Goal: Task Accomplishment & Management: Use online tool/utility

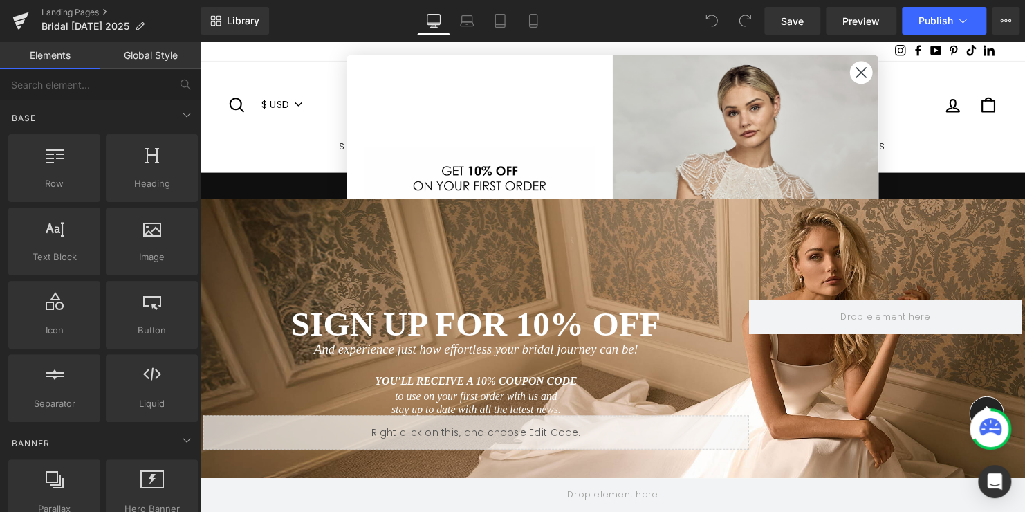
click at [865, 71] on circle "Close dialog" at bounding box center [870, 73] width 23 height 23
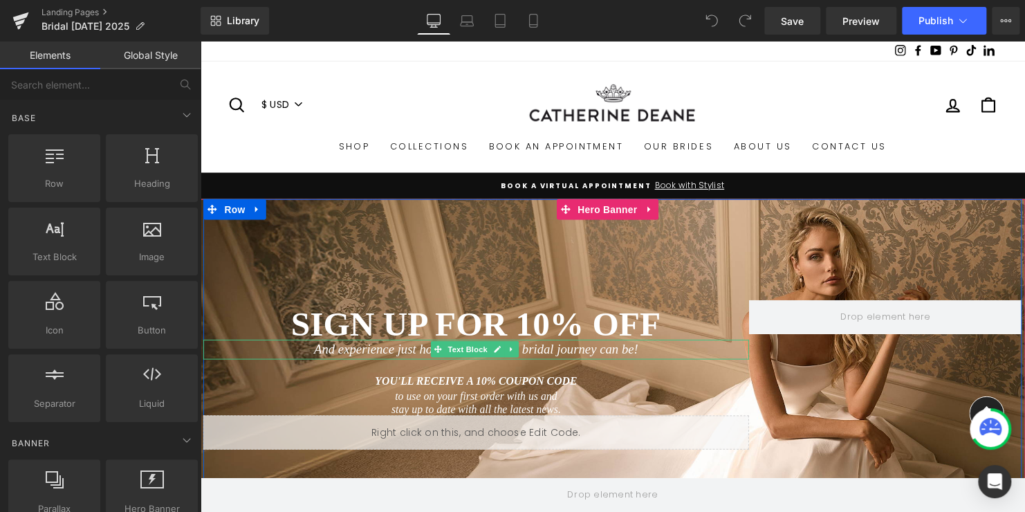
scroll to position [69, 0]
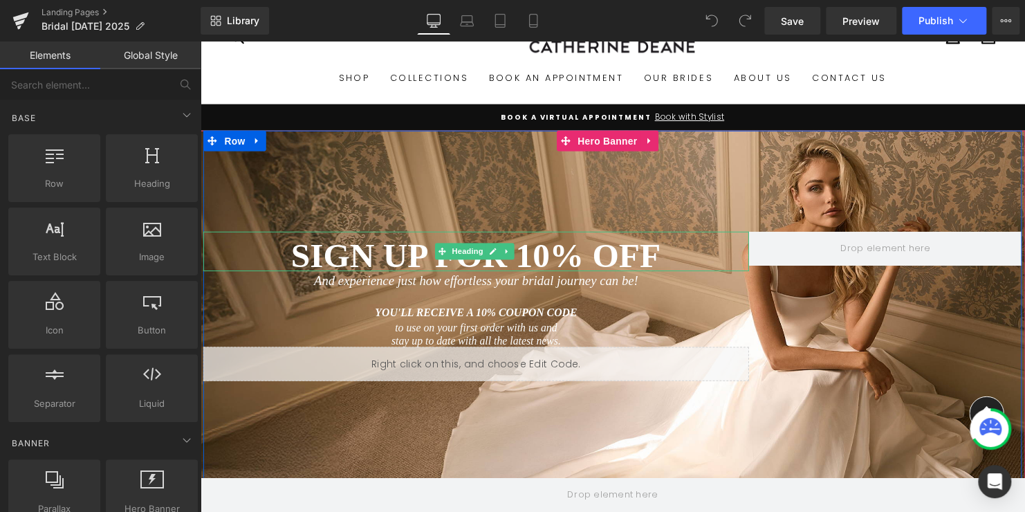
click at [550, 261] on span "SIGN UP FOR 10% OFF" at bounding box center [480, 258] width 375 height 39
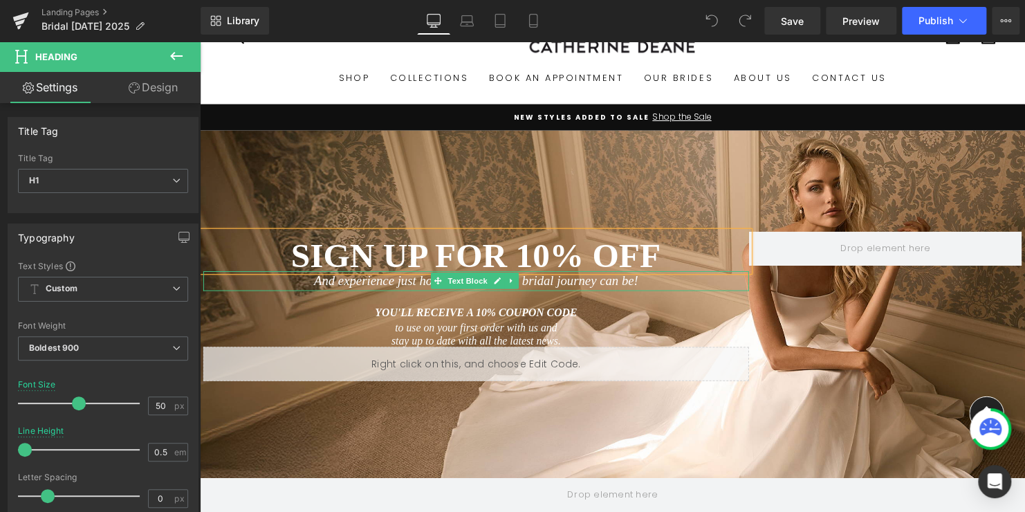
click at [560, 288] on icon "And experience just how effortless your bridal journey can be!" at bounding box center [479, 284] width 329 height 15
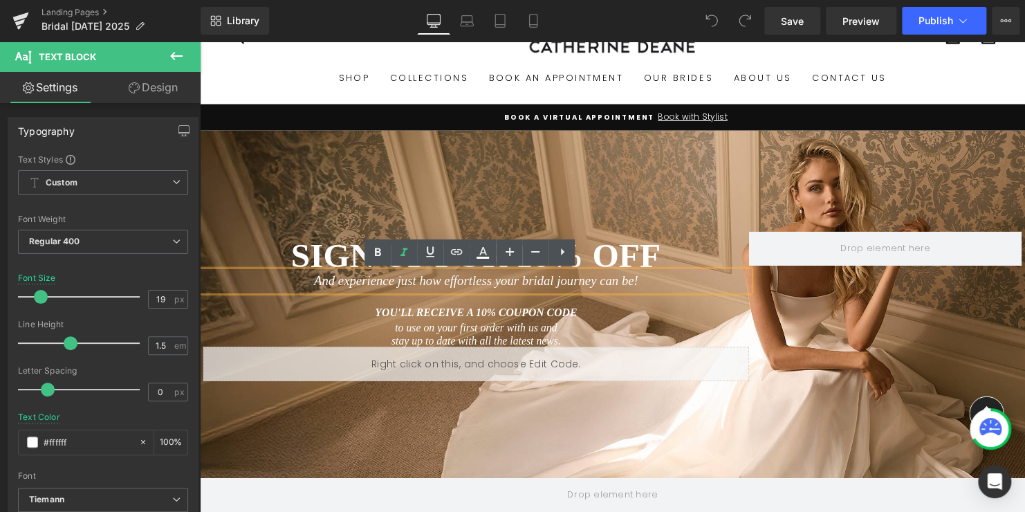
click at [499, 283] on icon "And experience just how effortless your bridal journey can be!" at bounding box center [479, 284] width 329 height 15
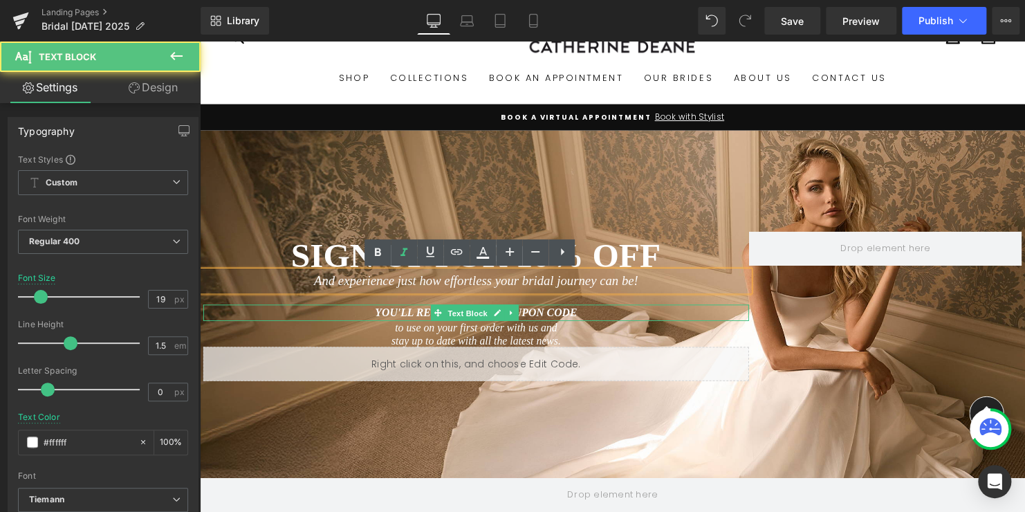
click at [472, 321] on span "Text Block" at bounding box center [472, 316] width 46 height 17
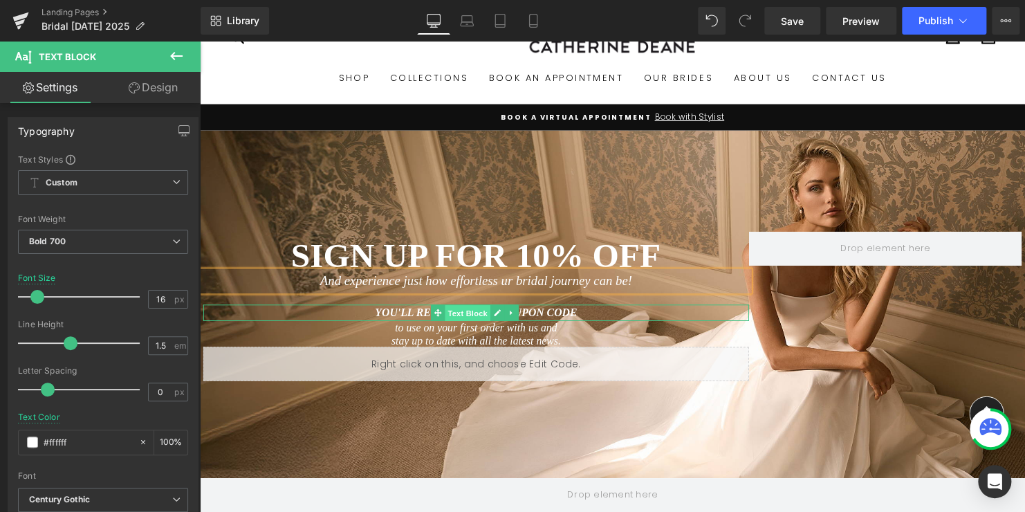
click at [468, 317] on span "Text Block" at bounding box center [472, 316] width 46 height 17
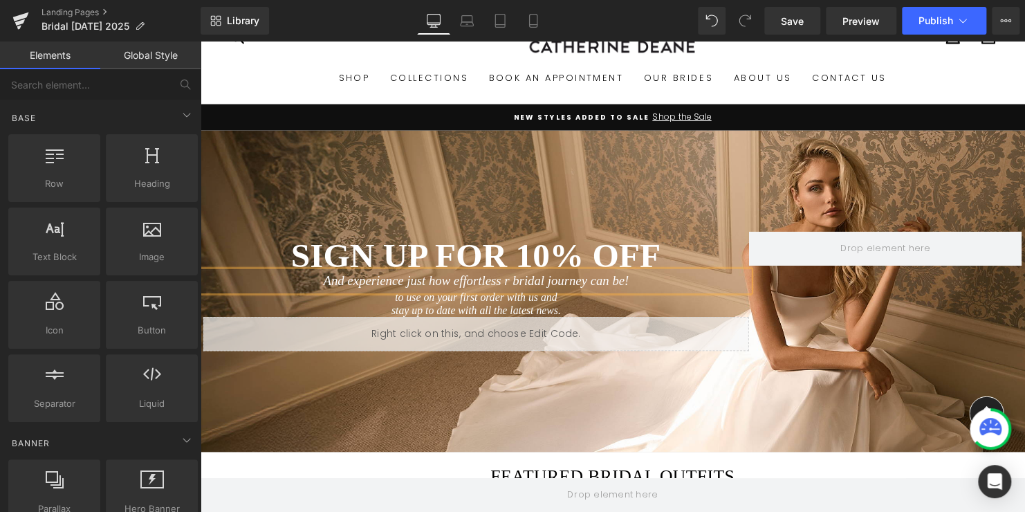
click at [480, 282] on icon "And experience just how effortless r bridal journey can be!" at bounding box center [480, 284] width 310 height 15
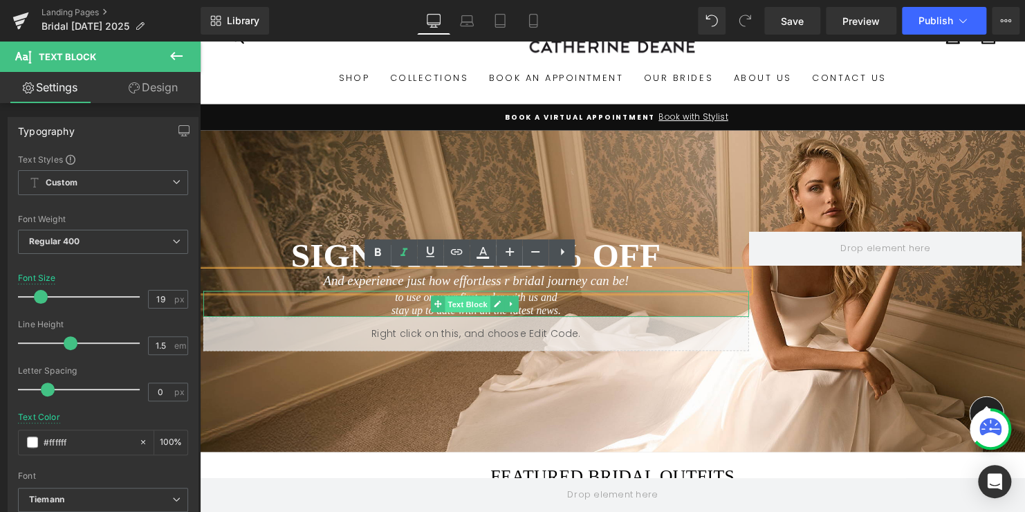
click at [458, 306] on span "Text Block" at bounding box center [472, 308] width 46 height 17
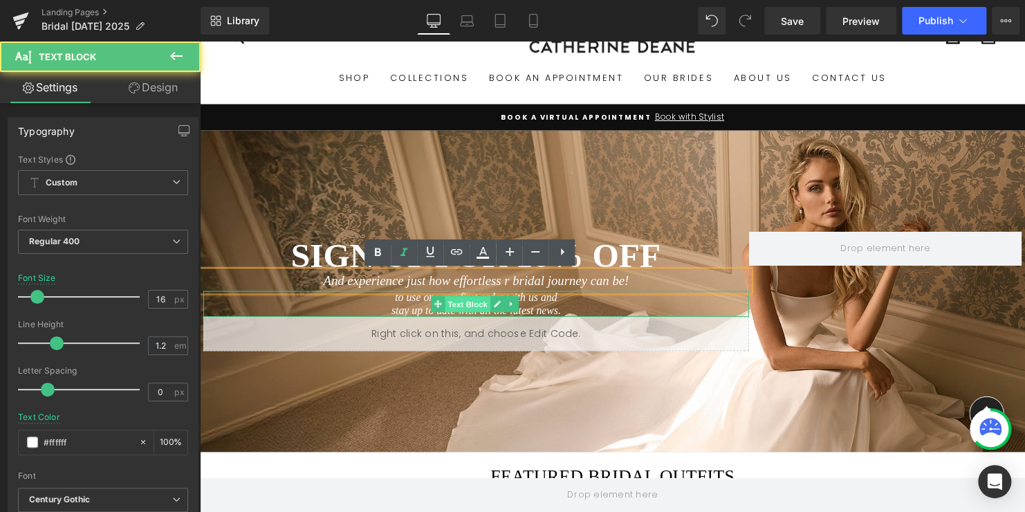
click at [468, 306] on span "Text Block" at bounding box center [472, 308] width 46 height 17
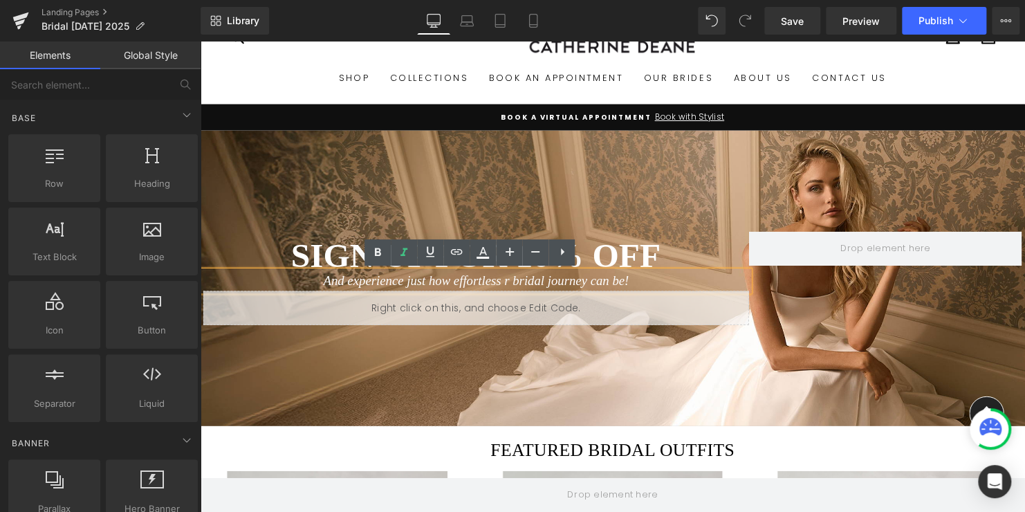
click at [462, 286] on icon "And experience just how effortless r bridal journey can be!" at bounding box center [480, 284] width 310 height 15
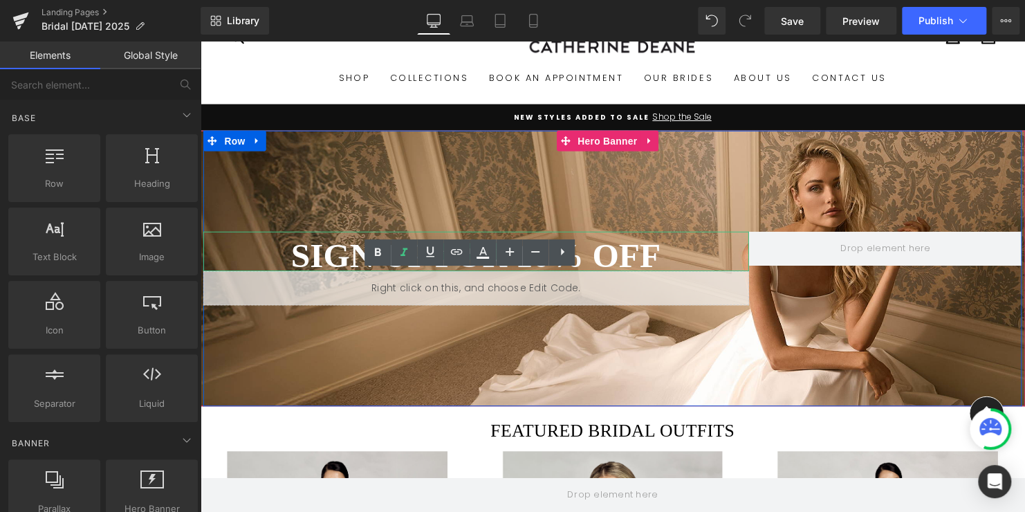
click at [651, 258] on span "SIGN UP FOR 10% OFF" at bounding box center [480, 258] width 375 height 39
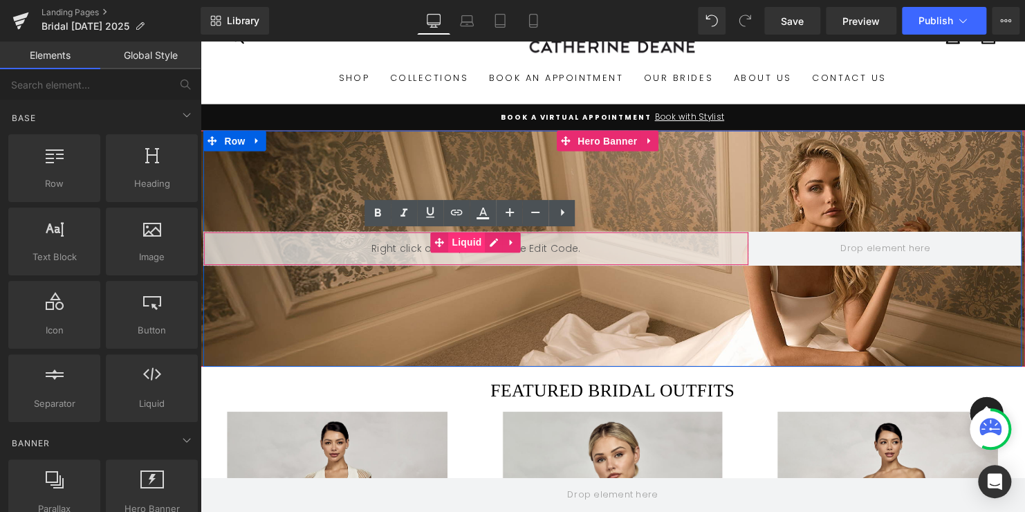
click at [465, 246] on span "Liquid" at bounding box center [470, 245] width 37 height 21
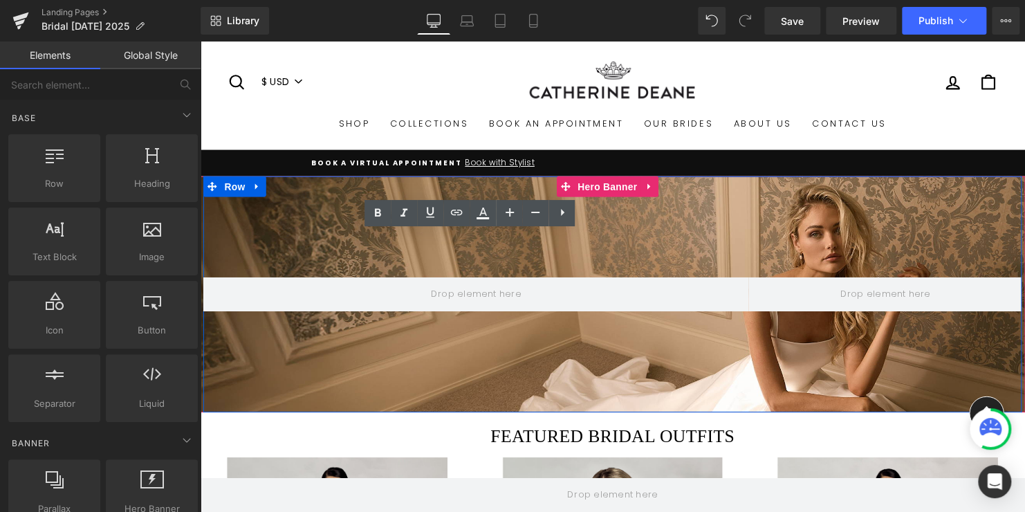
scroll to position [0, 0]
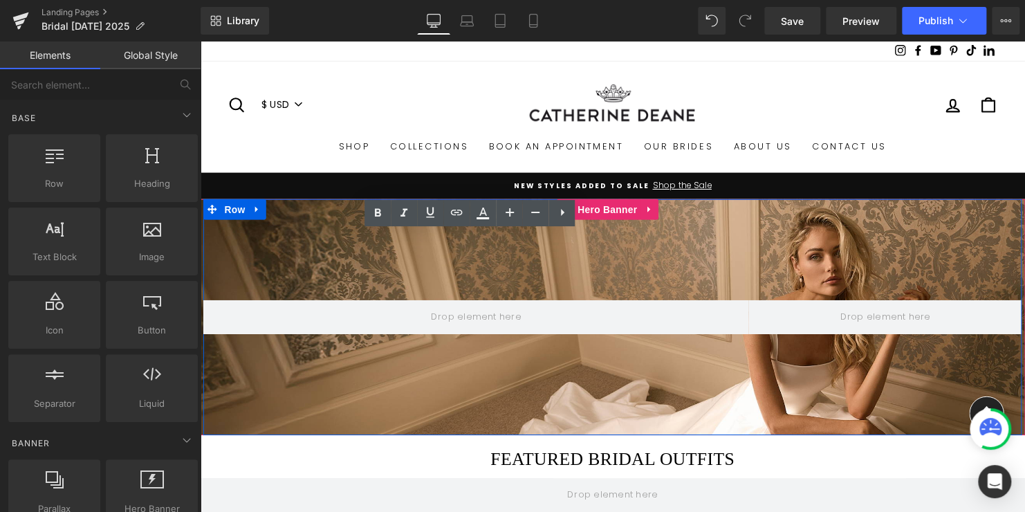
click at [650, 264] on div "Row" at bounding box center [618, 320] width 830 height 239
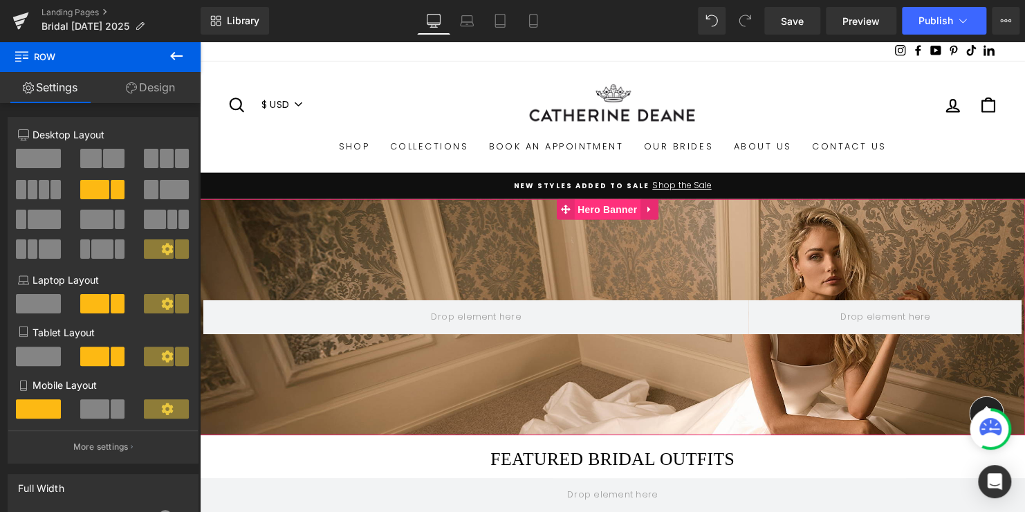
click at [601, 210] on span "Hero Banner" at bounding box center [613, 211] width 67 height 21
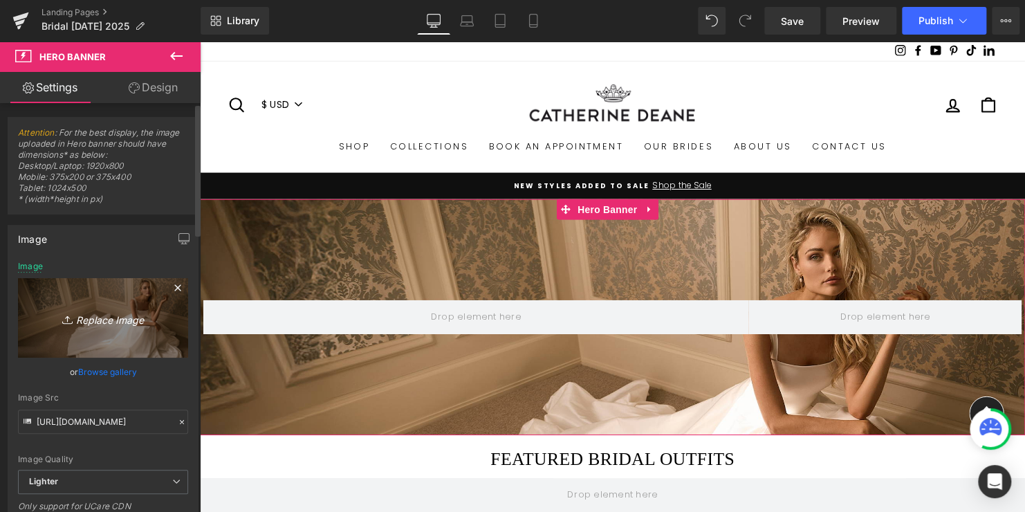
click at [80, 309] on icon "Replace Image" at bounding box center [103, 317] width 111 height 17
type input "C:\fakepath\BD_Lookandfeel1.jpg"
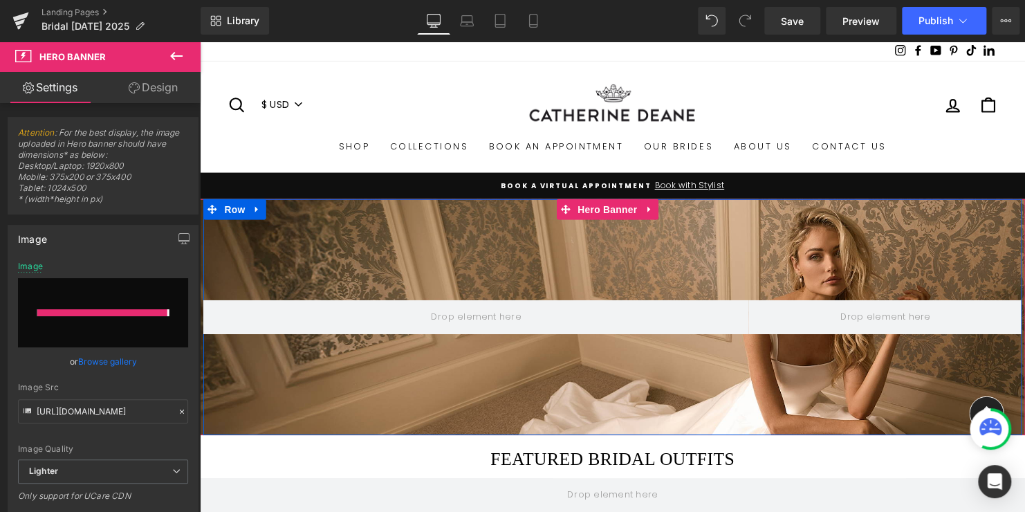
type input "https://ucarecdn.com/6d58ae97-2d70-456b-a8db-d09661567bc9/-/format/auto/-/previ…"
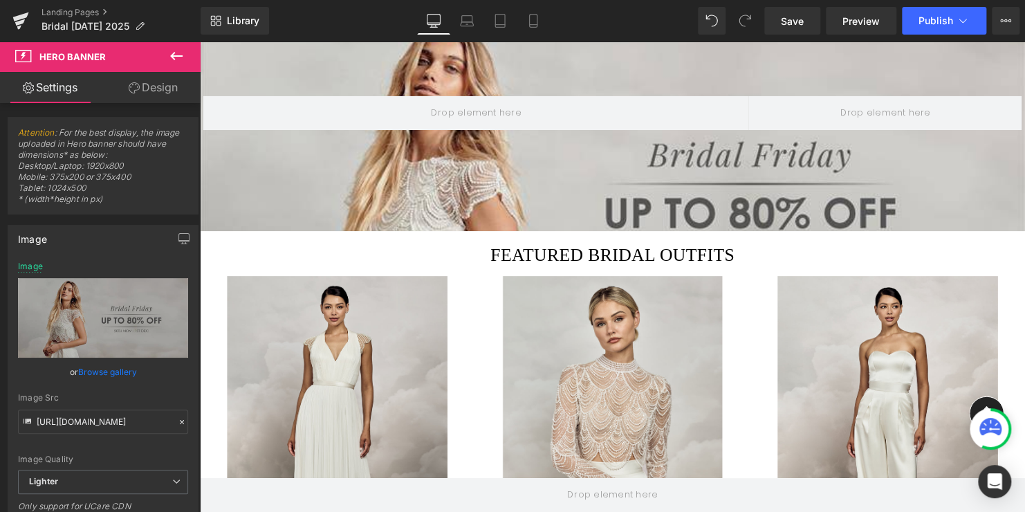
scroll to position [208, 0]
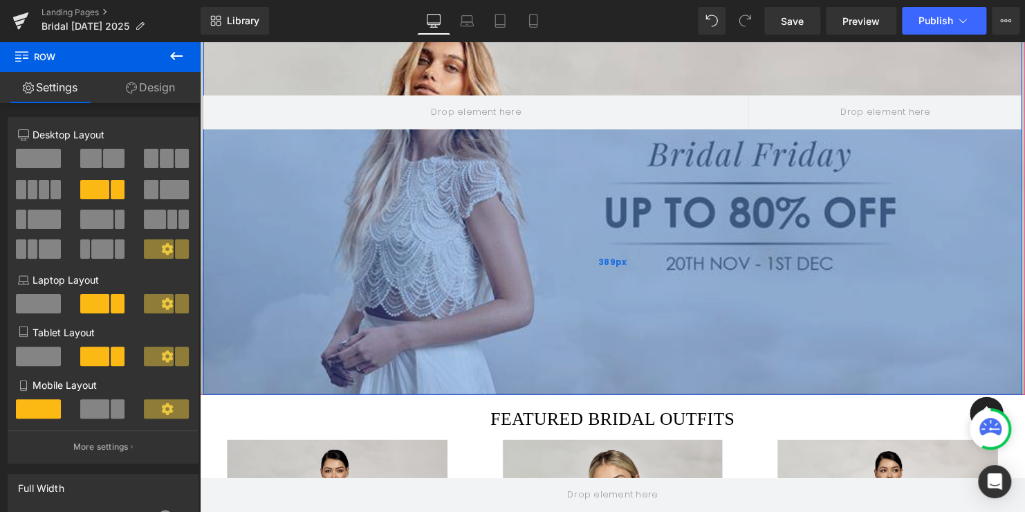
drag, startPoint x: 696, startPoint y: 232, endPoint x: 694, endPoint y: 398, distance: 166.0
click at [694, 398] on div "389px" at bounding box center [618, 265] width 830 height 269
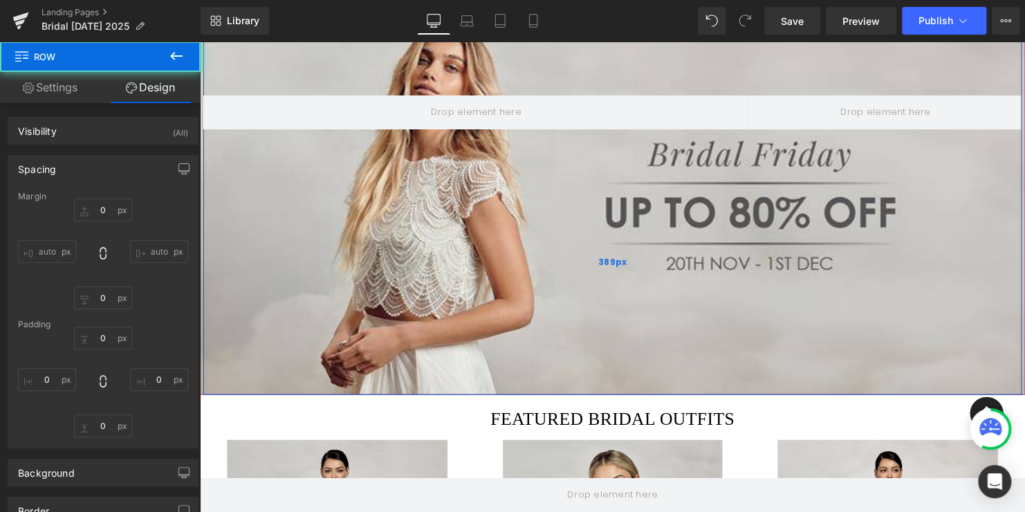
type input "0"
type input "148"
type input "0"
type input "389"
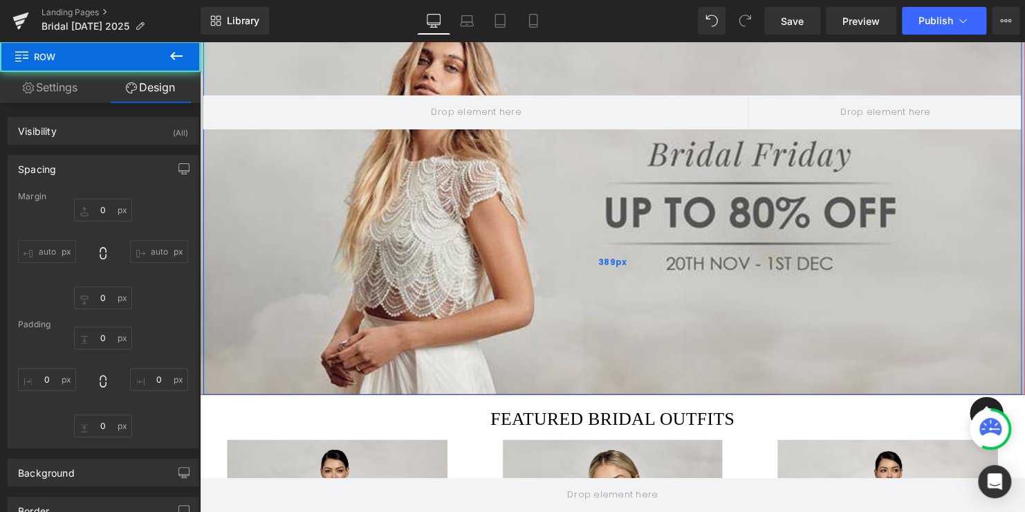
type input "0"
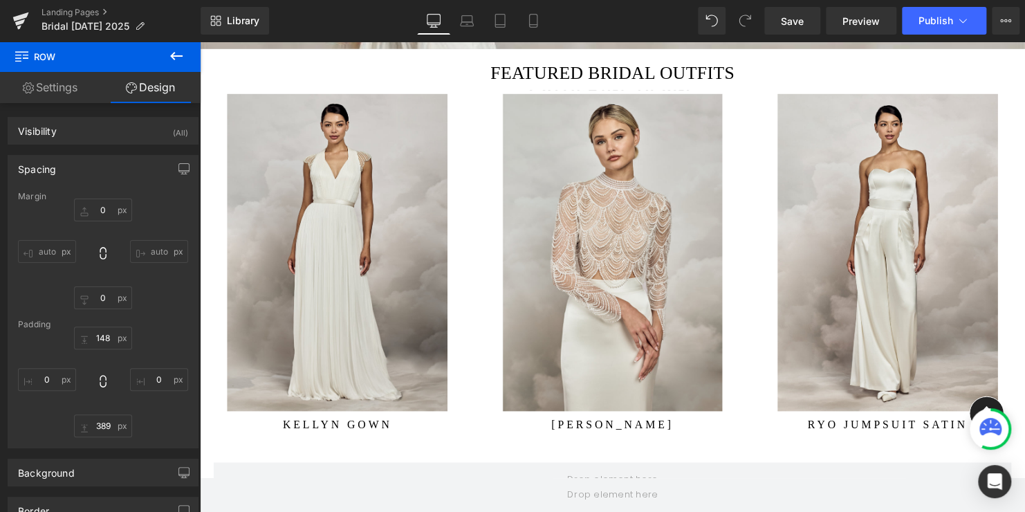
scroll to position [548, 0]
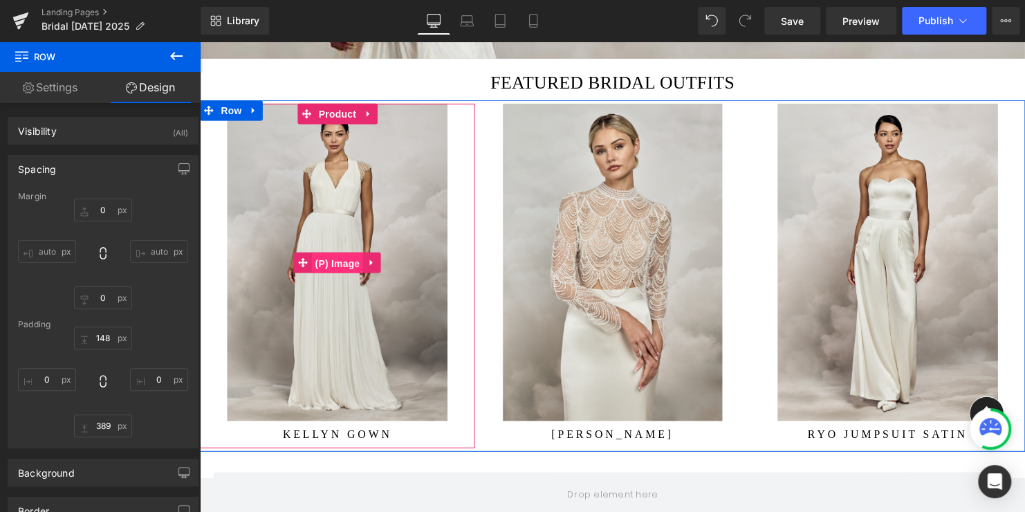
click at [331, 265] on span "(P) Image" at bounding box center [339, 266] width 53 height 21
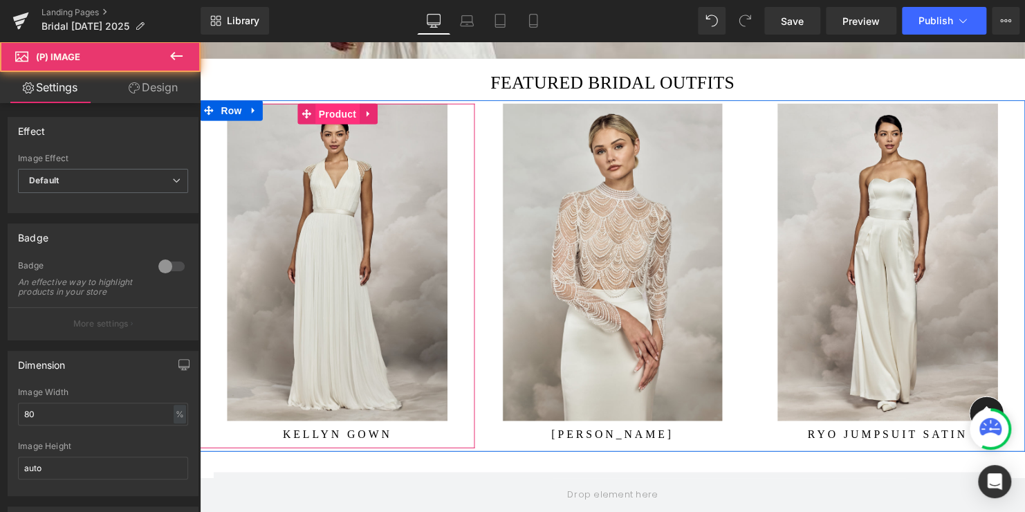
click at [333, 113] on span "Product" at bounding box center [339, 114] width 45 height 21
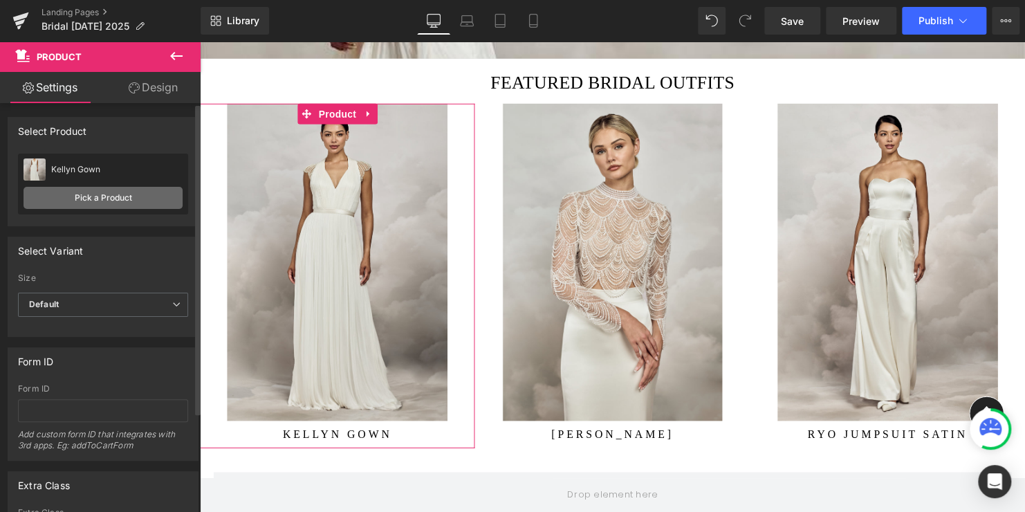
click at [100, 199] on link "Pick a Product" at bounding box center [103, 198] width 159 height 22
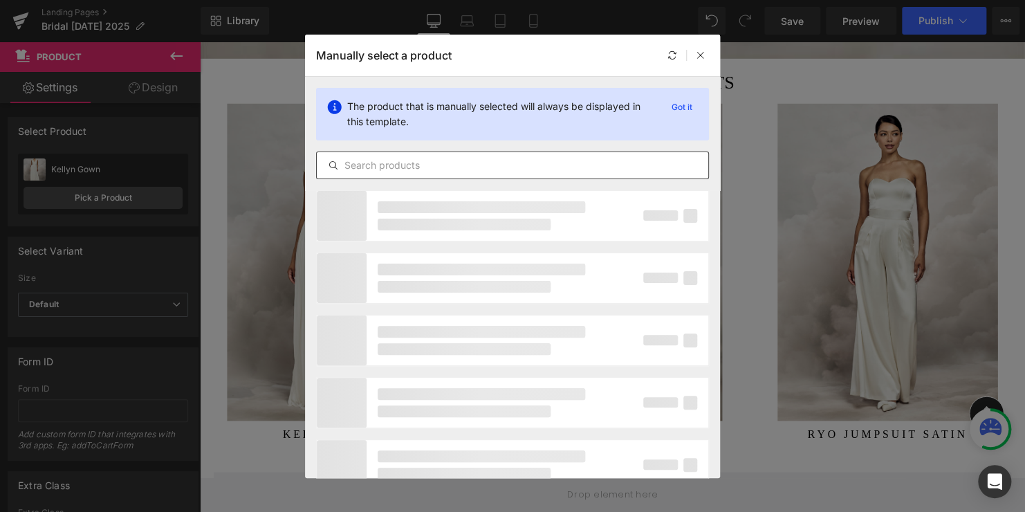
click at [453, 161] on input "text" at bounding box center [512, 165] width 391 height 17
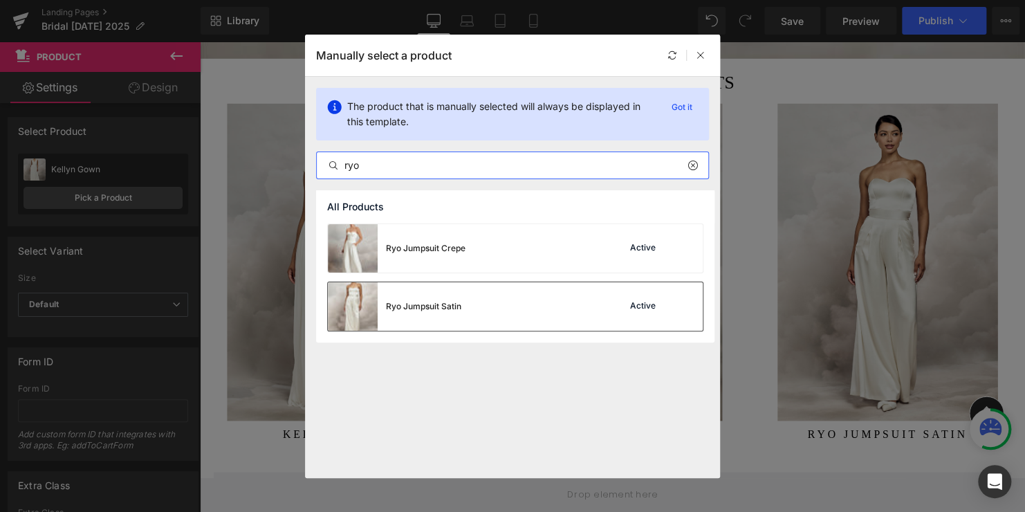
type input "ryo"
click at [443, 306] on div "Ryo Jumpsuit Satin" at bounding box center [423, 306] width 75 height 12
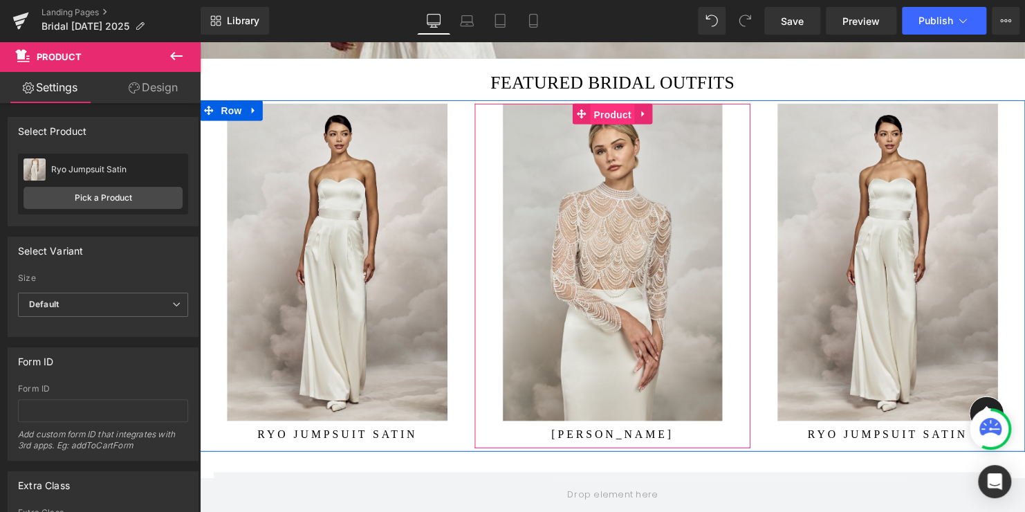
click at [613, 116] on span "Product" at bounding box center [618, 115] width 45 height 21
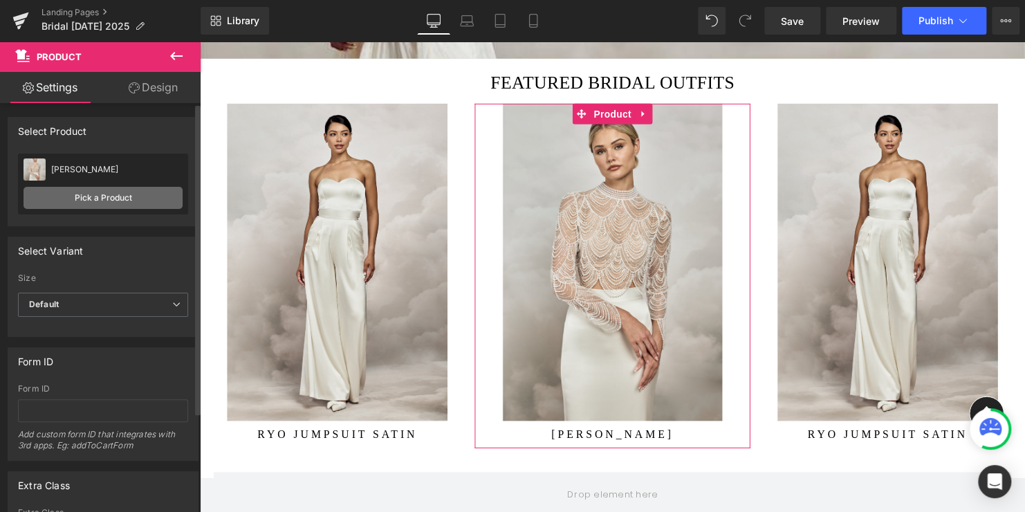
click at [110, 198] on link "Pick a Product" at bounding box center [103, 198] width 159 height 22
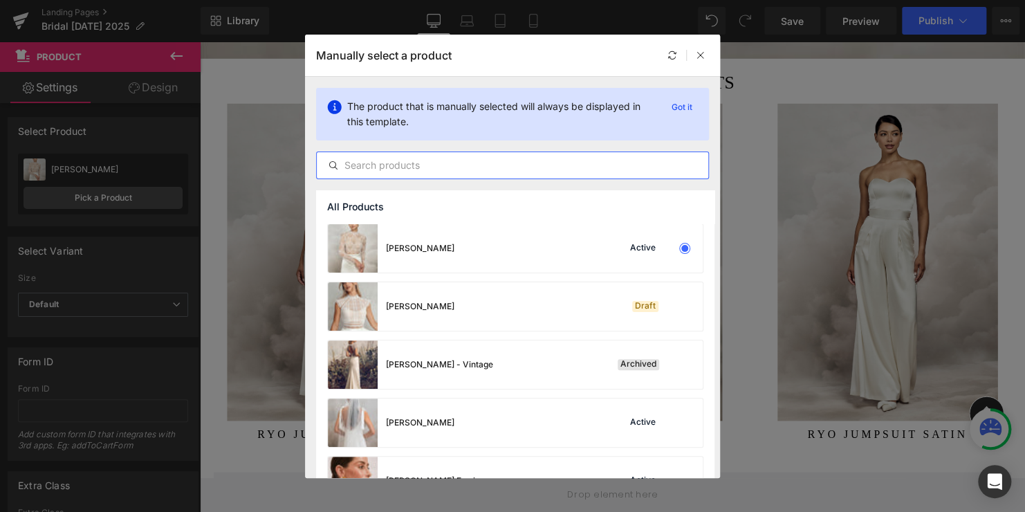
click at [374, 163] on input "text" at bounding box center [512, 165] width 391 height 17
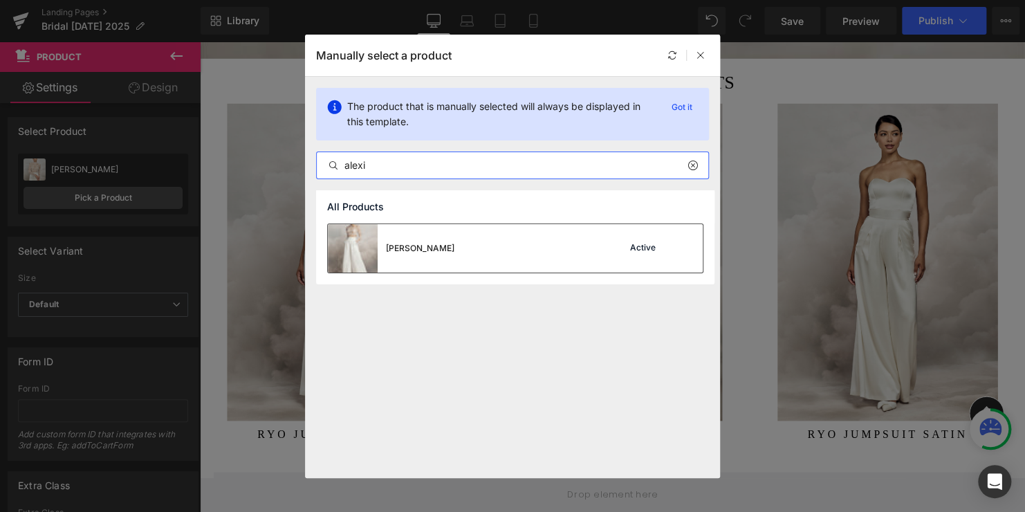
type input "alexi"
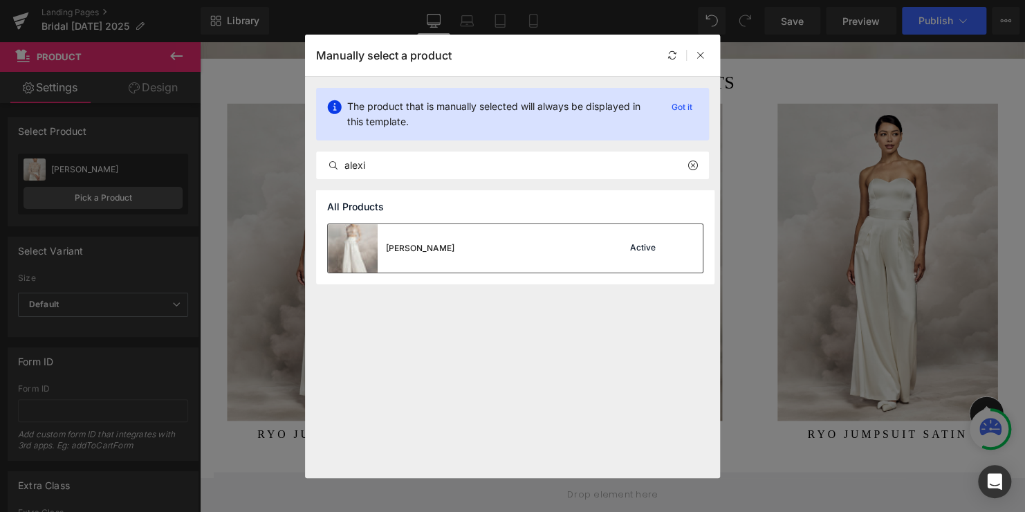
click at [425, 249] on div "[PERSON_NAME]" at bounding box center [420, 248] width 68 height 12
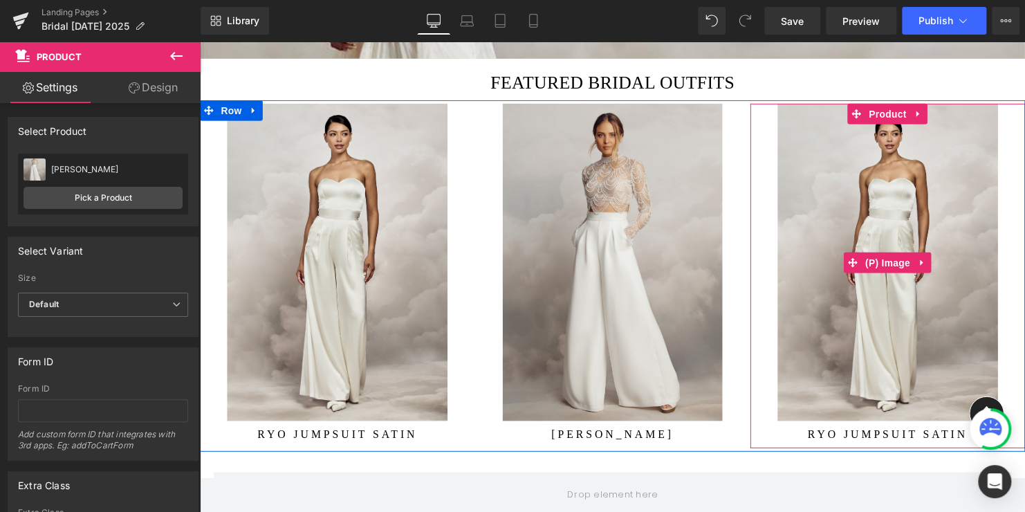
click at [902, 211] on img at bounding box center [897, 265] width 223 height 322
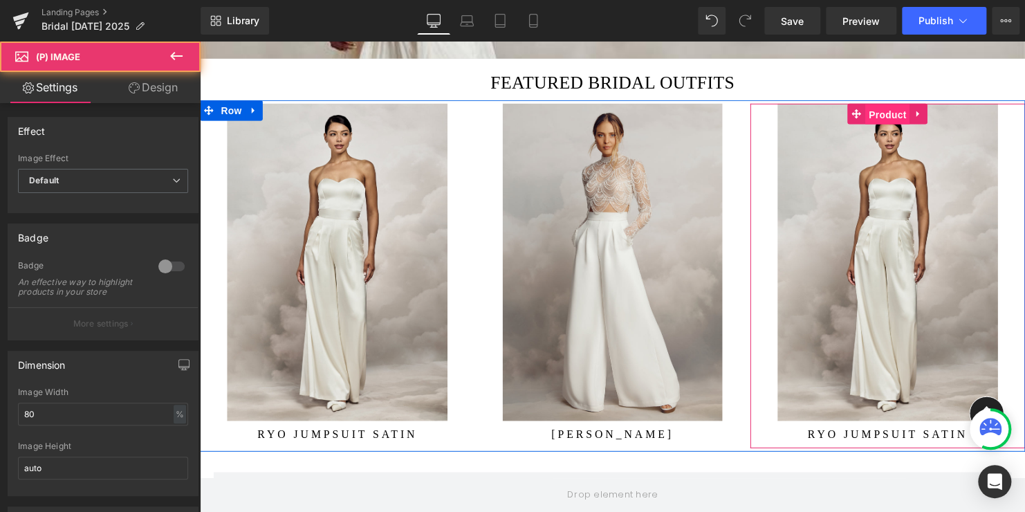
click at [893, 113] on span "Product" at bounding box center [897, 115] width 45 height 21
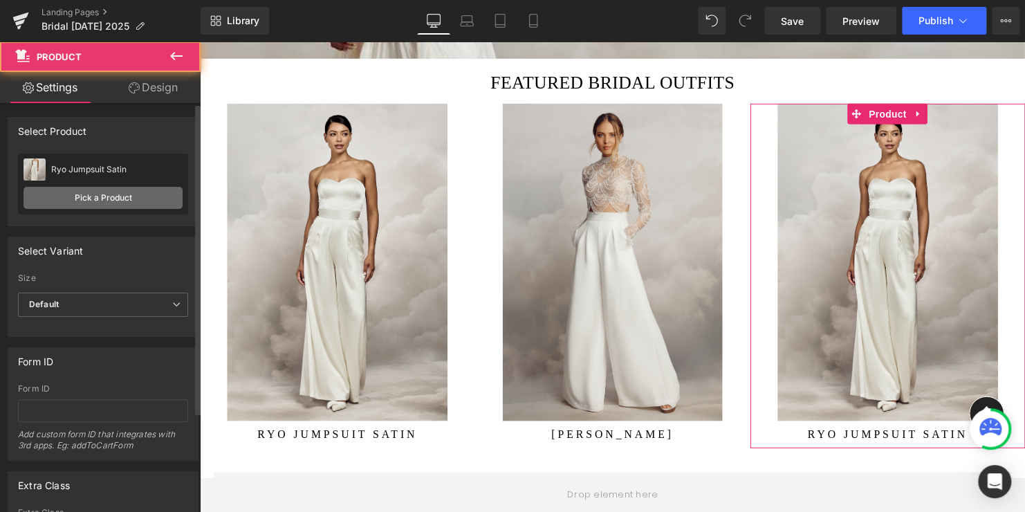
click at [110, 199] on link "Pick a Product" at bounding box center [103, 198] width 159 height 22
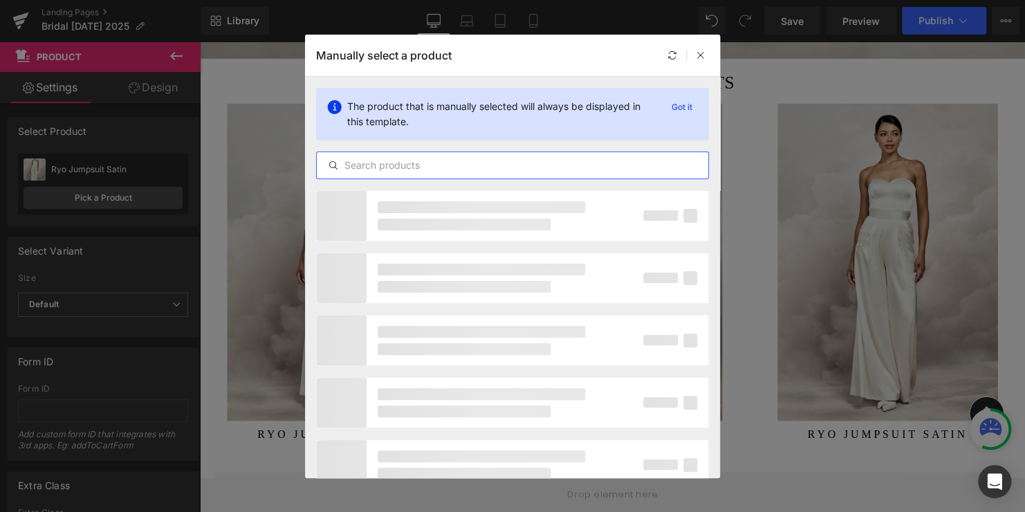
click at [388, 169] on input "text" at bounding box center [512, 165] width 391 height 17
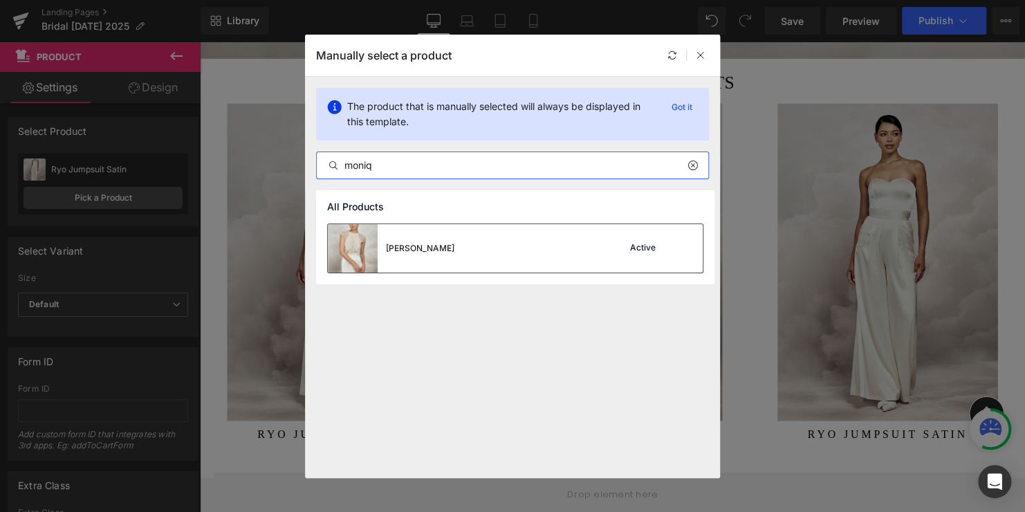
type input "moniq"
click at [424, 246] on div "[PERSON_NAME]" at bounding box center [420, 248] width 68 height 12
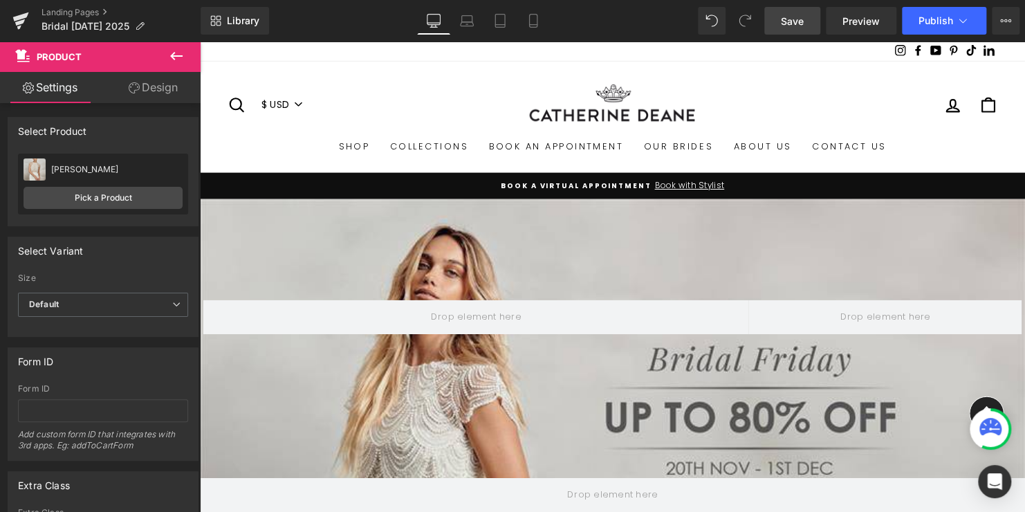
click at [794, 26] on span "Save" at bounding box center [792, 21] width 23 height 15
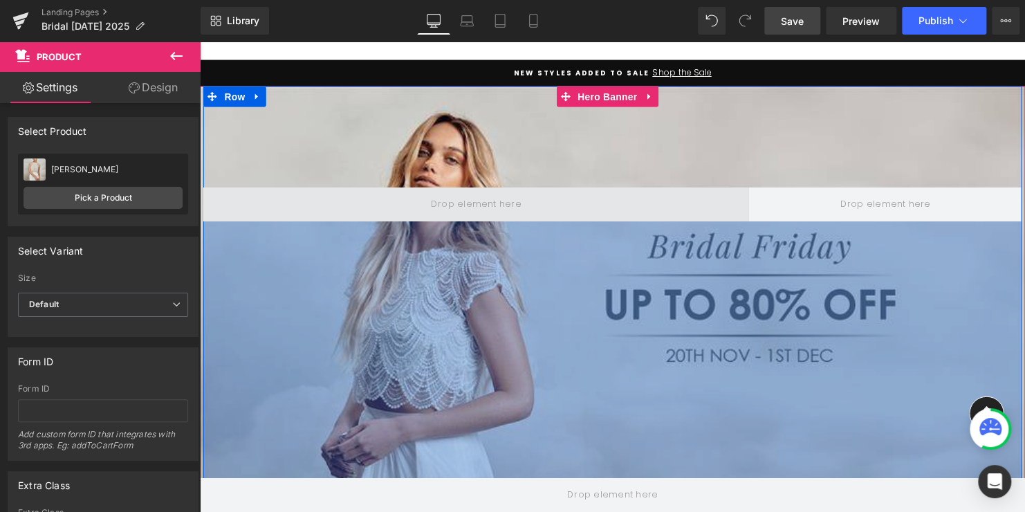
scroll to position [138, 0]
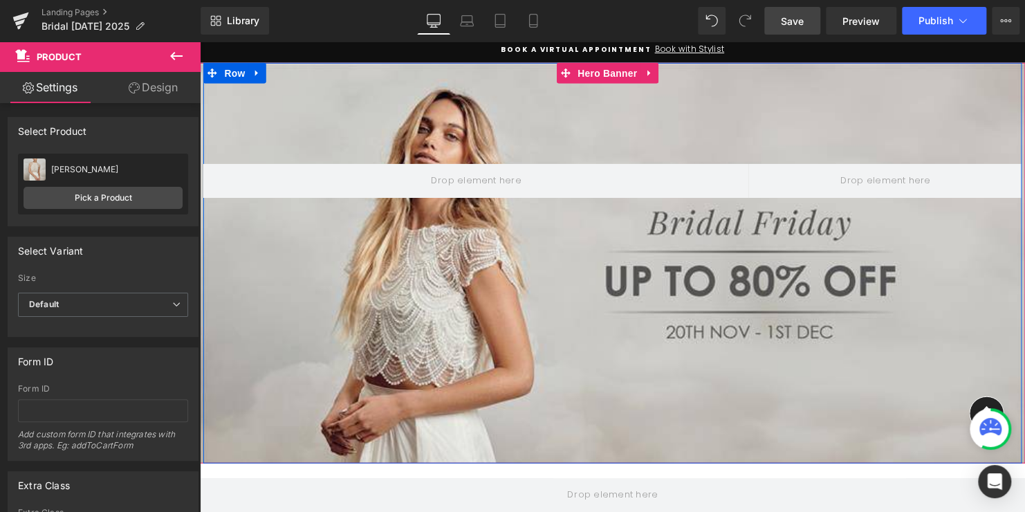
click at [656, 113] on div "Row 389px" at bounding box center [618, 266] width 830 height 406
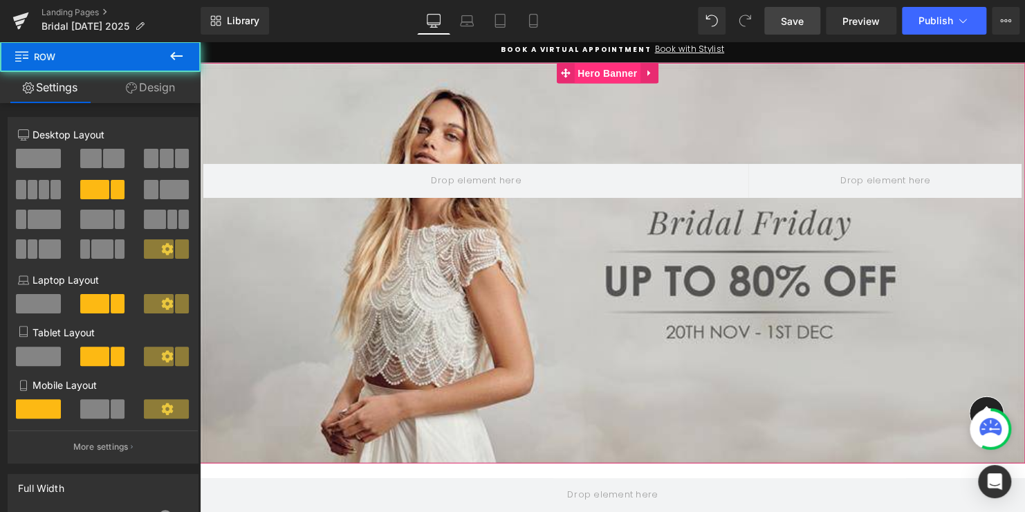
click at [612, 75] on span "Hero Banner" at bounding box center [613, 73] width 67 height 21
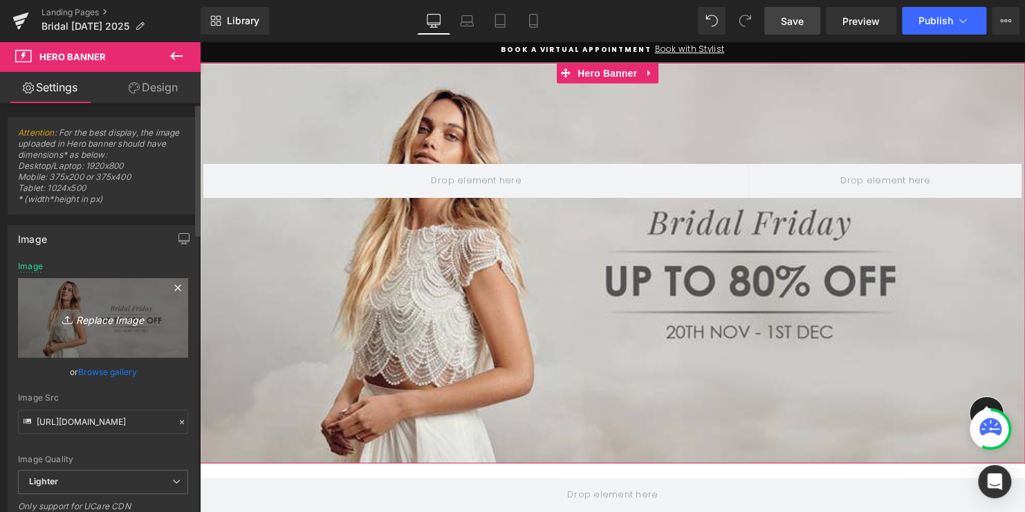
click at [97, 321] on icon "Replace Image" at bounding box center [103, 317] width 111 height 17
type input "C:\fakepath\BD_Lookandfeel1 (1).jpg"
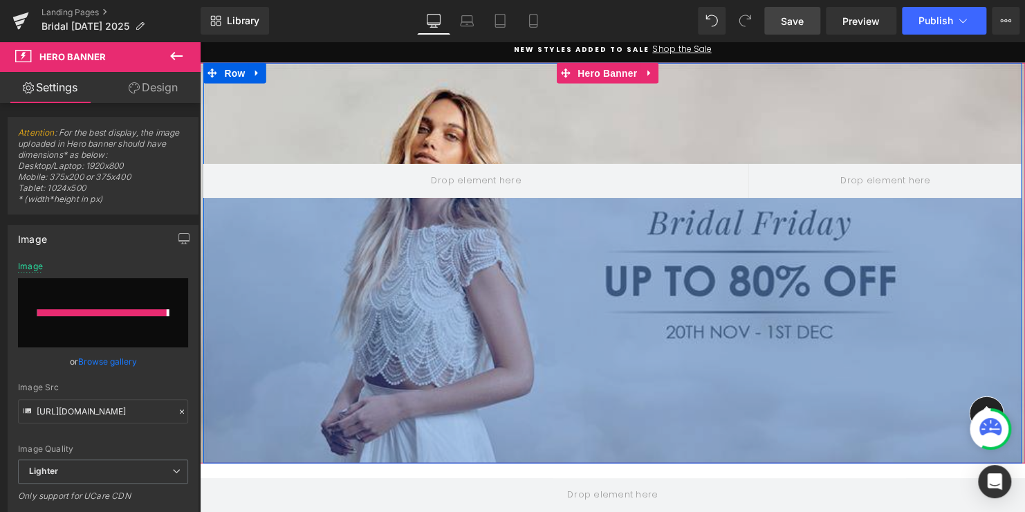
type input "https://ucarecdn.com/e75acd29-f07a-4a0d-b2df-8a88131706dc/-/format/auto/-/previ…"
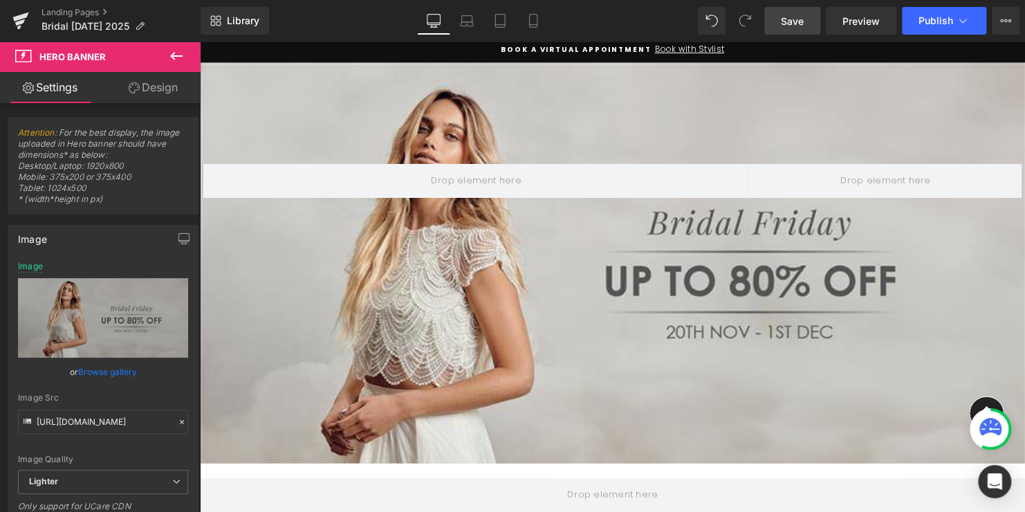
click at [786, 12] on link "Save" at bounding box center [792, 21] width 56 height 28
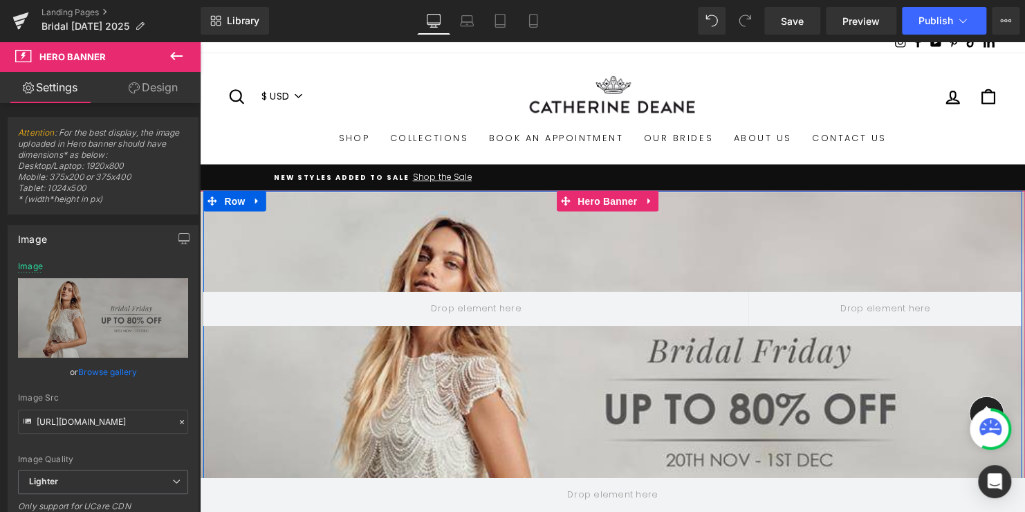
scroll to position [0, 0]
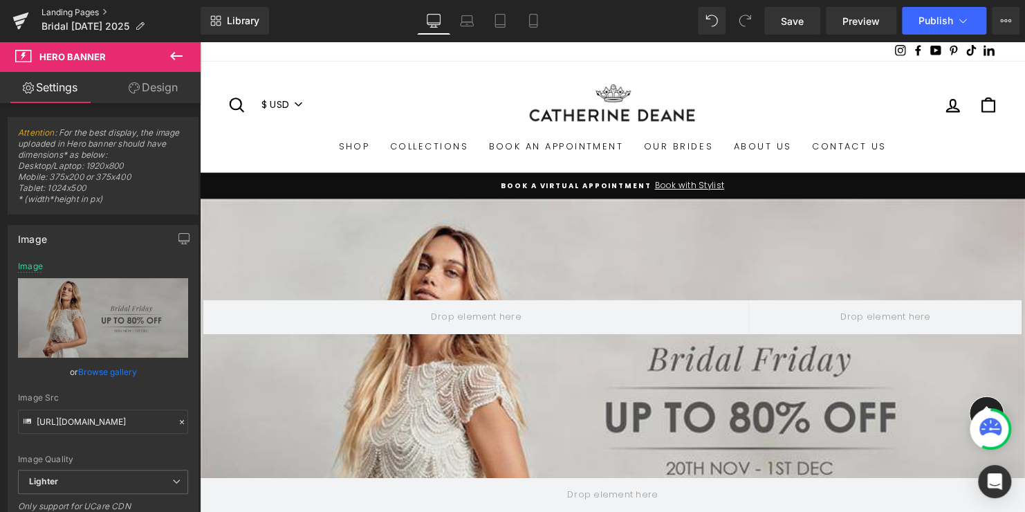
click at [76, 15] on link "Landing Pages" at bounding box center [121, 12] width 159 height 11
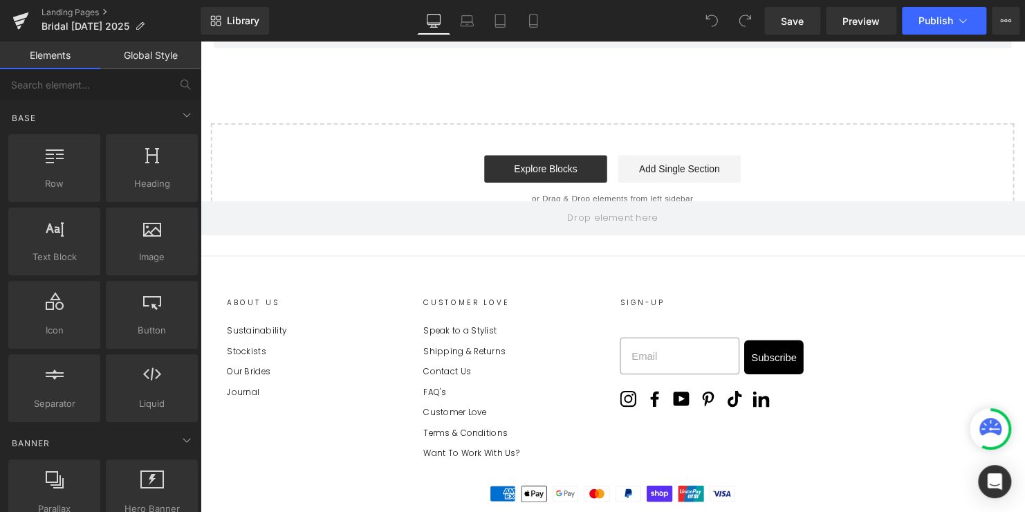
scroll to position [1240, 0]
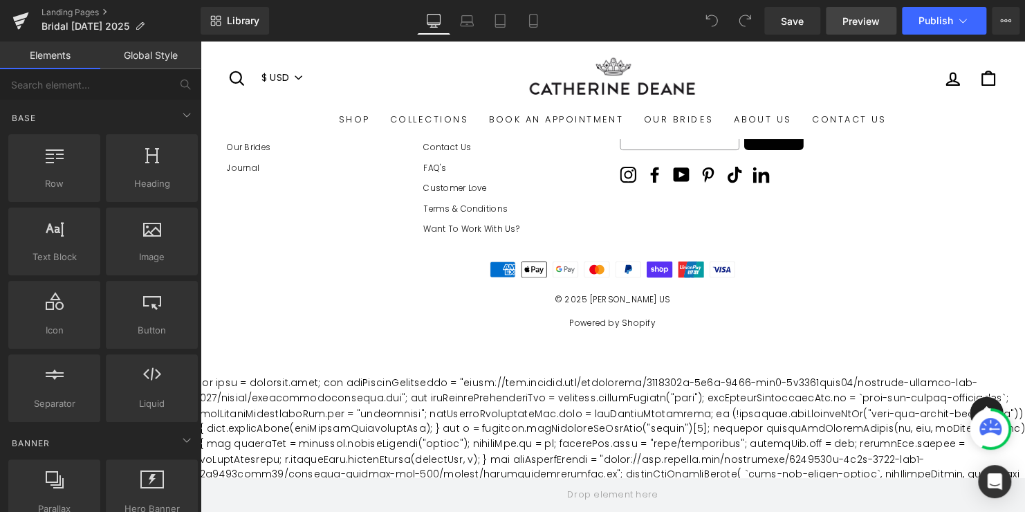
click at [867, 26] on span "Preview" at bounding box center [860, 21] width 37 height 15
click at [80, 13] on link "Landing Pages" at bounding box center [121, 12] width 159 height 11
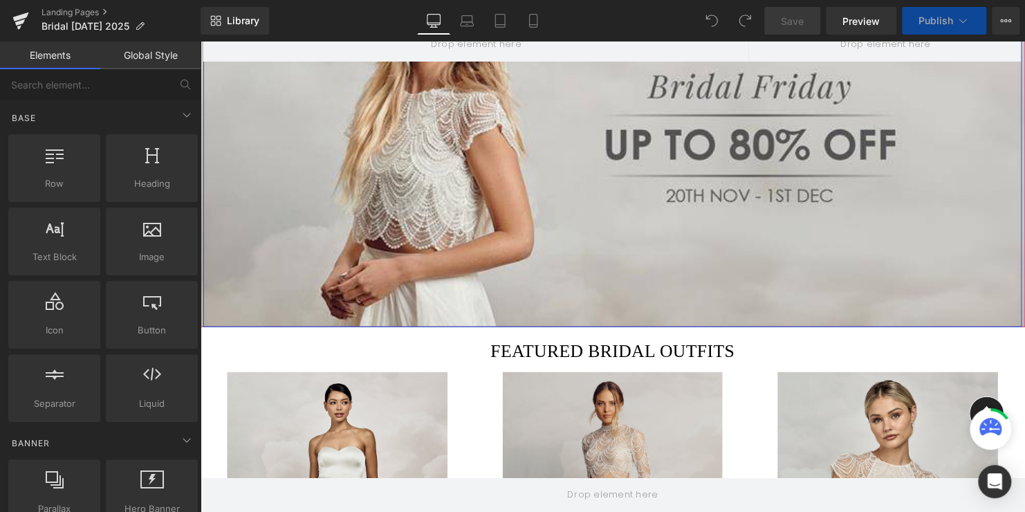
scroll to position [208, 0]
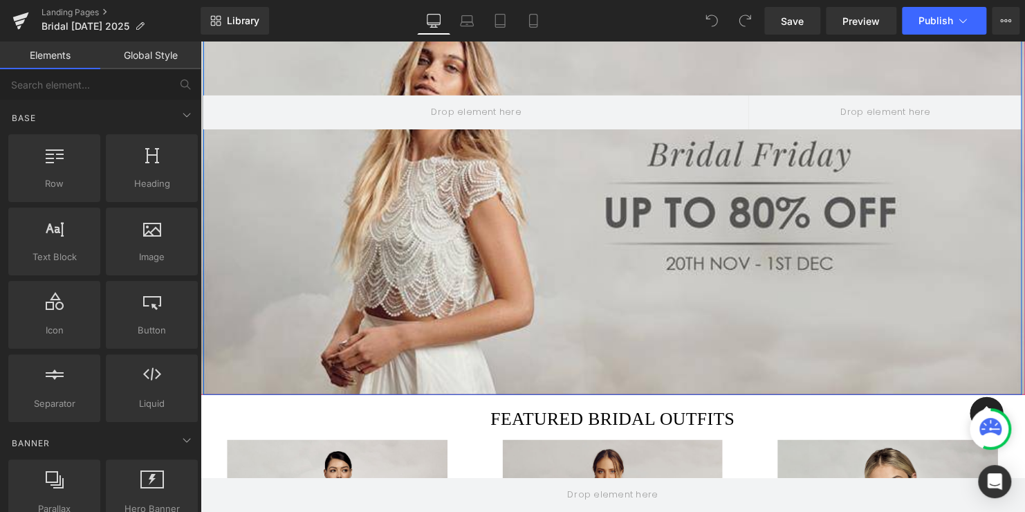
click at [561, 287] on div "Row" at bounding box center [618, 197] width 830 height 406
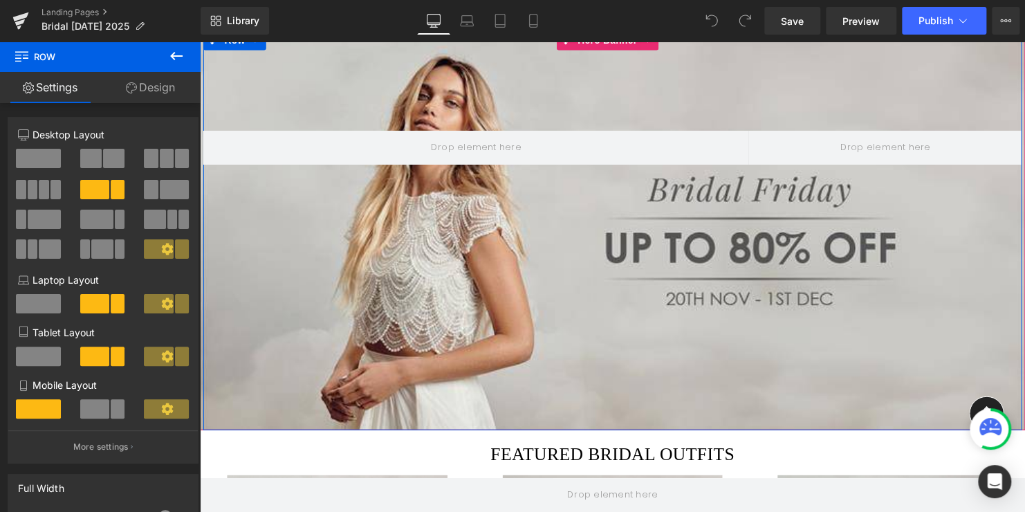
scroll to position [138, 0]
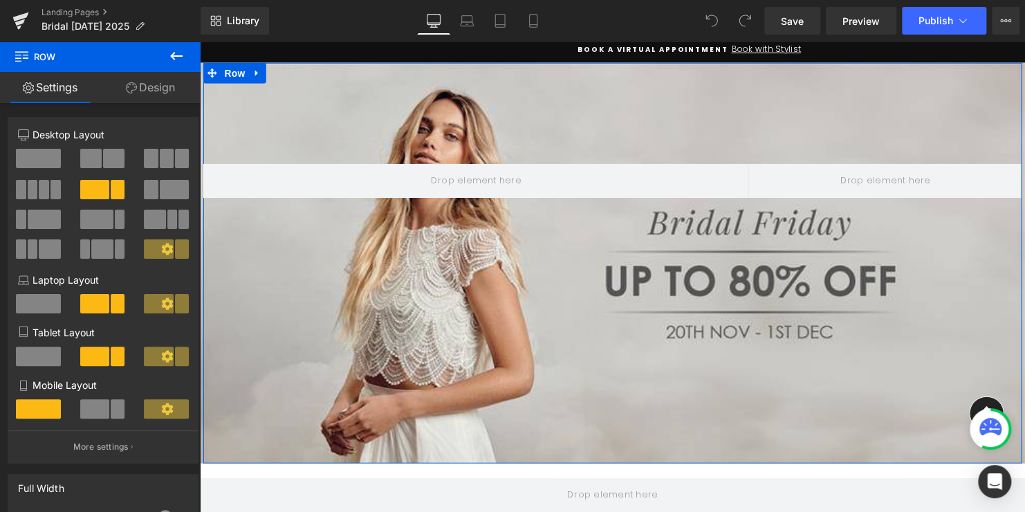
click at [160, 91] on link "Design" at bounding box center [150, 87] width 100 height 31
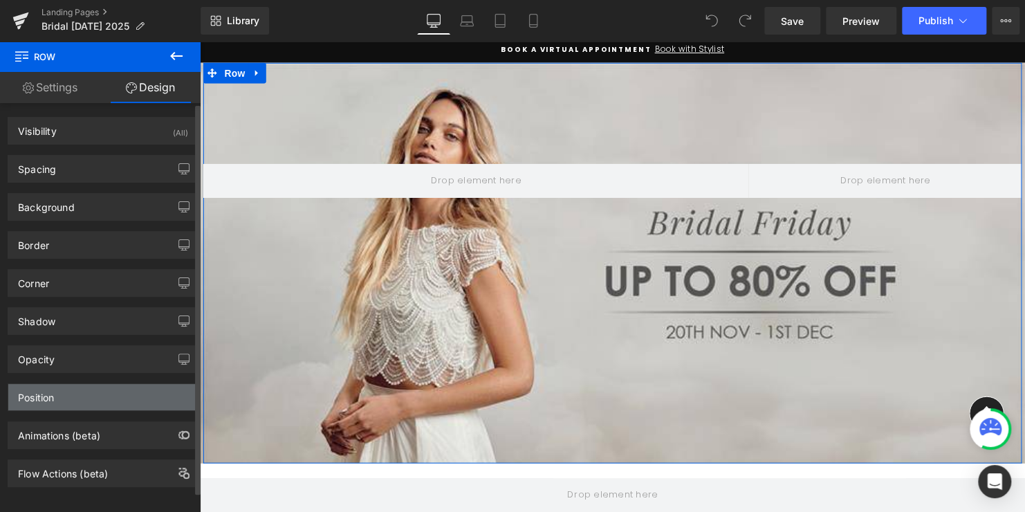
click at [98, 404] on div "Position" at bounding box center [103, 397] width 190 height 26
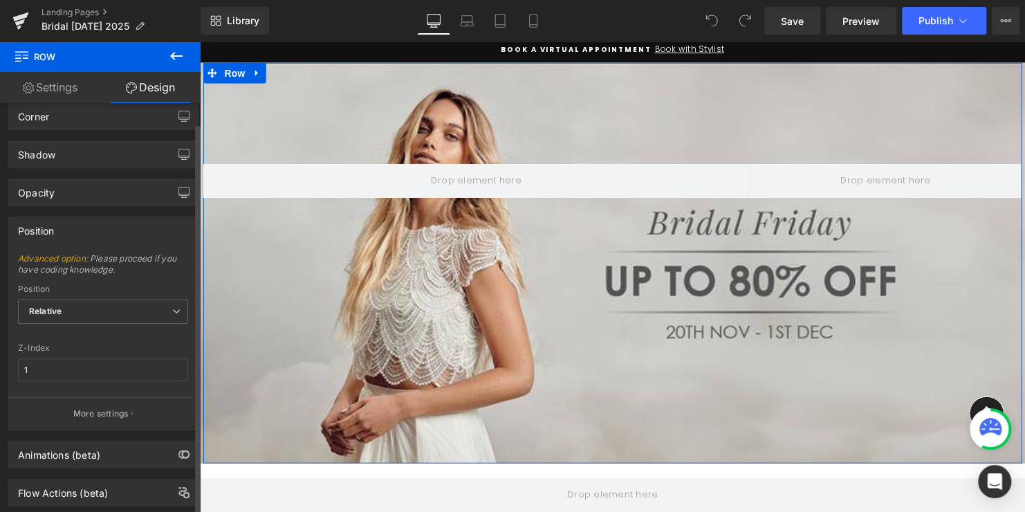
scroll to position [196, 0]
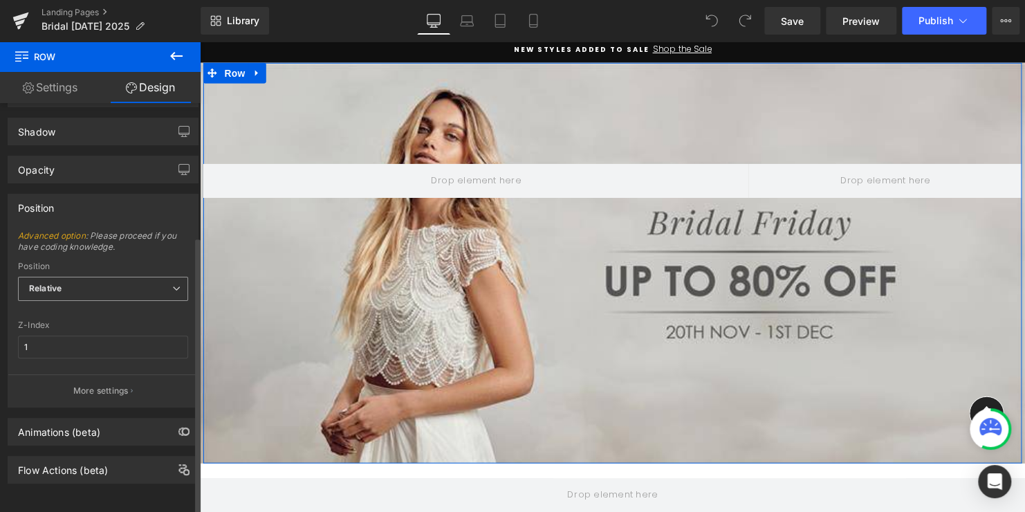
click at [120, 277] on span "Relative" at bounding box center [103, 289] width 170 height 24
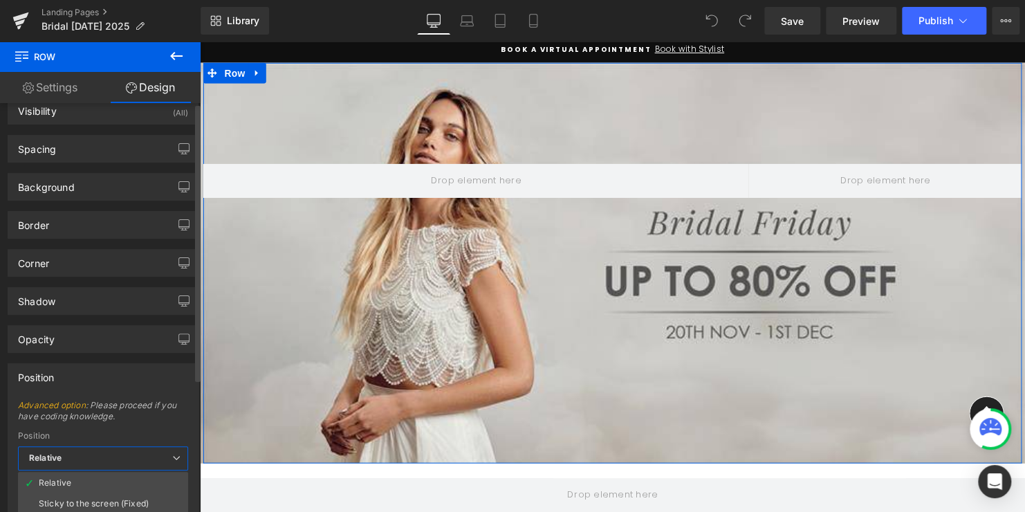
scroll to position [0, 0]
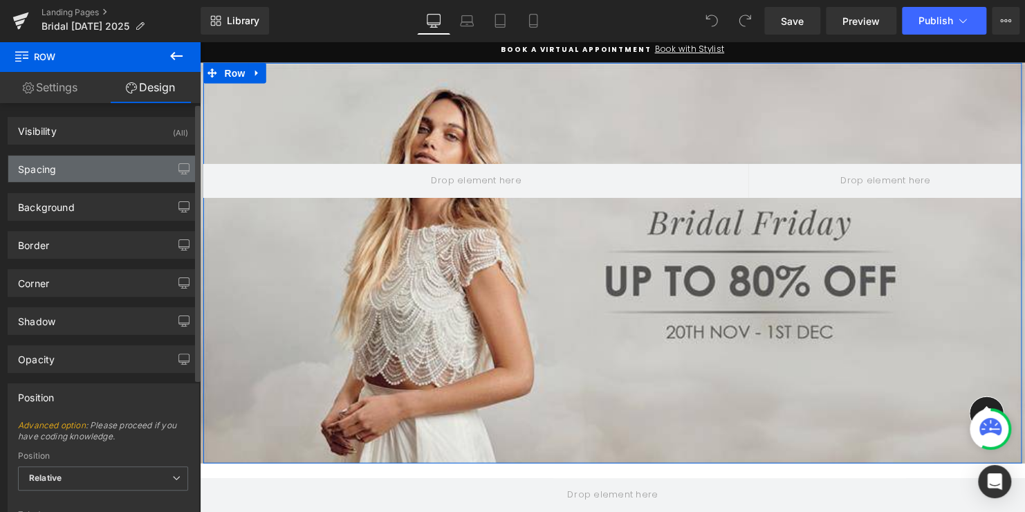
click at [116, 167] on div "Spacing" at bounding box center [103, 169] width 190 height 26
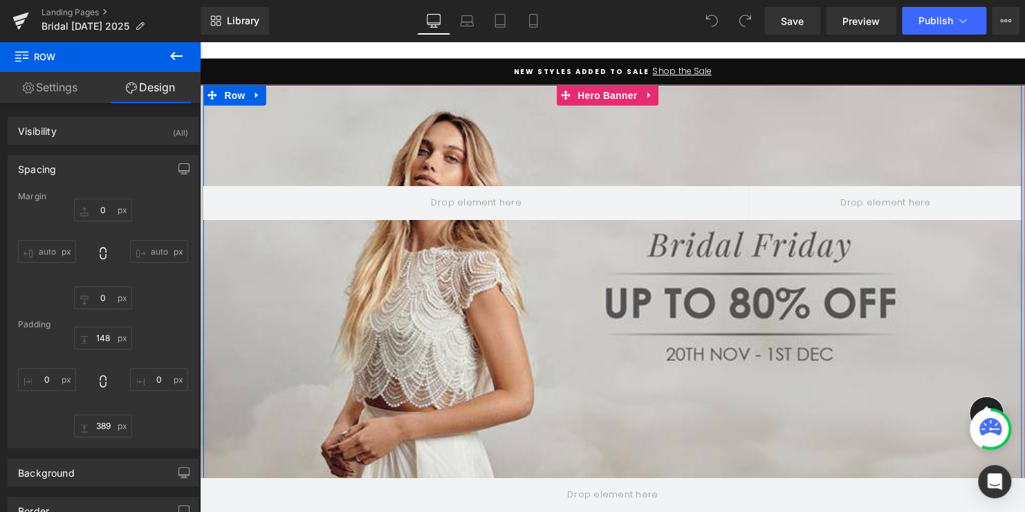
scroll to position [138, 0]
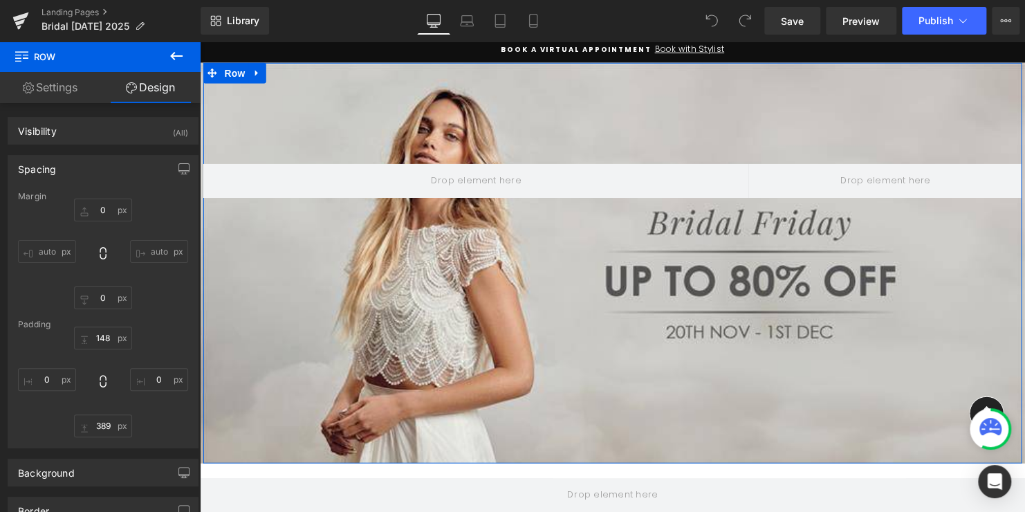
click at [42, 85] on link "Settings" at bounding box center [50, 87] width 100 height 31
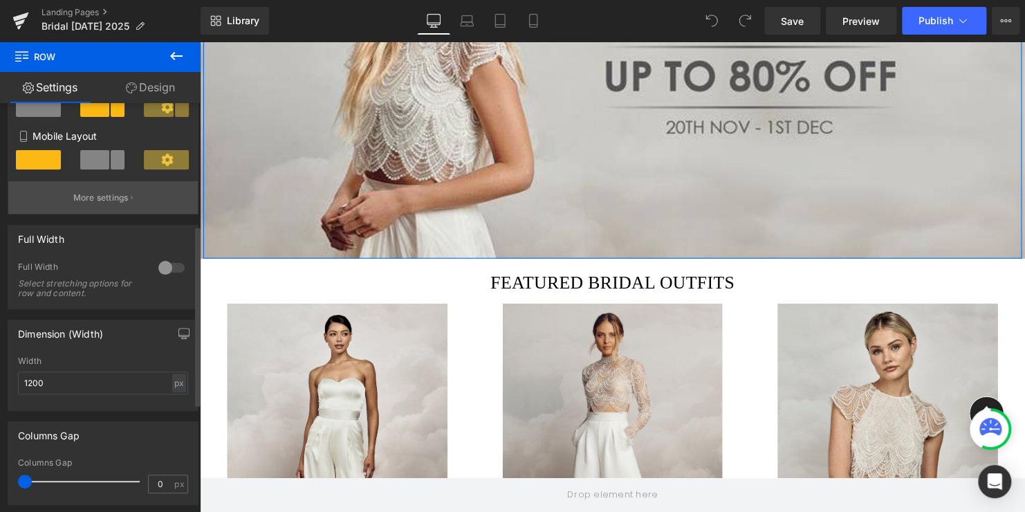
scroll to position [277, 0]
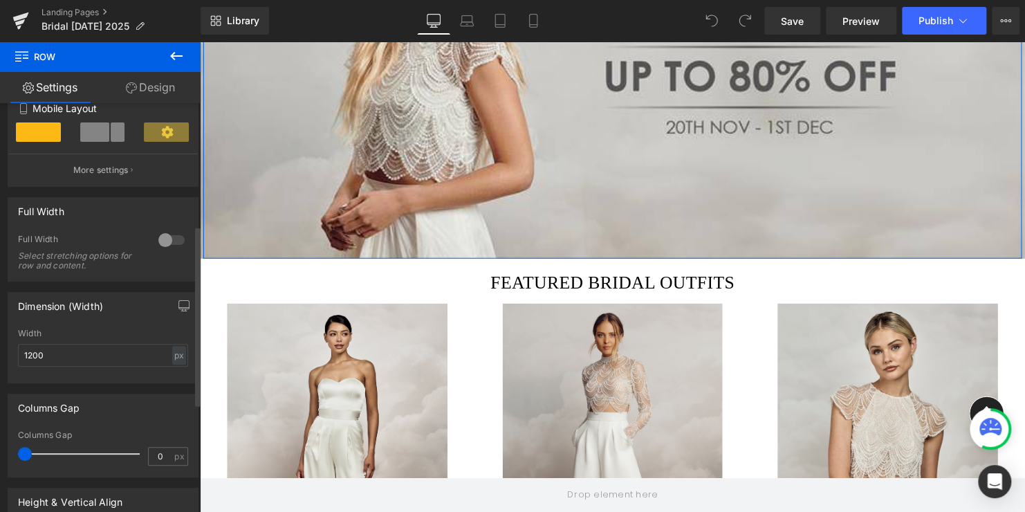
click at [171, 244] on div at bounding box center [171, 240] width 33 height 22
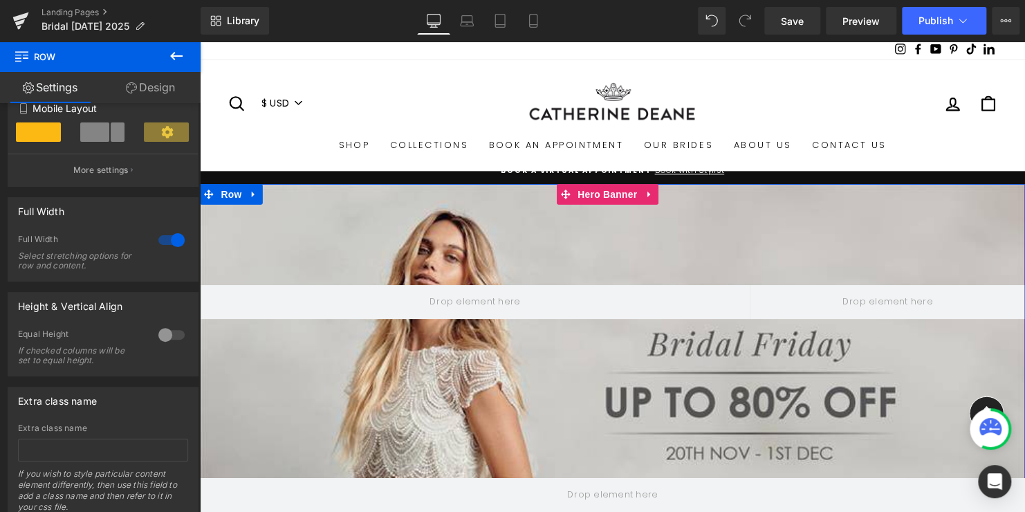
scroll to position [0, 0]
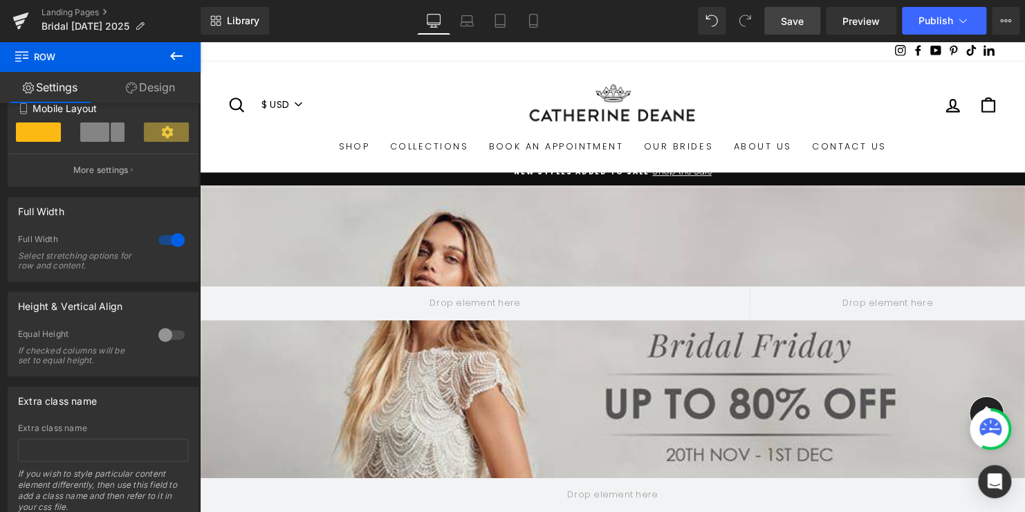
click at [783, 21] on span "Save" at bounding box center [792, 21] width 23 height 15
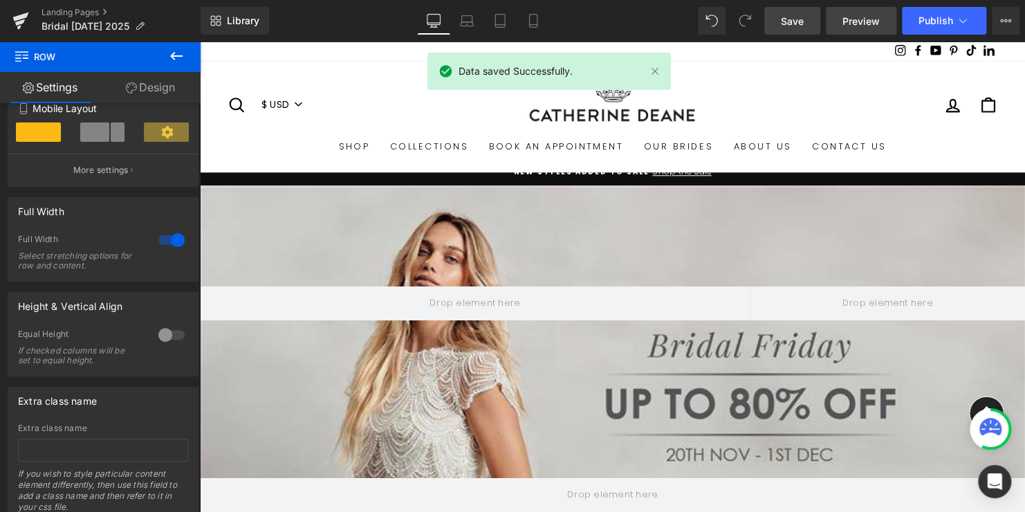
click at [865, 23] on span "Preview" at bounding box center [860, 21] width 37 height 15
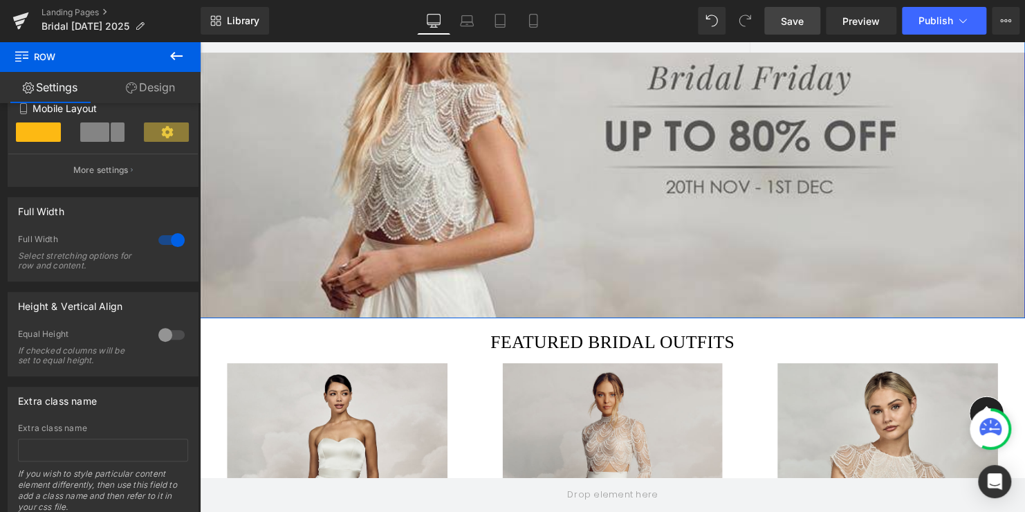
scroll to position [277, 0]
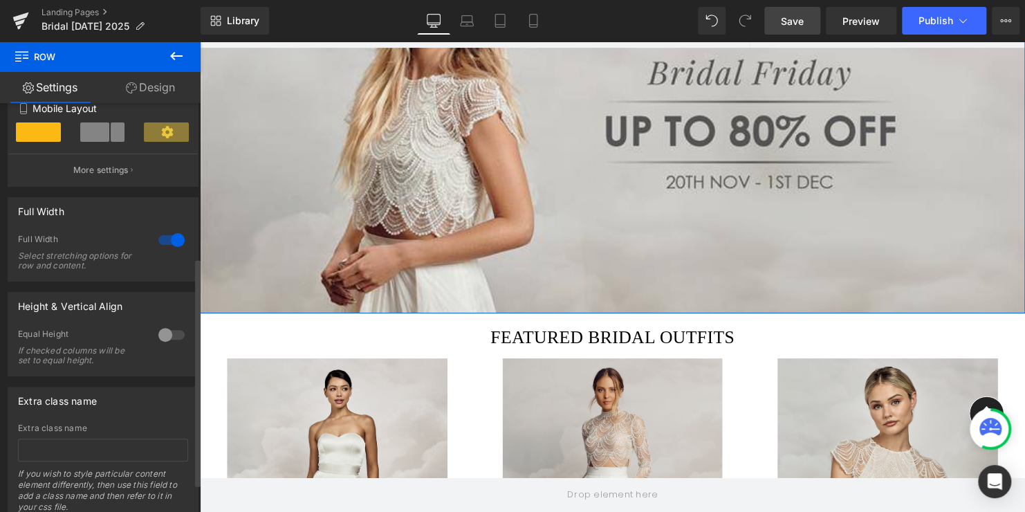
click at [170, 243] on div at bounding box center [171, 240] width 33 height 22
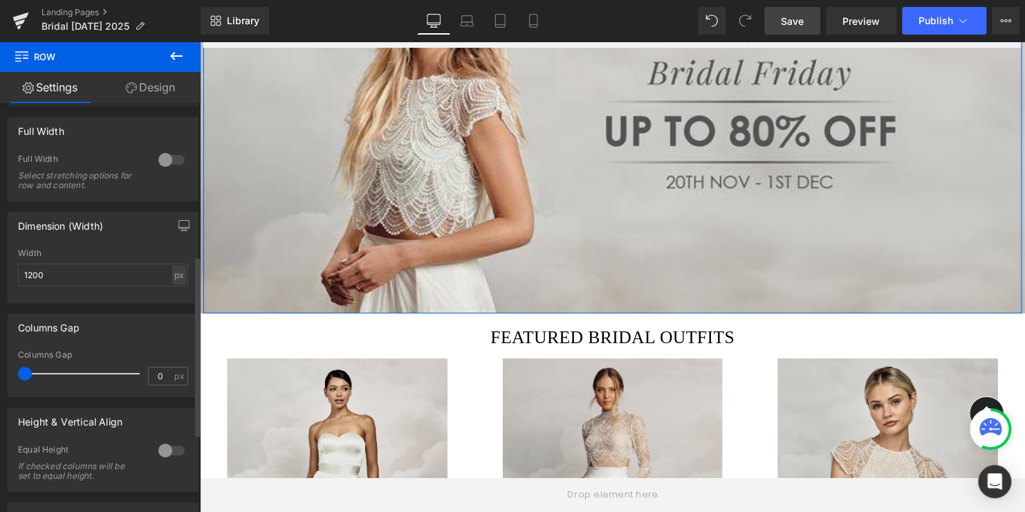
scroll to position [315, 0]
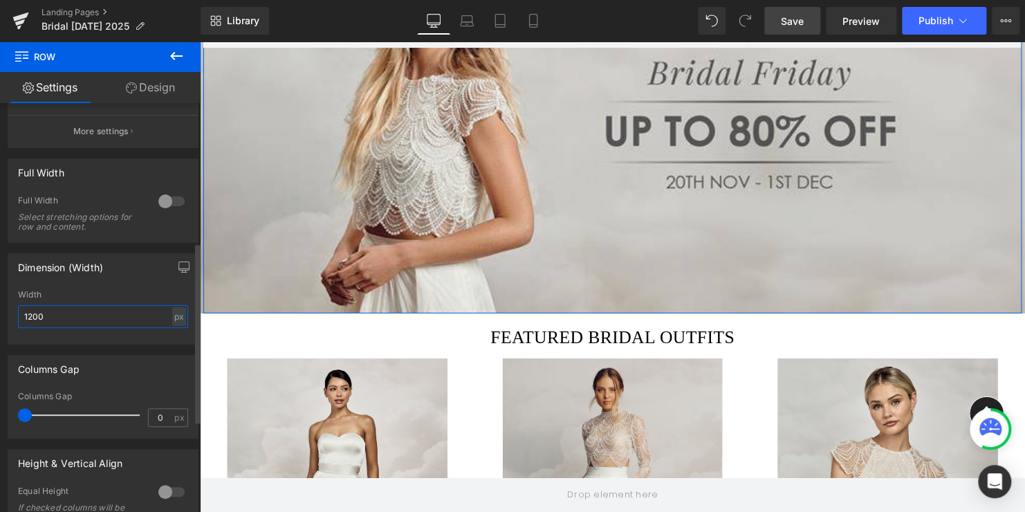
click at [111, 326] on input "1200" at bounding box center [103, 316] width 170 height 23
click at [0, 314] on div "Dimension (Width) 1200px Width 1200 px % px" at bounding box center [103, 294] width 207 height 102
click at [131, 318] on input "1200" at bounding box center [103, 316] width 170 height 23
drag, startPoint x: 54, startPoint y: 319, endPoint x: -30, endPoint y: 318, distance: 83.7
click at [0, 318] on html "You are previewing how the will restyle your page. You can not edit Elements in…" at bounding box center [512, 256] width 1025 height 512
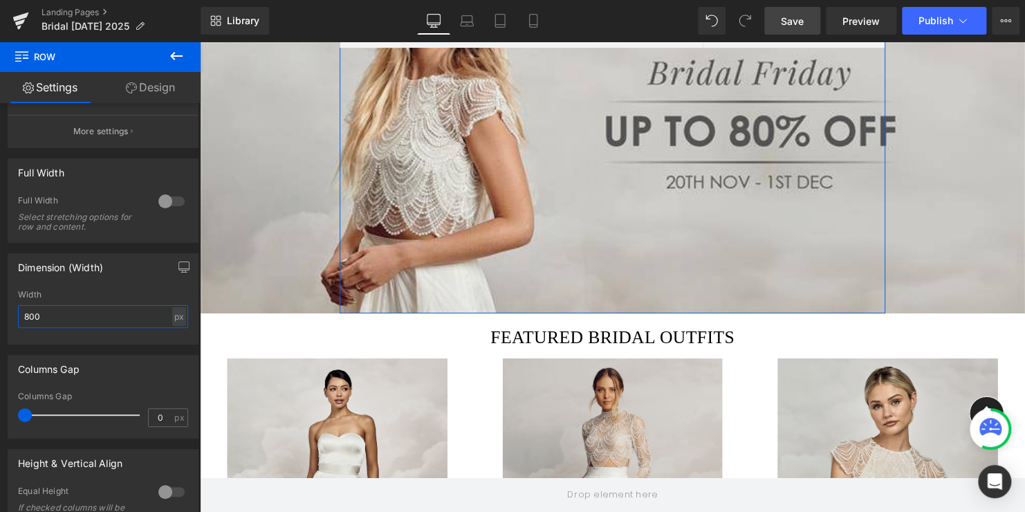
drag, startPoint x: 79, startPoint y: 318, endPoint x: -35, endPoint y: 302, distance: 115.3
click at [0, 302] on html "You are previewing how the will restyle your page. You can not edit Elements in…" at bounding box center [512, 256] width 1025 height 512
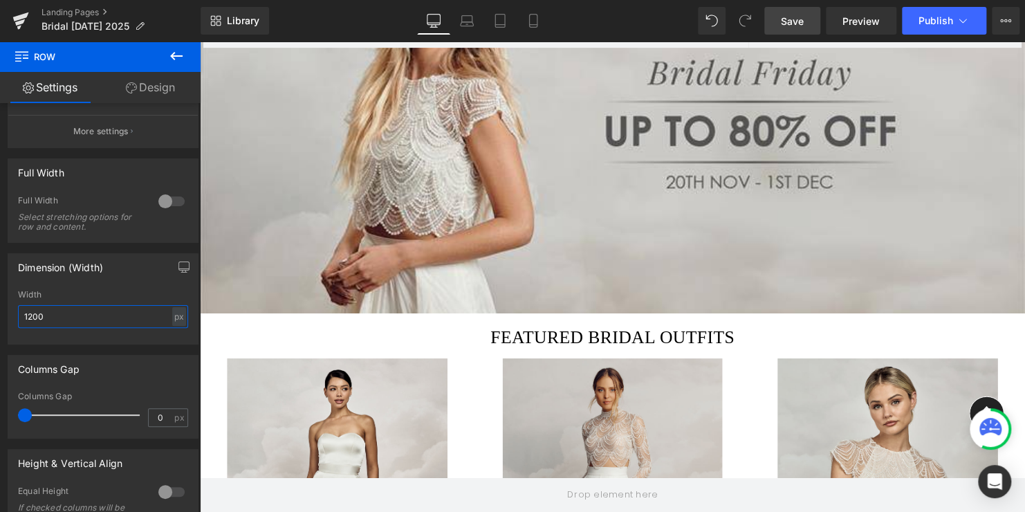
click at [200, 42] on div "389px" at bounding box center [200, 42] width 0 height 0
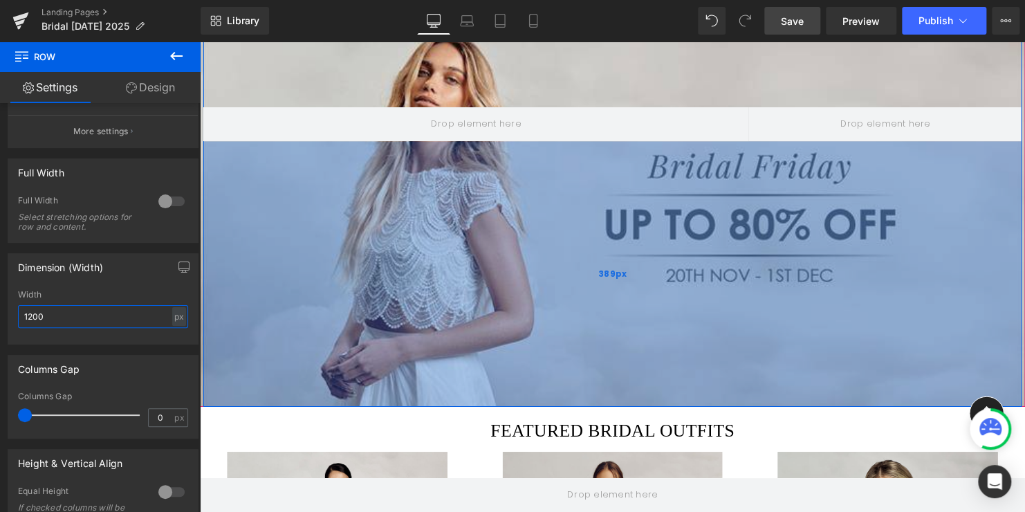
scroll to position [138, 0]
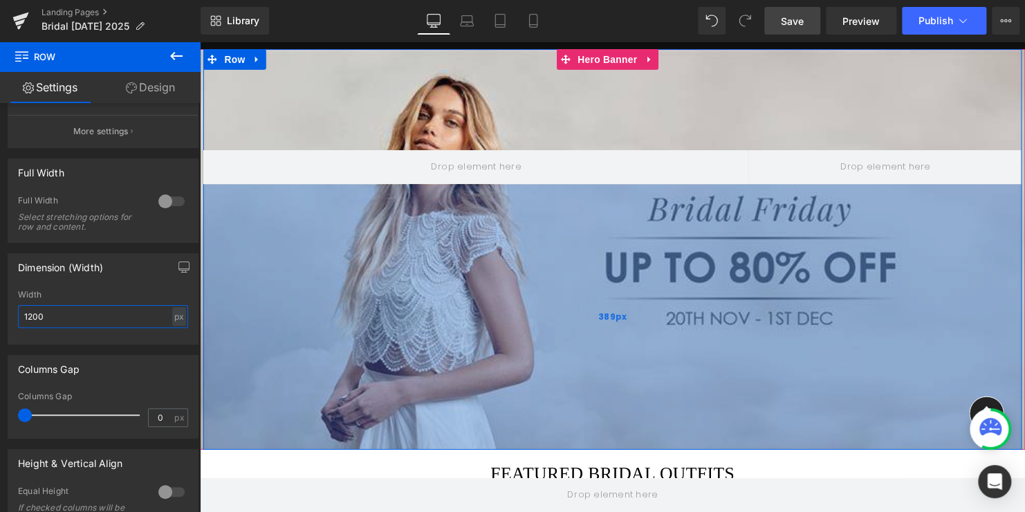
click at [566, 216] on div "389px" at bounding box center [618, 320] width 830 height 269
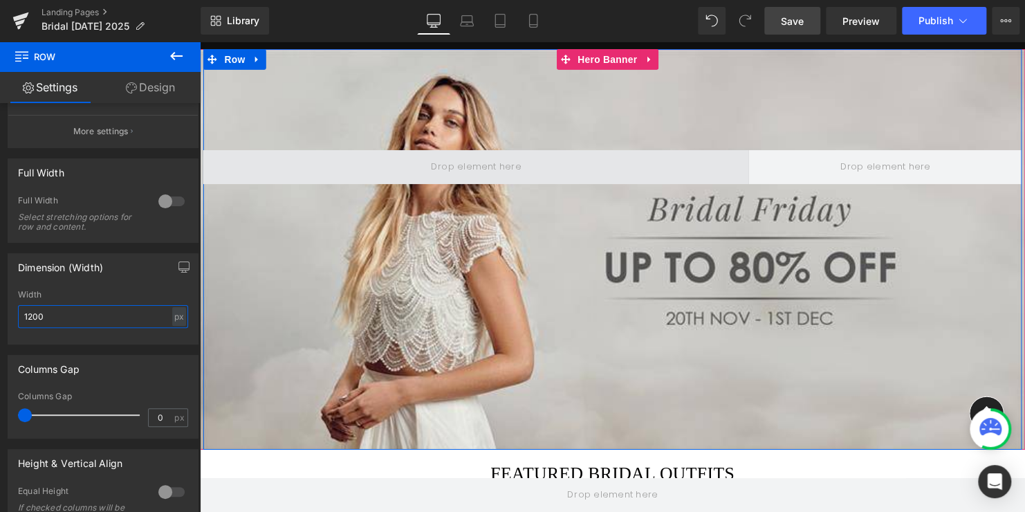
type input "1200"
click at [566, 172] on span at bounding box center [479, 168] width 553 height 35
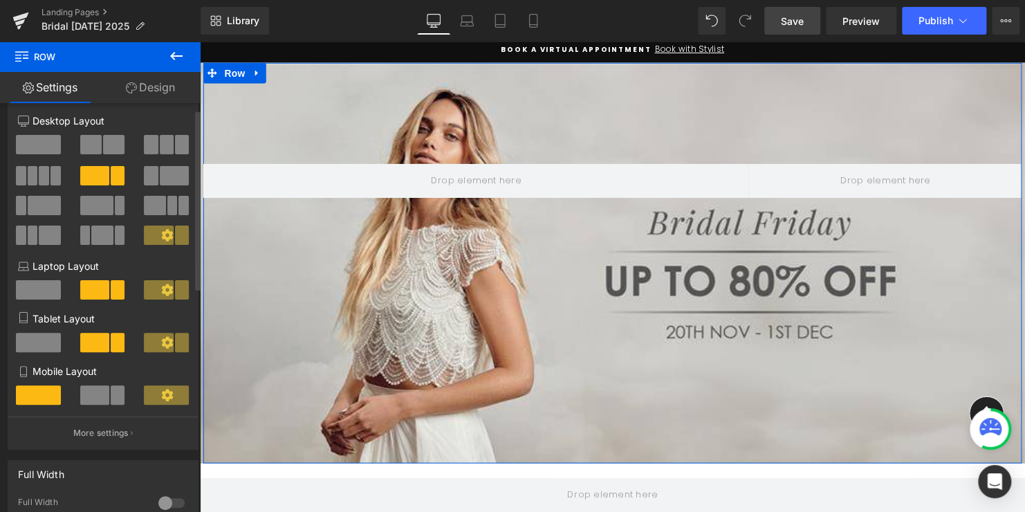
scroll to position [0, 0]
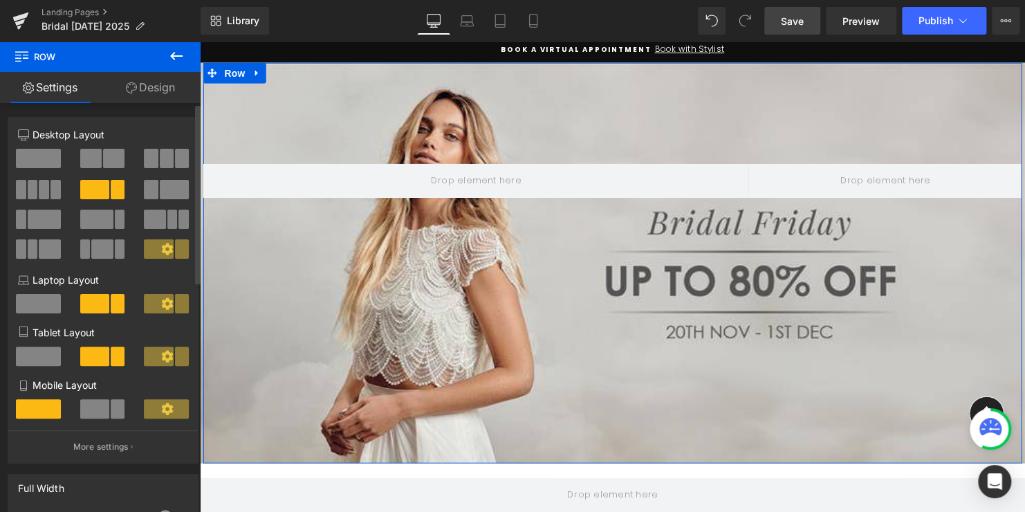
click at [27, 159] on span at bounding box center [38, 158] width 45 height 19
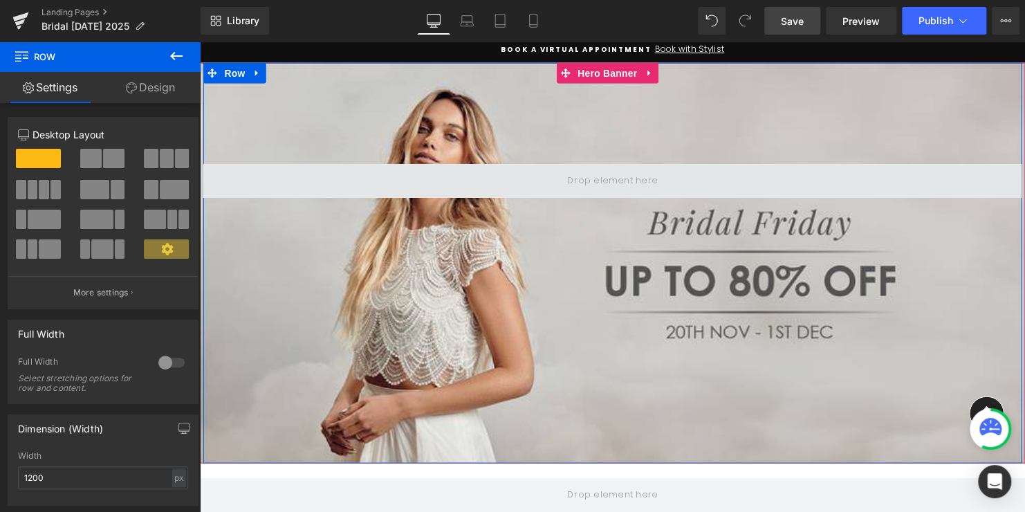
click at [589, 187] on span at bounding box center [619, 182] width 102 height 21
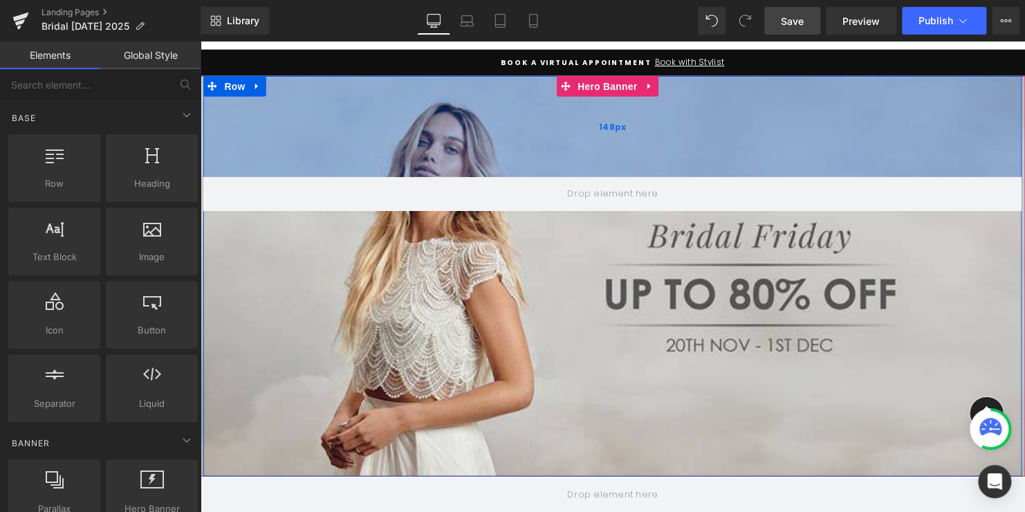
scroll to position [138, 0]
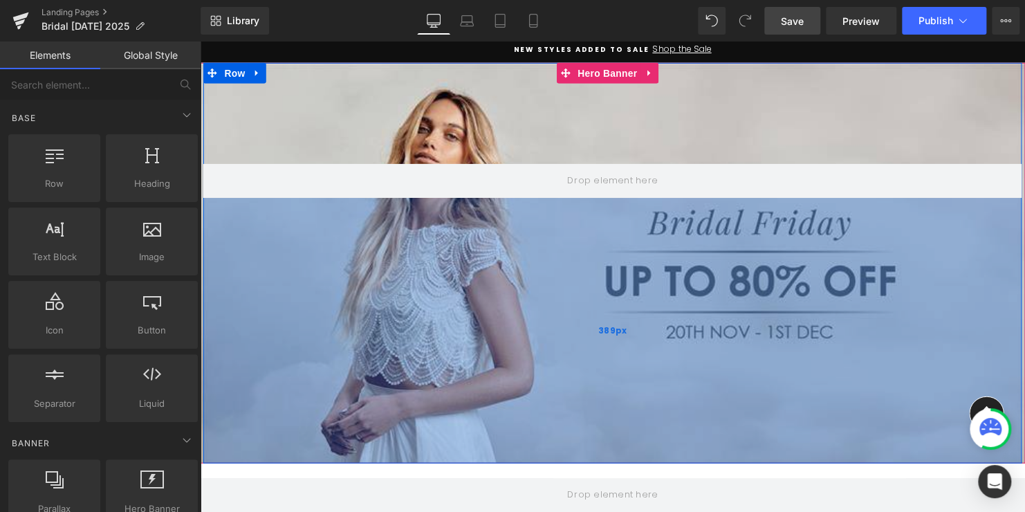
click at [520, 232] on div "389px" at bounding box center [618, 334] width 830 height 269
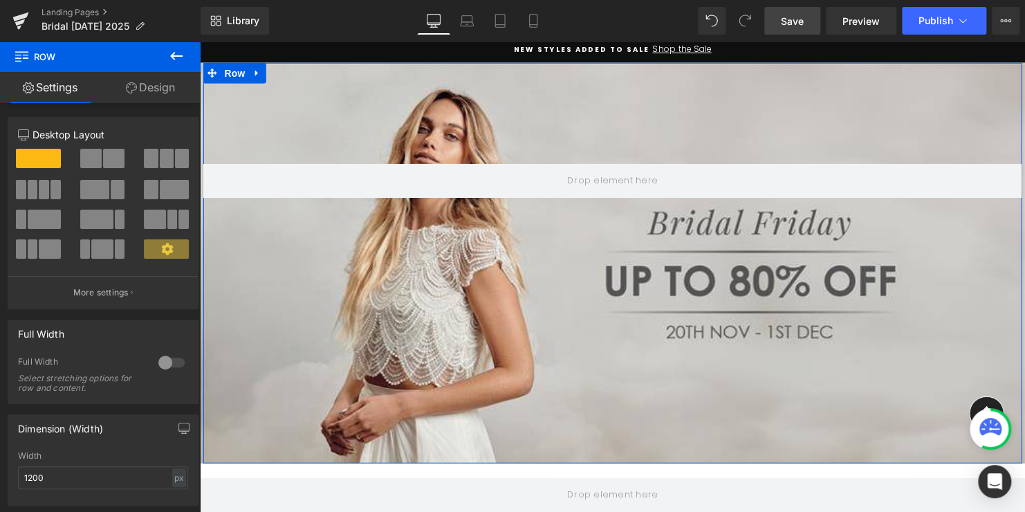
click at [147, 92] on link "Design" at bounding box center [150, 87] width 100 height 31
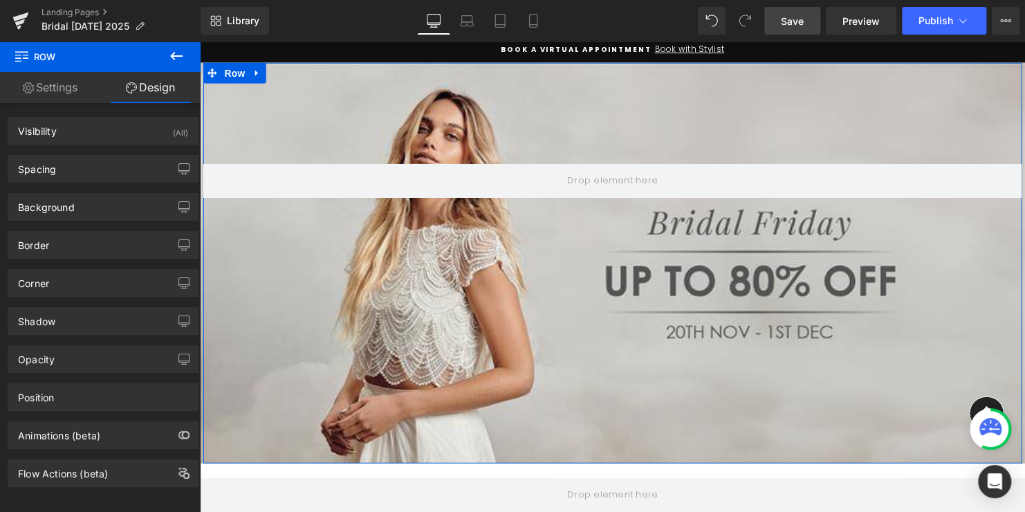
click at [62, 89] on link "Settings" at bounding box center [50, 87] width 100 height 31
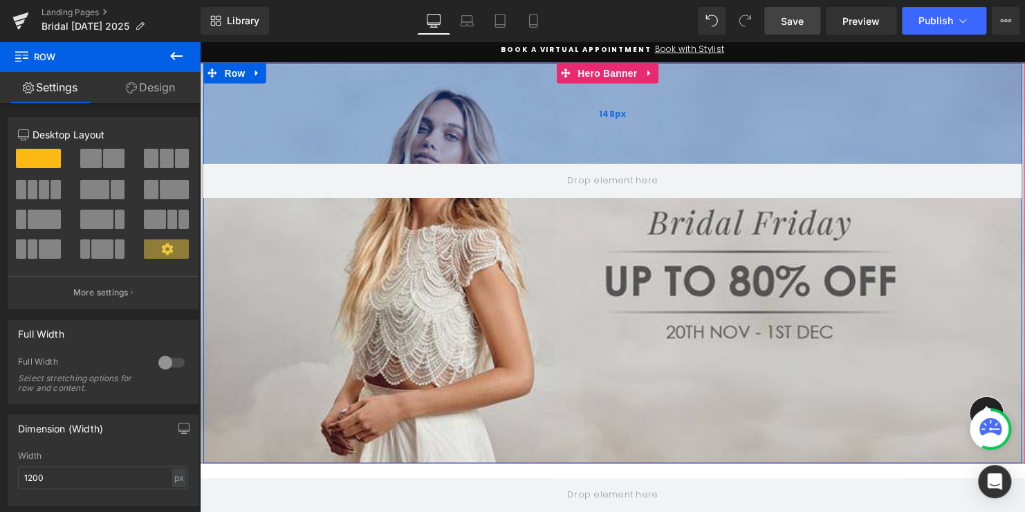
click at [439, 156] on div "148px" at bounding box center [618, 114] width 830 height 102
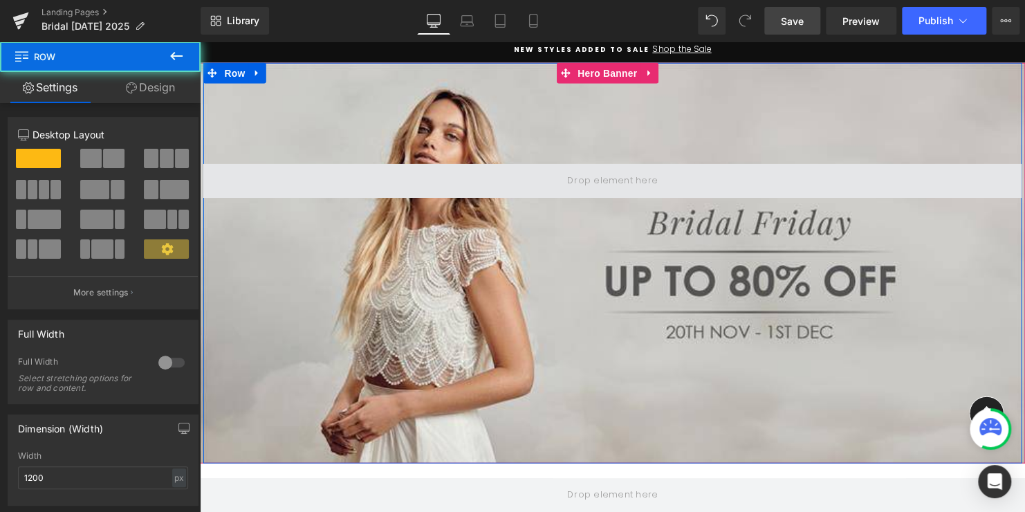
click at [523, 184] on span at bounding box center [618, 182] width 830 height 35
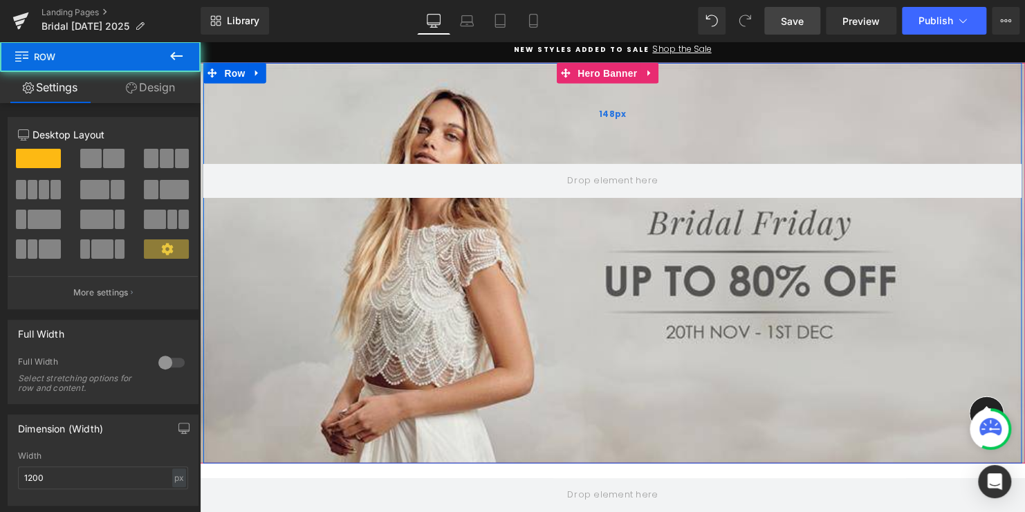
drag, startPoint x: 519, startPoint y: 183, endPoint x: 509, endPoint y: 160, distance: 25.7
click at [509, 160] on div "Row 148px 389px" at bounding box center [618, 266] width 830 height 406
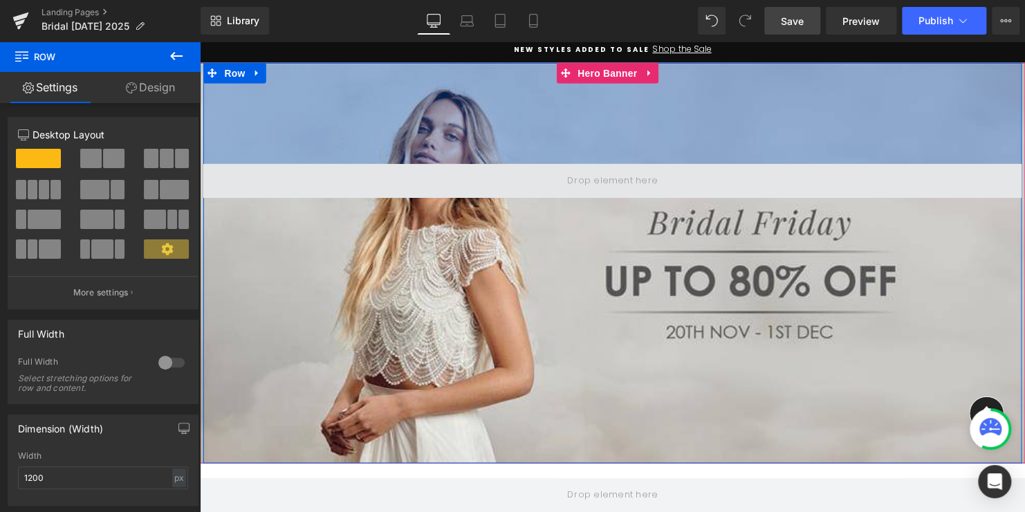
drag, startPoint x: 509, startPoint y: 160, endPoint x: 574, endPoint y: 181, distance: 68.2
click at [574, 181] on span at bounding box center [619, 182] width 102 height 21
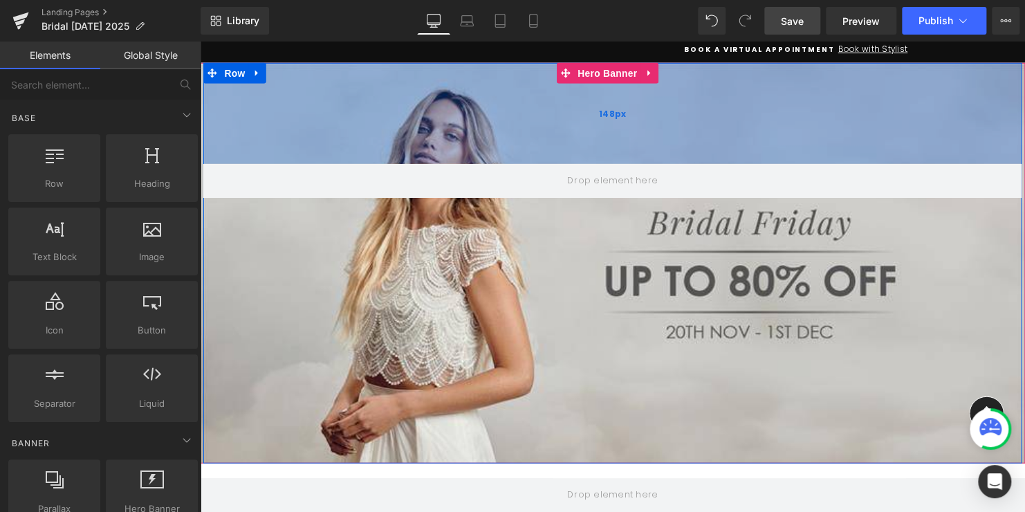
click at [587, 135] on div "148px" at bounding box center [618, 114] width 830 height 102
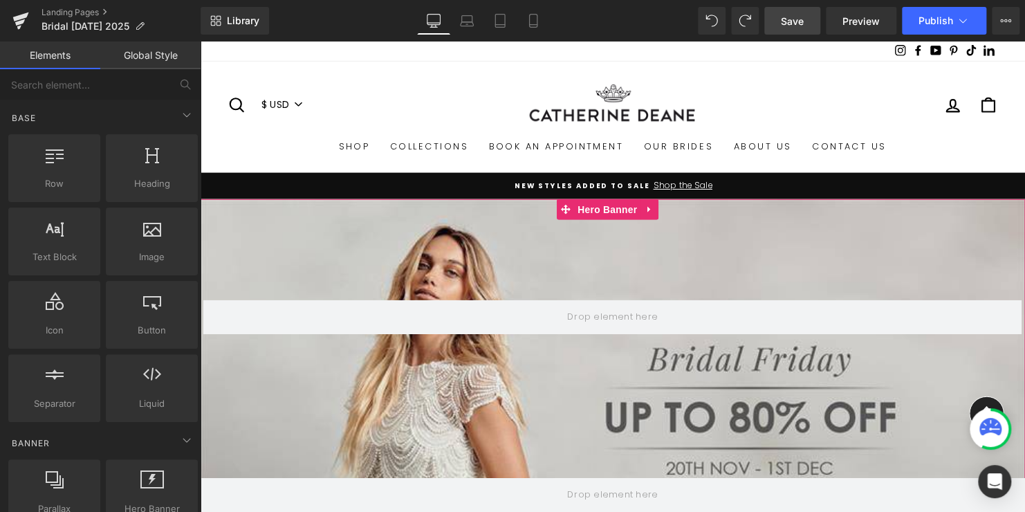
scroll to position [69, 0]
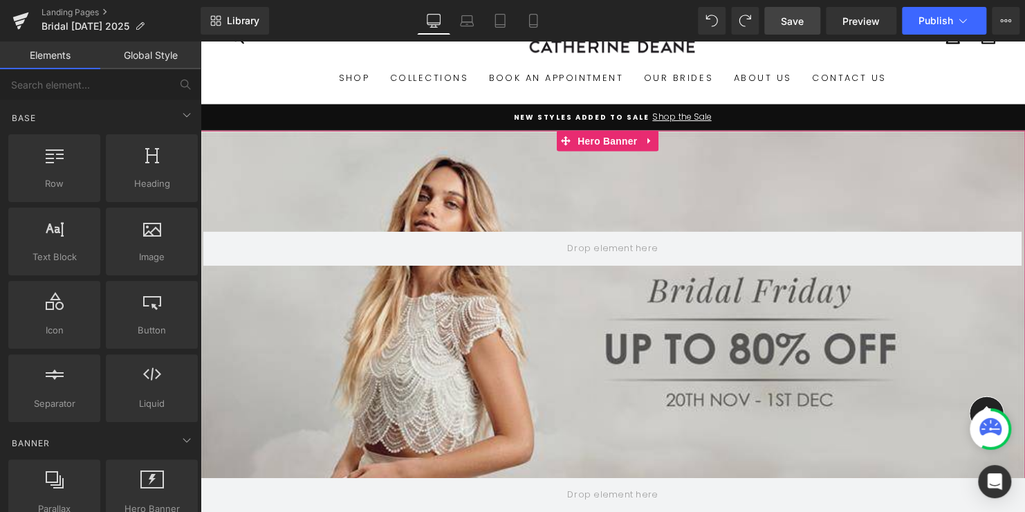
click at [546, 317] on div "Row" at bounding box center [618, 335] width 830 height 406
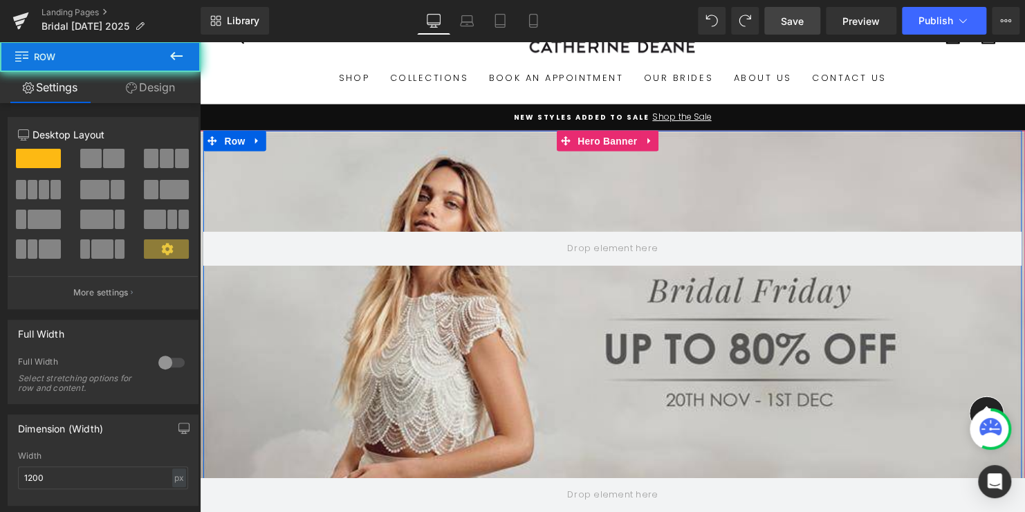
click at [569, 201] on div "Row" at bounding box center [618, 335] width 830 height 406
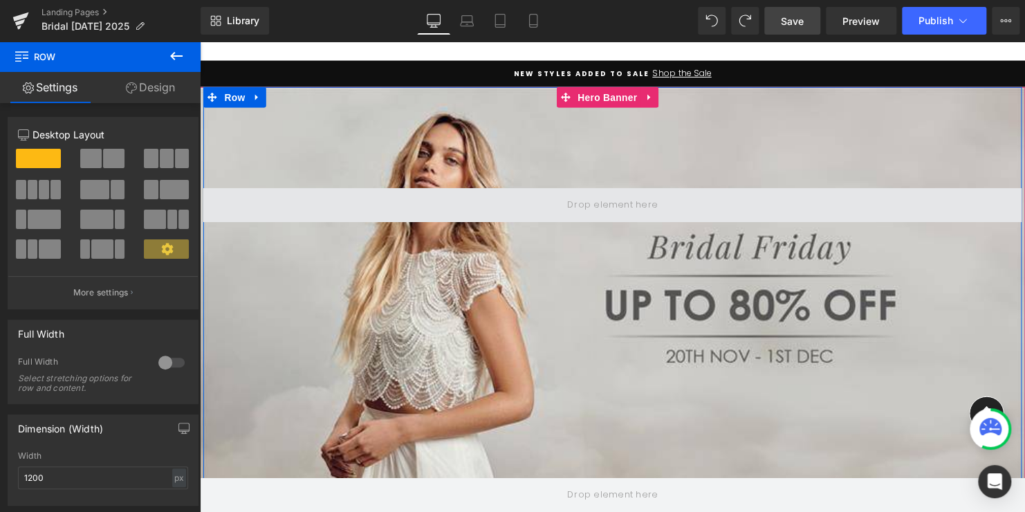
scroll to position [138, 0]
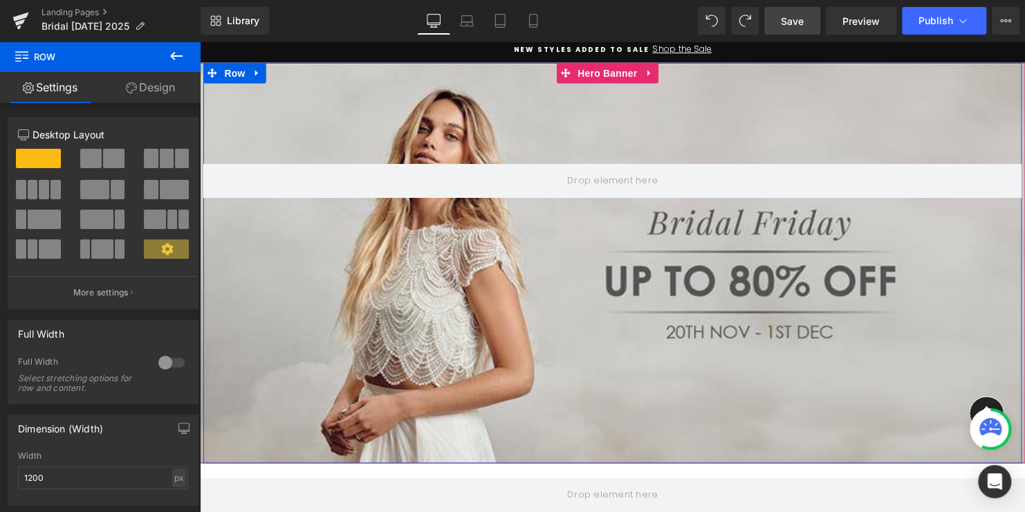
click at [551, 241] on div "Row" at bounding box center [618, 266] width 830 height 406
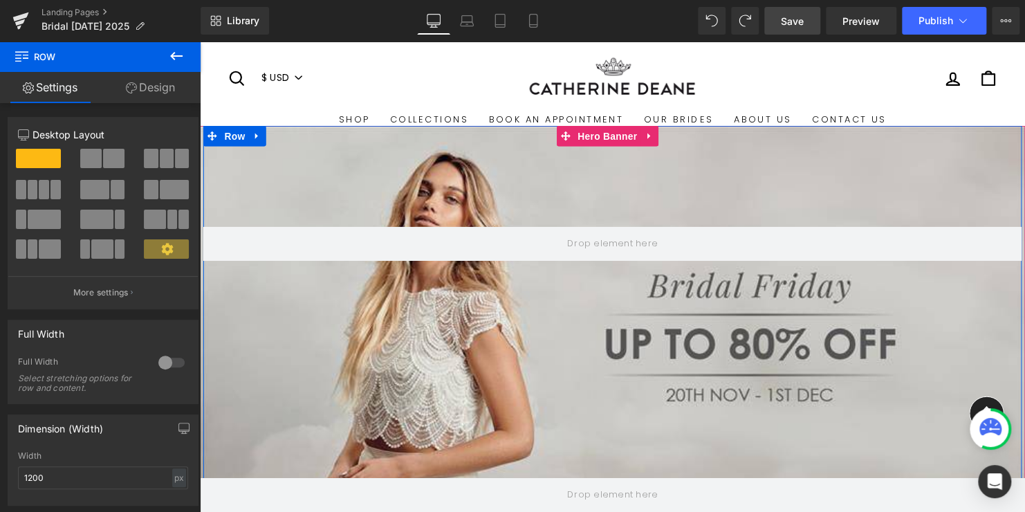
scroll to position [69, 0]
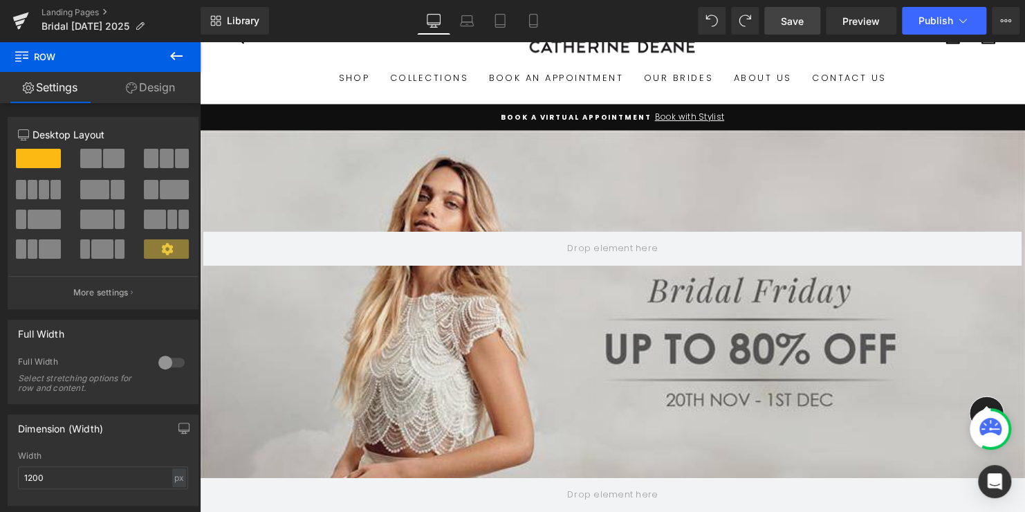
click at [795, 22] on span "Save" at bounding box center [792, 21] width 23 height 15
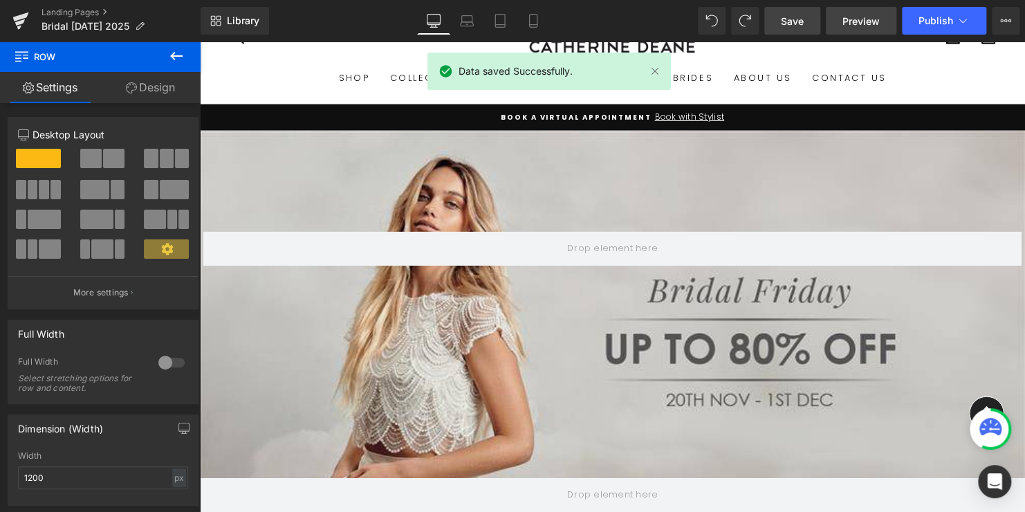
click at [859, 19] on span "Preview" at bounding box center [860, 21] width 37 height 15
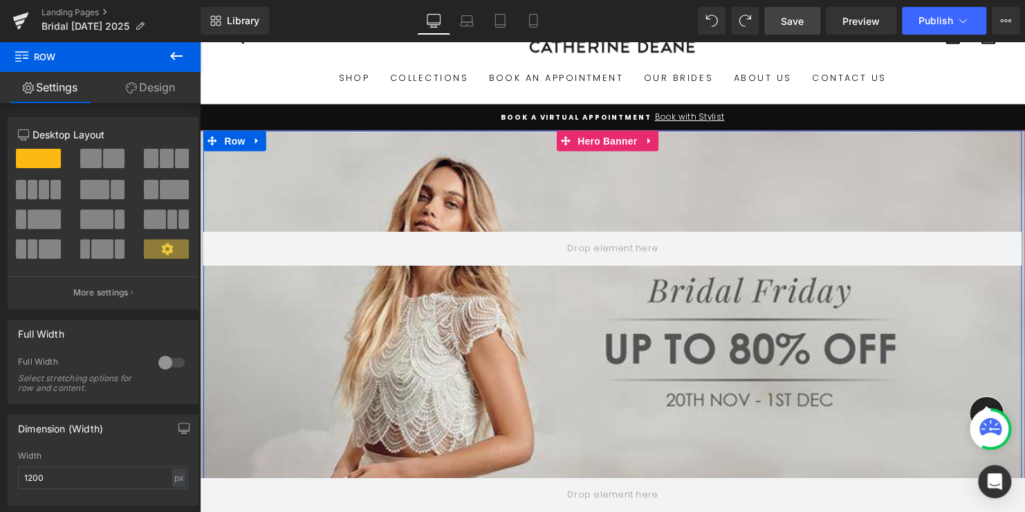
click at [414, 324] on div "Row" at bounding box center [618, 335] width 830 height 406
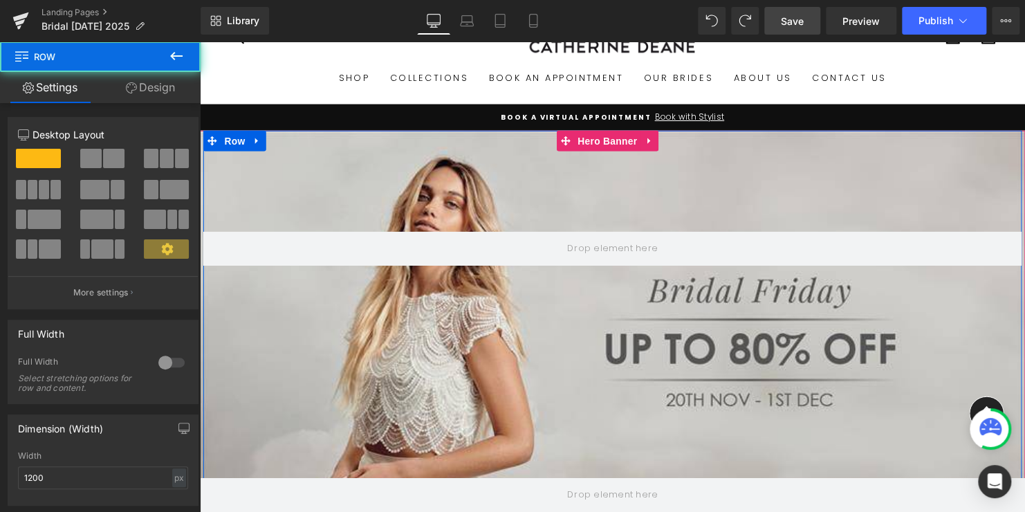
click at [601, 174] on div "Row" at bounding box center [618, 335] width 830 height 406
click at [570, 359] on div "Row" at bounding box center [618, 335] width 830 height 406
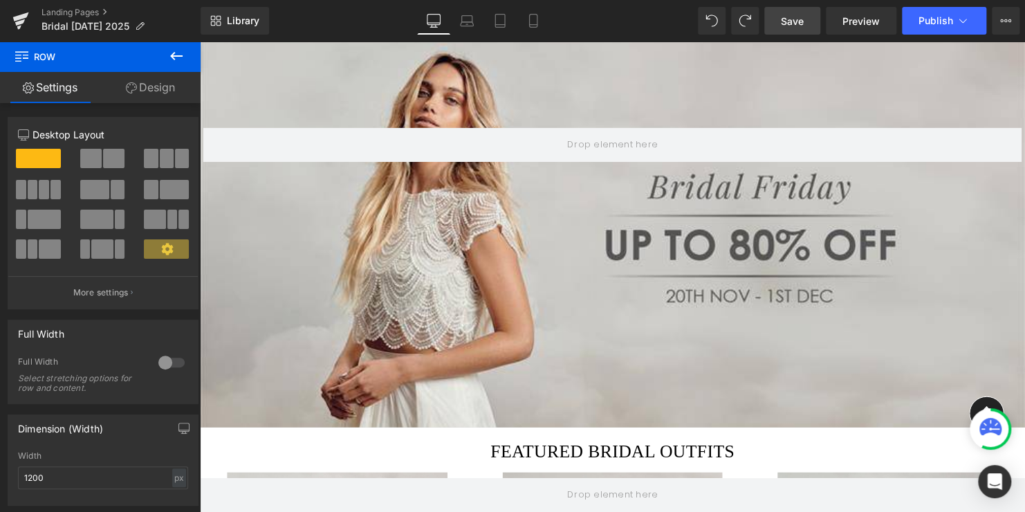
scroll to position [208, 0]
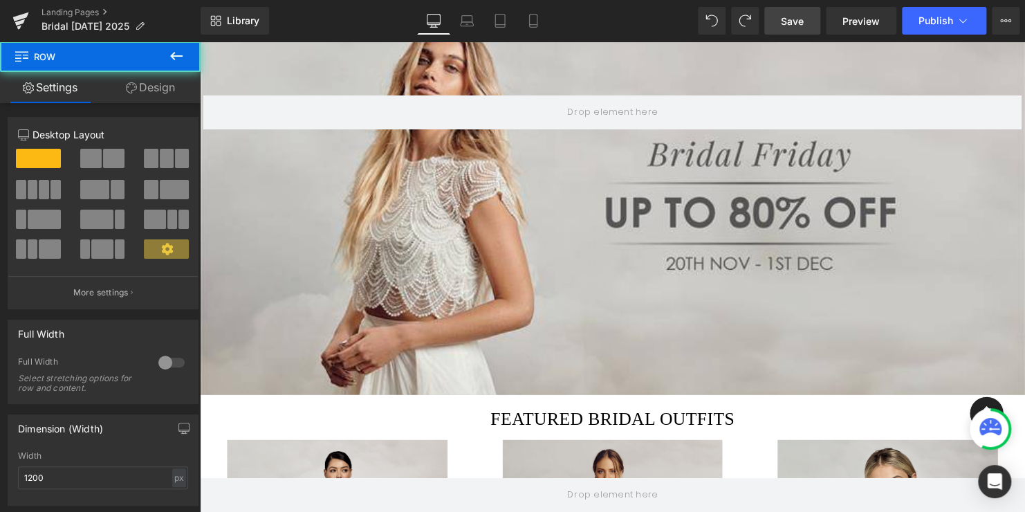
click at [569, 395] on div "Row 389px" at bounding box center [618, 197] width 830 height 406
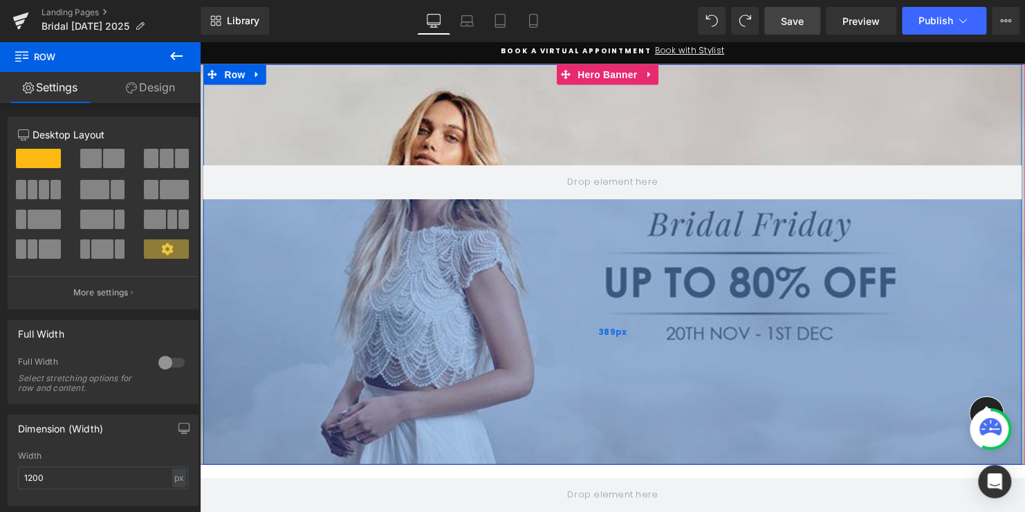
scroll to position [69, 0]
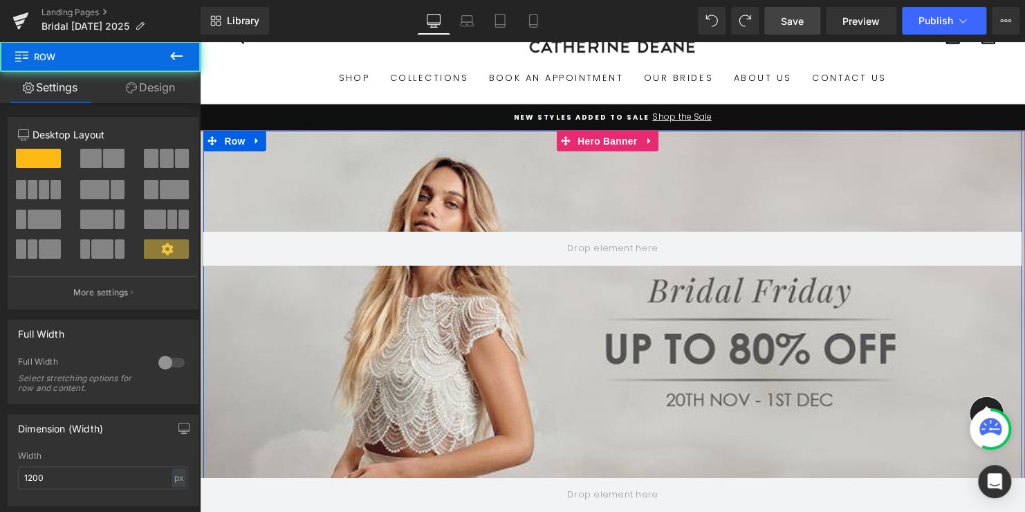
click at [567, 197] on div "Row 389px" at bounding box center [618, 335] width 830 height 406
drag, startPoint x: 563, startPoint y: 246, endPoint x: 567, endPoint y: 214, distance: 32.8
click at [567, 214] on div "Row 389px" at bounding box center [618, 335] width 830 height 406
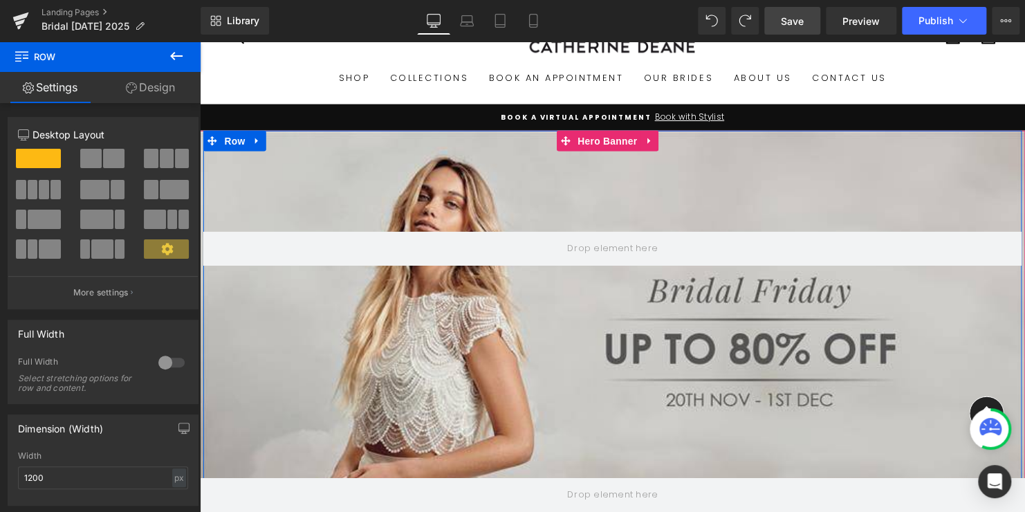
click at [579, 202] on div "Row 389px" at bounding box center [618, 335] width 830 height 406
click at [617, 190] on div "Row 389px" at bounding box center [618, 335] width 830 height 406
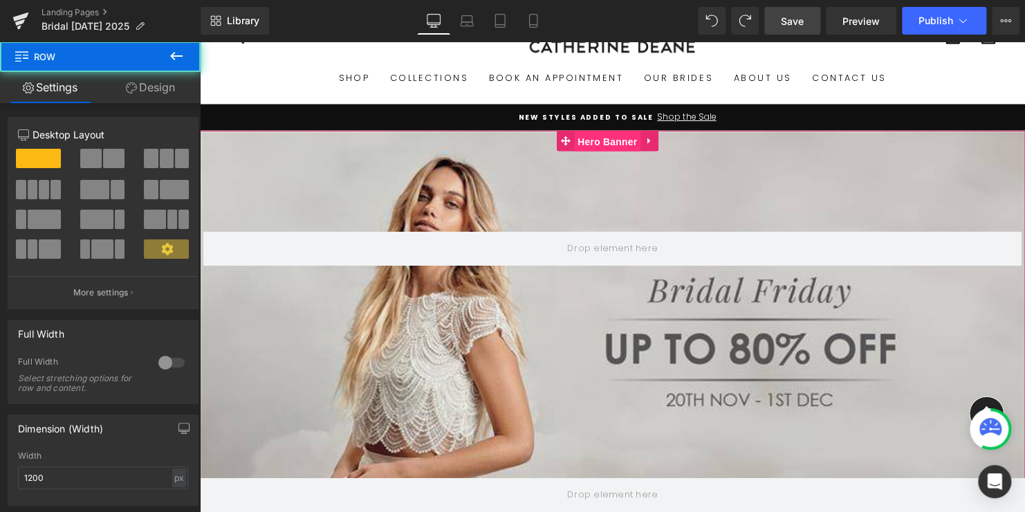
click at [611, 135] on span "Hero Banner" at bounding box center [613, 143] width 67 height 21
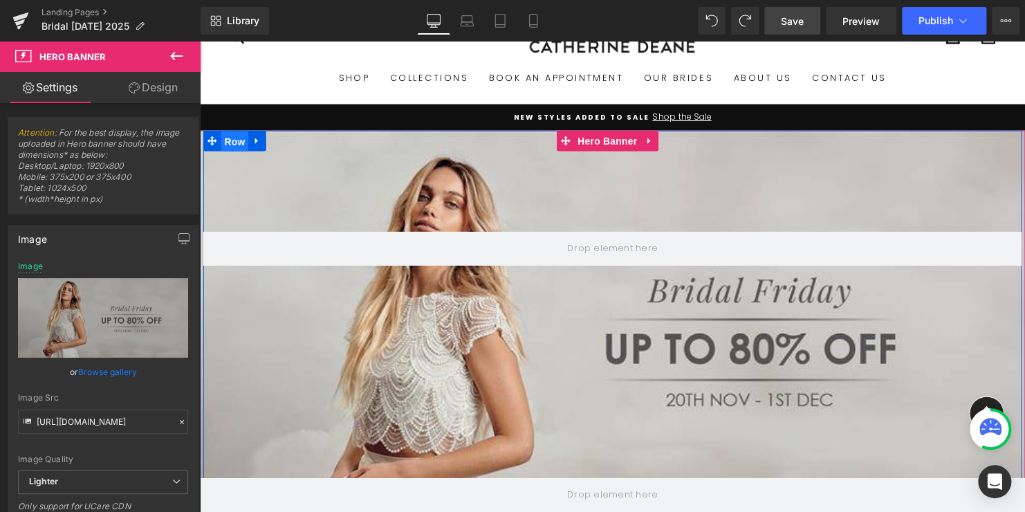
click at [234, 142] on span "Row" at bounding box center [235, 143] width 28 height 21
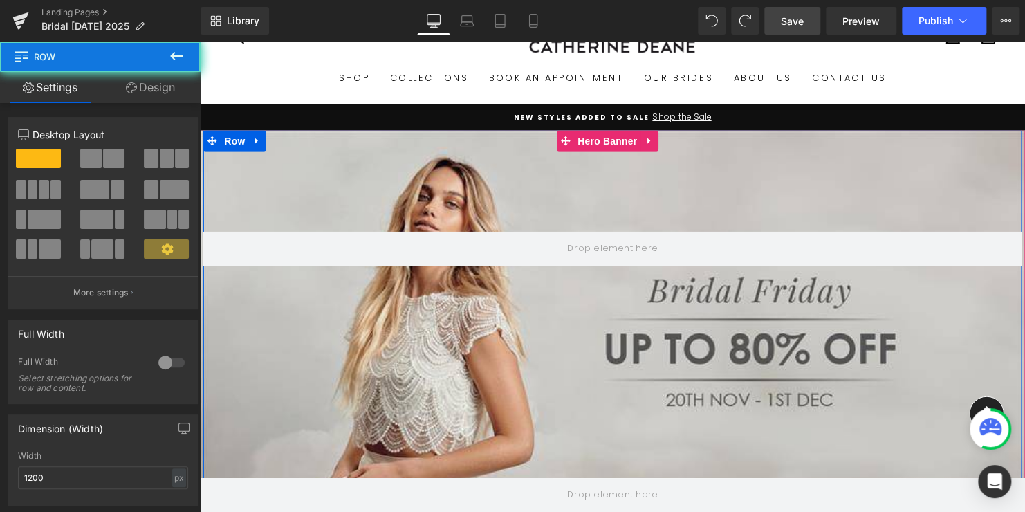
click at [425, 194] on div "Row 389px" at bounding box center [618, 335] width 830 height 406
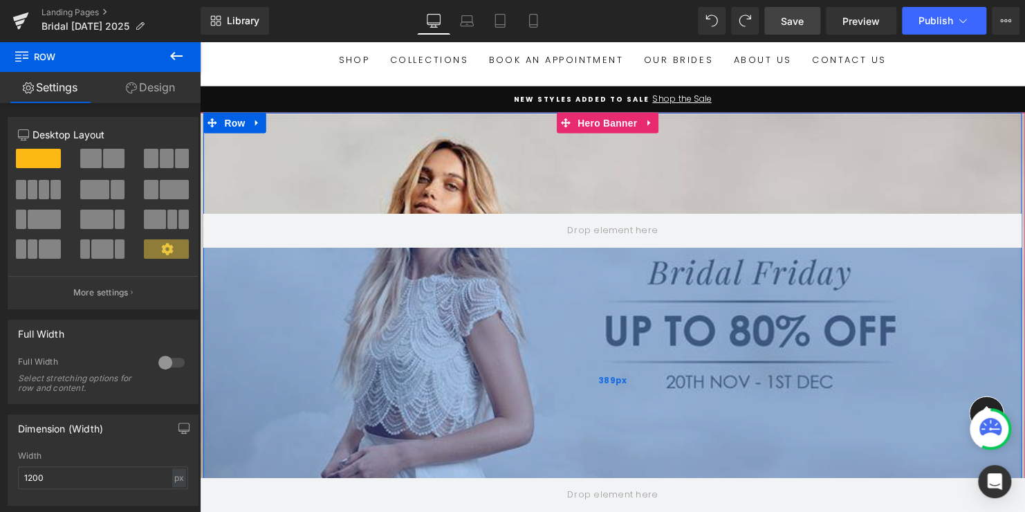
scroll to position [0, 0]
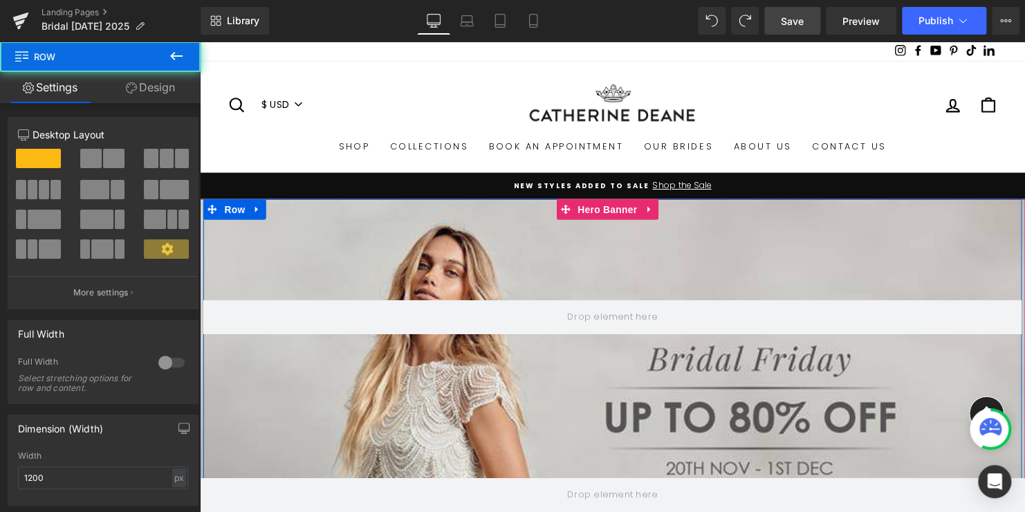
click at [533, 288] on div "Row 389px" at bounding box center [618, 404] width 830 height 406
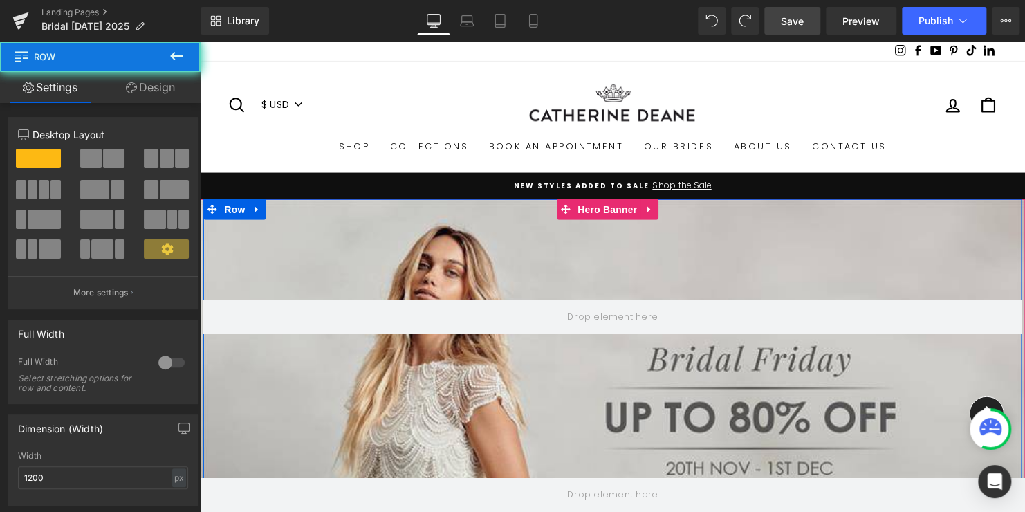
click at [533, 288] on div "Row 389px" at bounding box center [618, 404] width 830 height 406
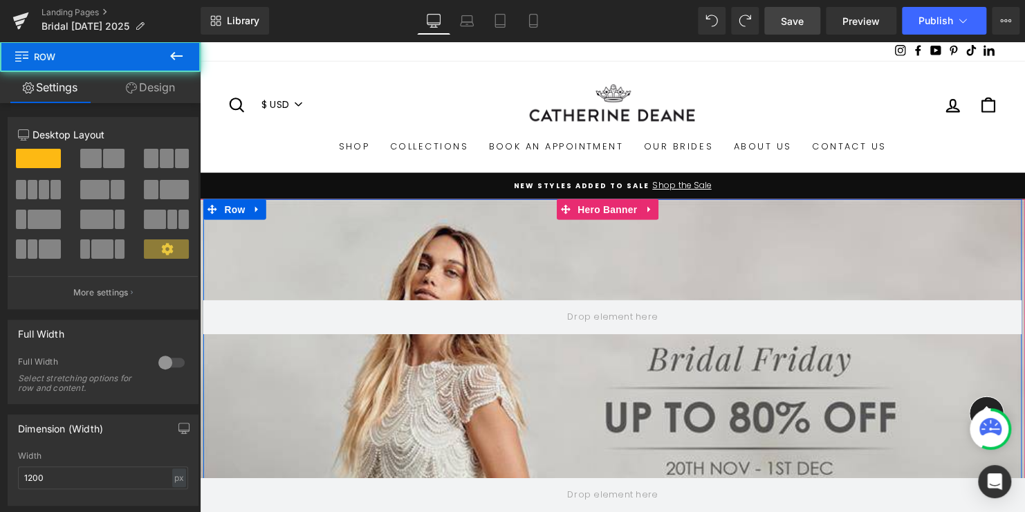
click at [533, 288] on div "Row 389px" at bounding box center [618, 404] width 830 height 406
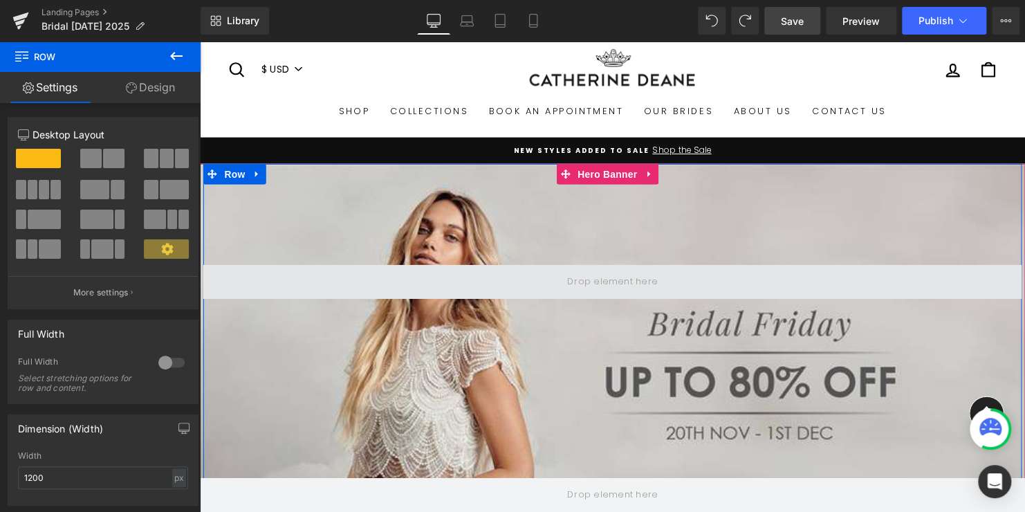
scroll to position [138, 0]
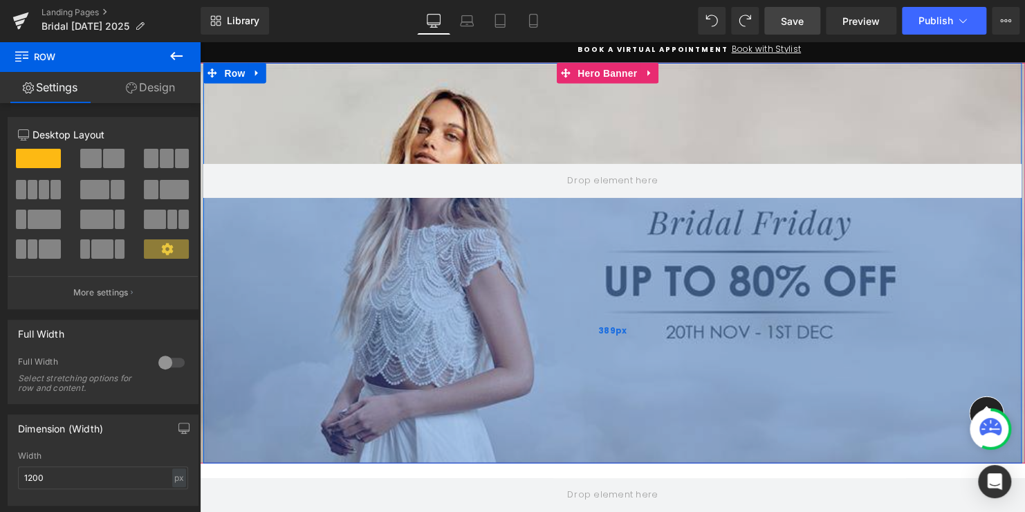
click at [517, 314] on div "389px" at bounding box center [618, 334] width 830 height 269
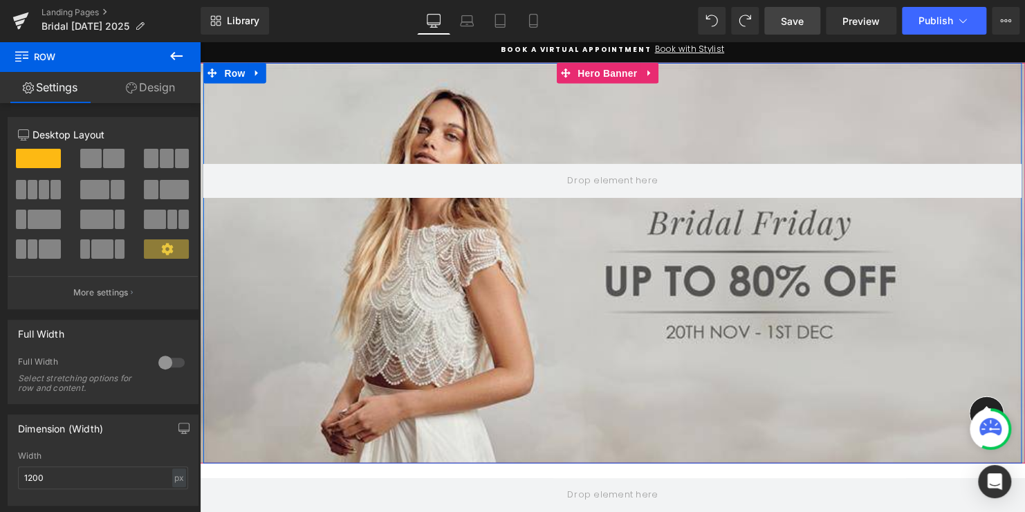
click at [609, 118] on div "Row 389px" at bounding box center [618, 266] width 830 height 406
click at [607, 127] on div "Row 389px" at bounding box center [618, 266] width 830 height 406
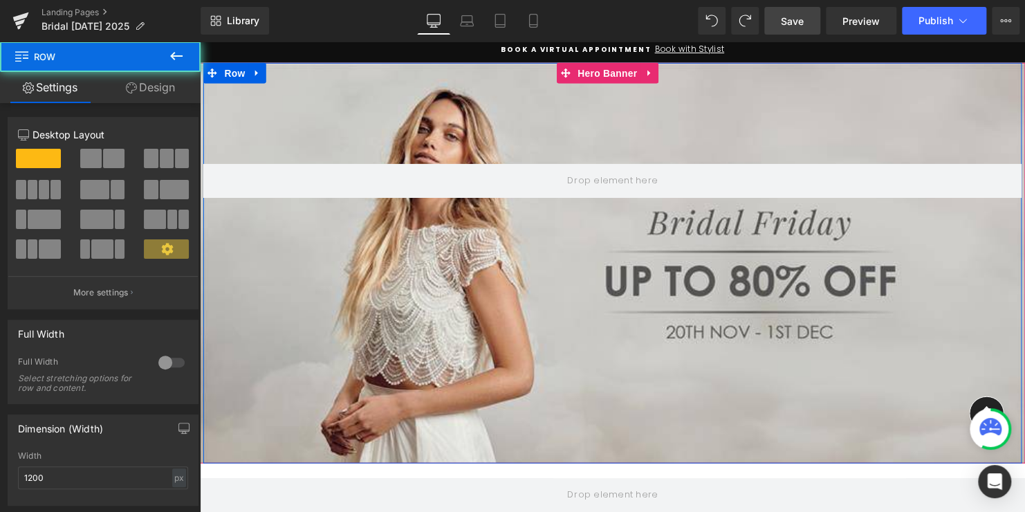
click at [610, 111] on div "Row 389px" at bounding box center [618, 266] width 830 height 406
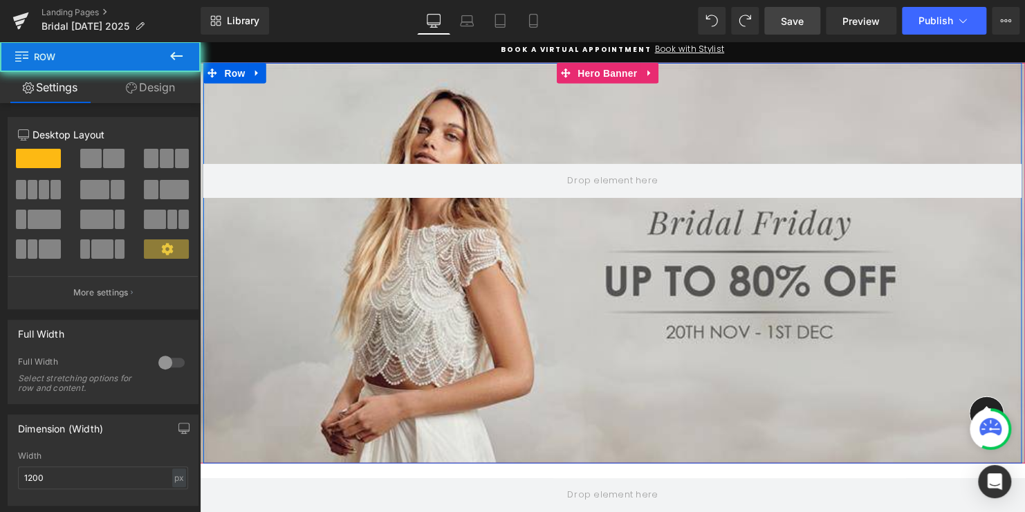
click at [610, 111] on div "Row 389px" at bounding box center [618, 266] width 830 height 406
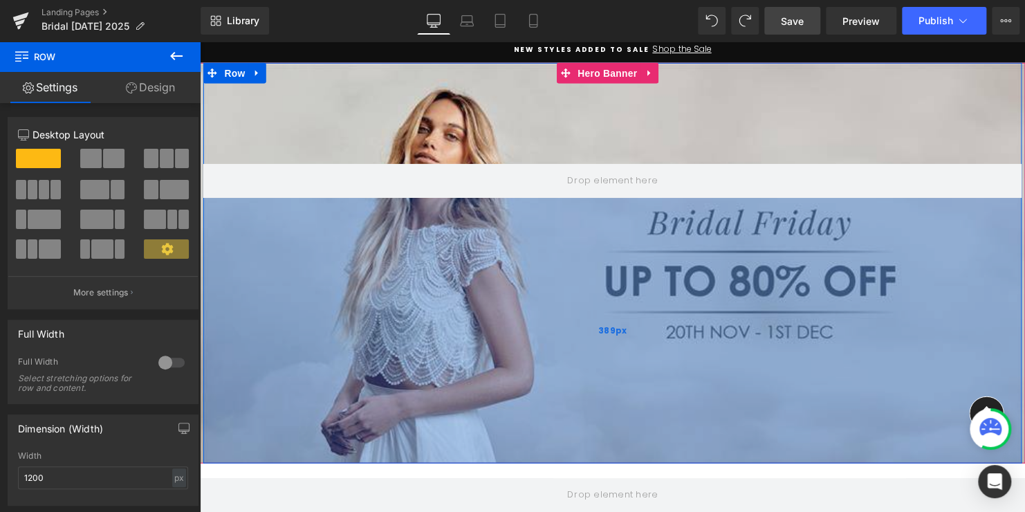
click at [569, 261] on div "389px" at bounding box center [618, 334] width 830 height 269
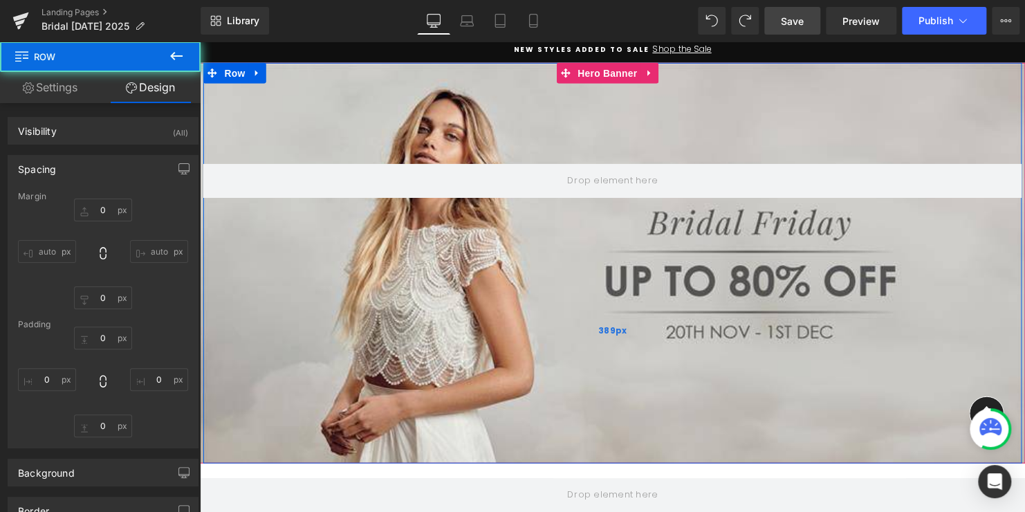
type input "0"
type input "148"
type input "0"
type input "389"
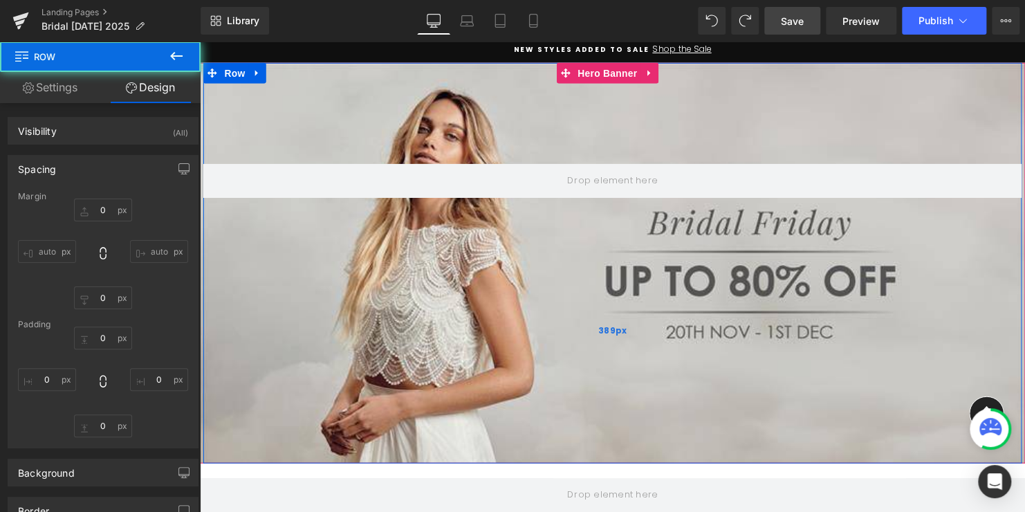
type input "0"
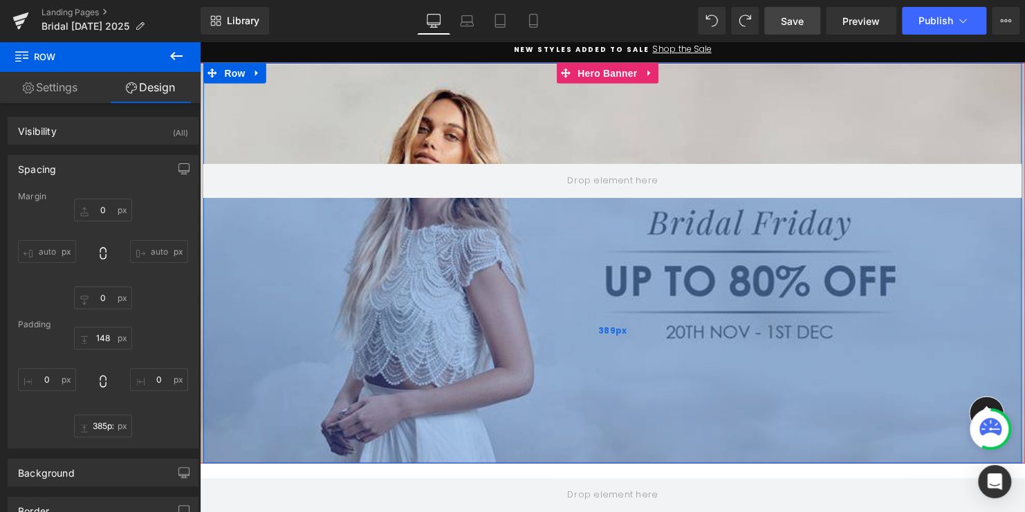
drag, startPoint x: 585, startPoint y: 468, endPoint x: 585, endPoint y: 453, distance: 15.2
click at [585, 460] on div "389px" at bounding box center [618, 334] width 830 height 269
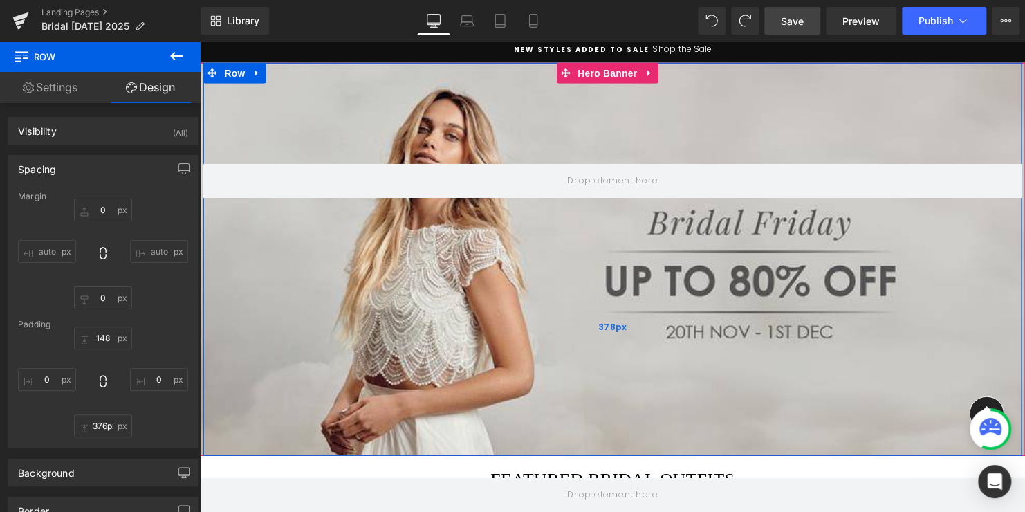
click at [585, 443] on div "378px" at bounding box center [618, 330] width 830 height 261
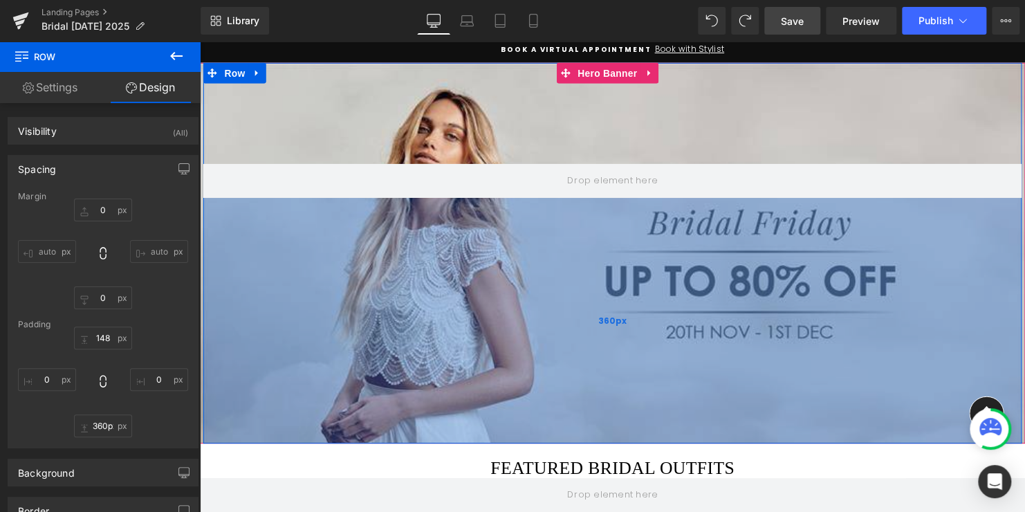
drag, startPoint x: 585, startPoint y: 439, endPoint x: 595, endPoint y: 432, distance: 12.3
click at [595, 432] on div "360px" at bounding box center [618, 324] width 830 height 249
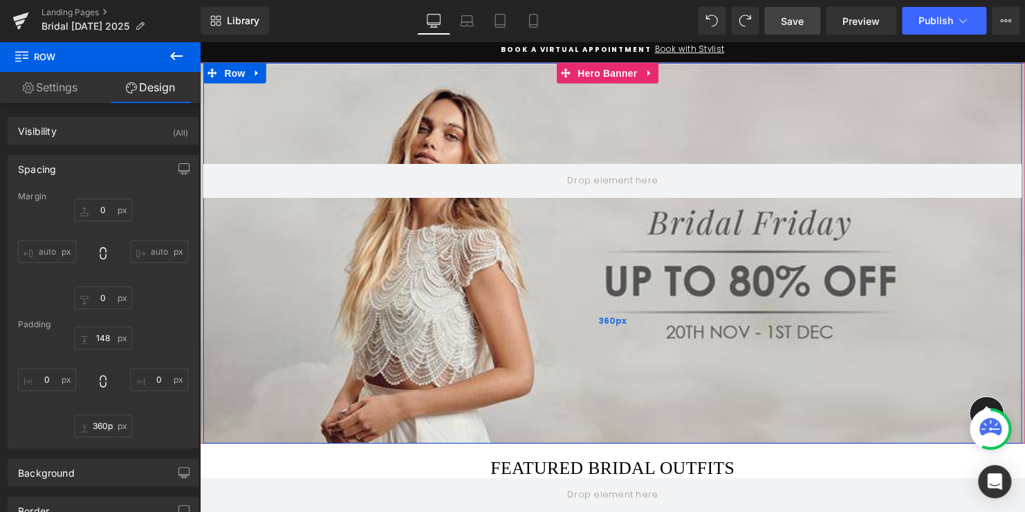
click at [572, 201] on div "360px" at bounding box center [618, 324] width 830 height 249
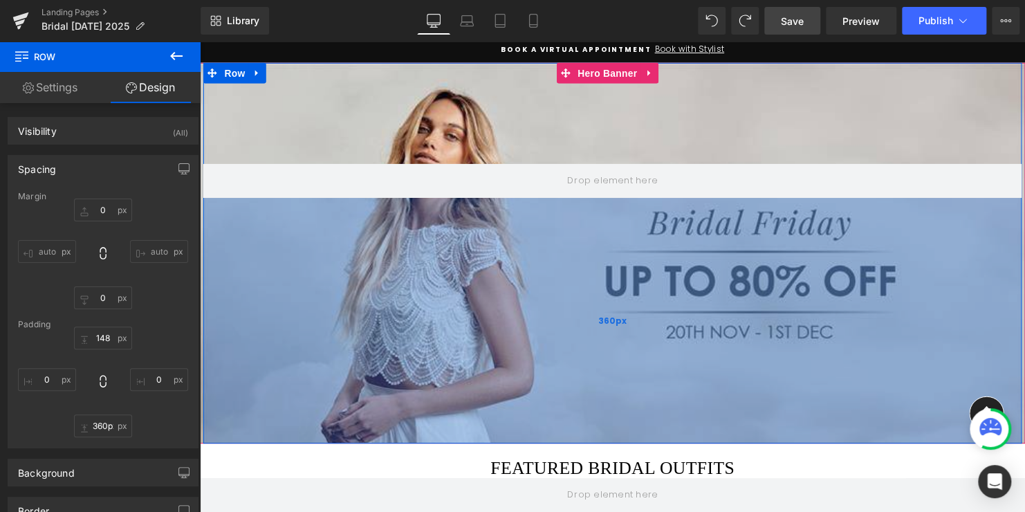
click at [573, 228] on div "360px" at bounding box center [618, 324] width 830 height 249
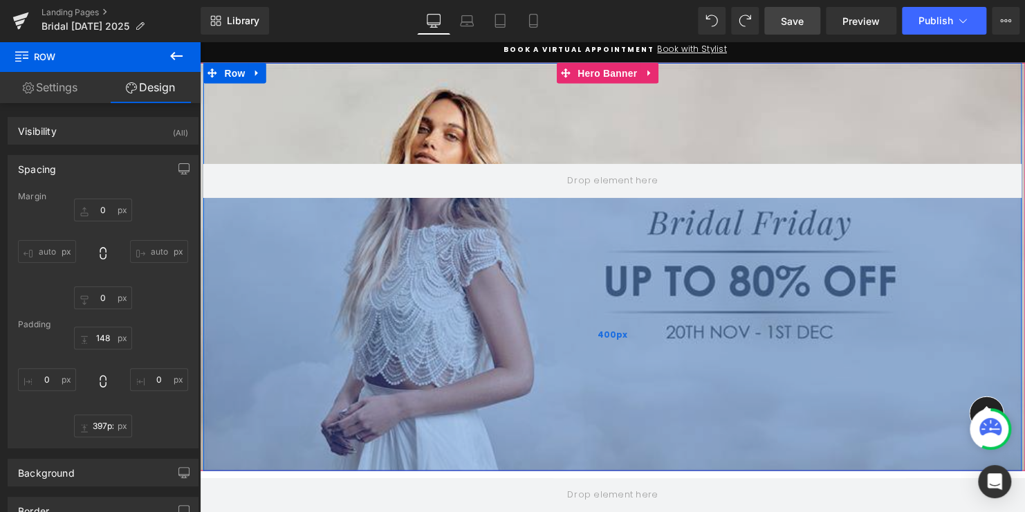
type input "395px"
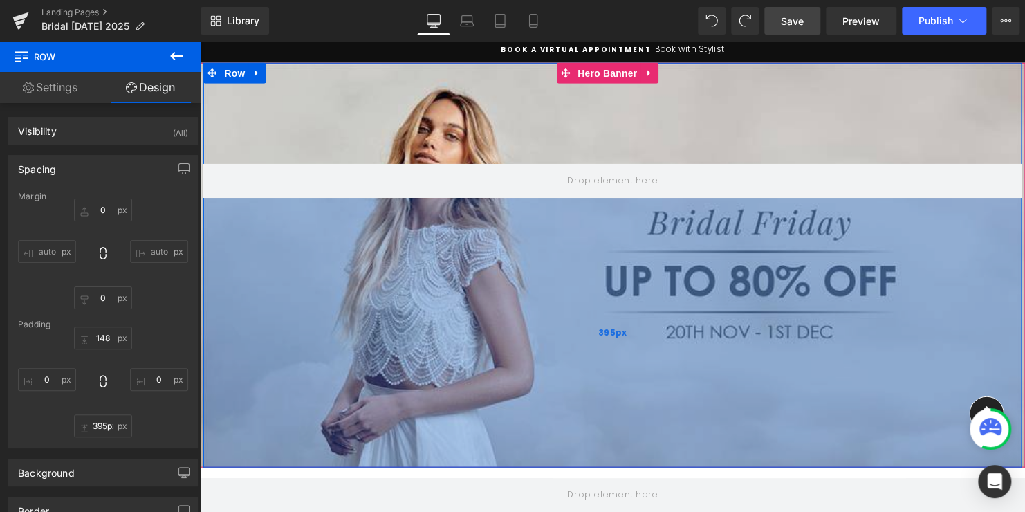
drag, startPoint x: 582, startPoint y: 201, endPoint x: 582, endPoint y: 225, distance: 24.2
click at [582, 225] on div "395px" at bounding box center [618, 336] width 830 height 273
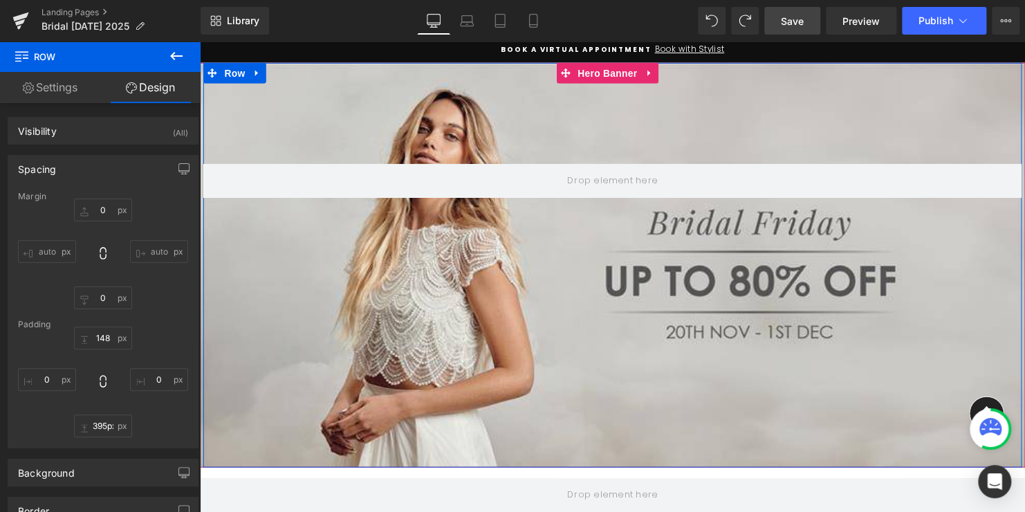
click at [583, 111] on div "Row 395px" at bounding box center [618, 268] width 830 height 410
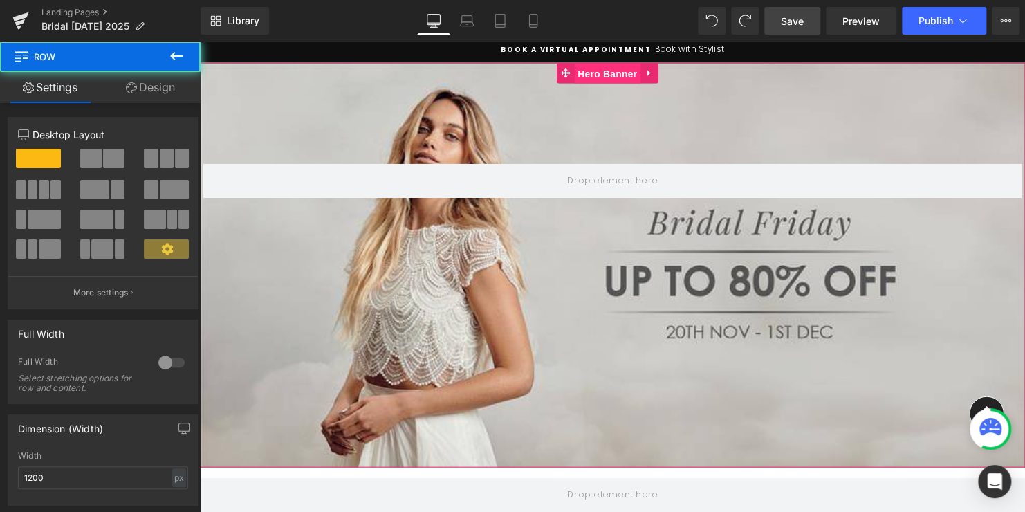
click at [600, 71] on span "Hero Banner" at bounding box center [613, 74] width 67 height 21
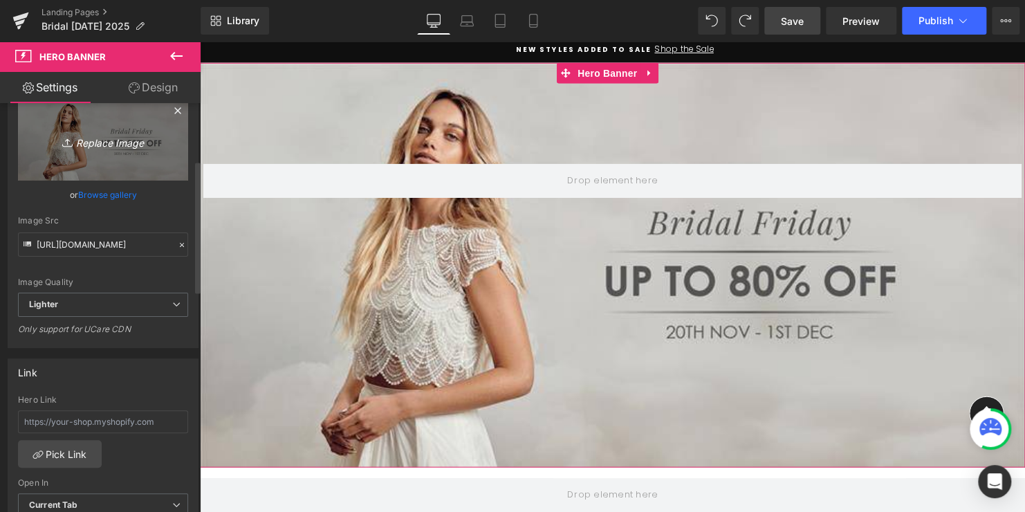
scroll to position [208, 0]
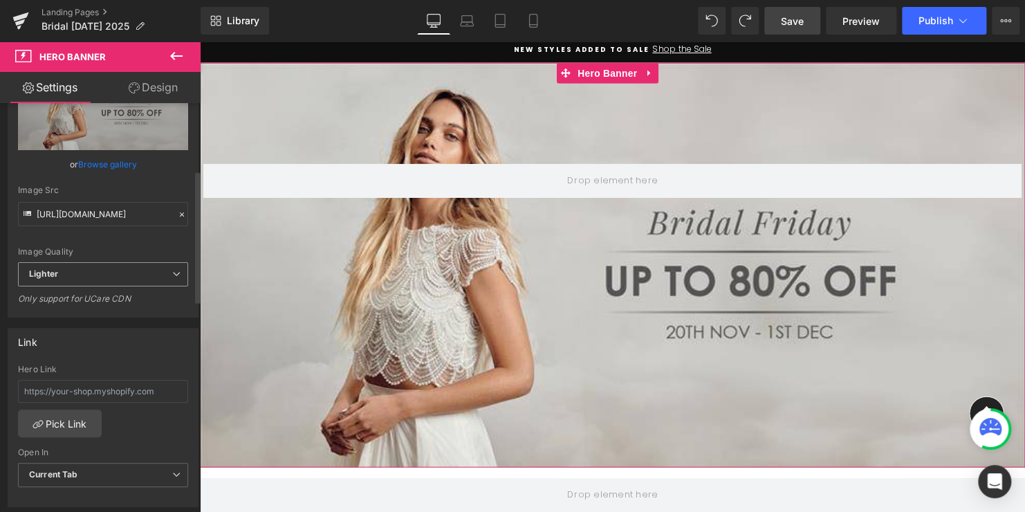
click at [175, 275] on span "Lighter" at bounding box center [103, 274] width 170 height 24
click at [142, 237] on div "Image Quality Lighter Lightest Lighter Lighter Lightest Only support for UCare …" at bounding box center [103, 158] width 170 height 208
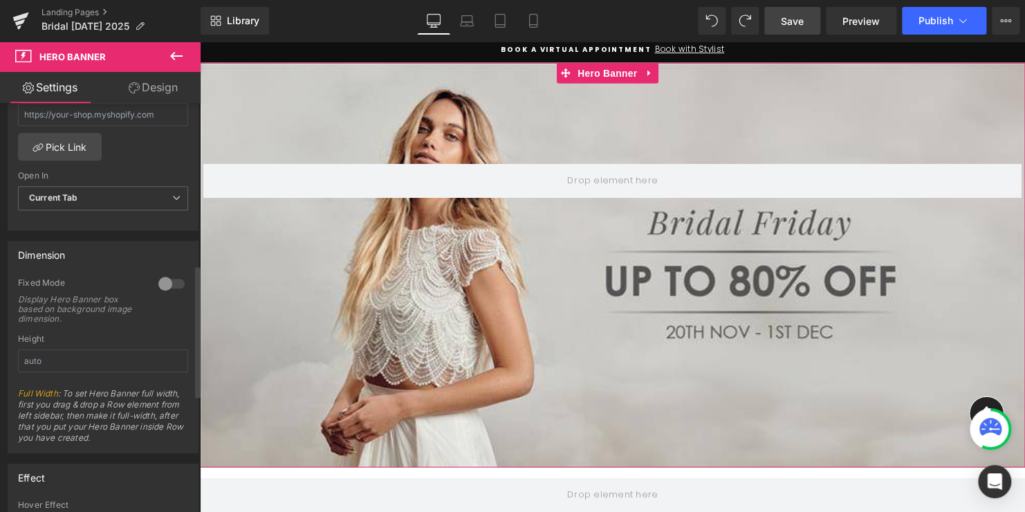
scroll to position [553, 0]
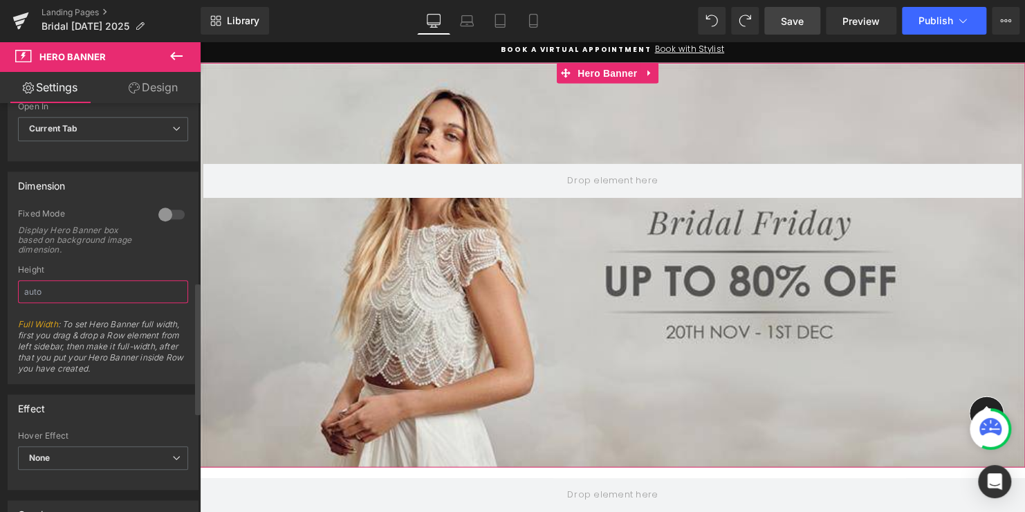
click at [85, 291] on input "text" at bounding box center [103, 291] width 170 height 23
click at [118, 256] on div "Fixed Mode Display Hero Banner box based on background image dimension." at bounding box center [103, 236] width 170 height 57
click at [172, 210] on div at bounding box center [171, 214] width 33 height 22
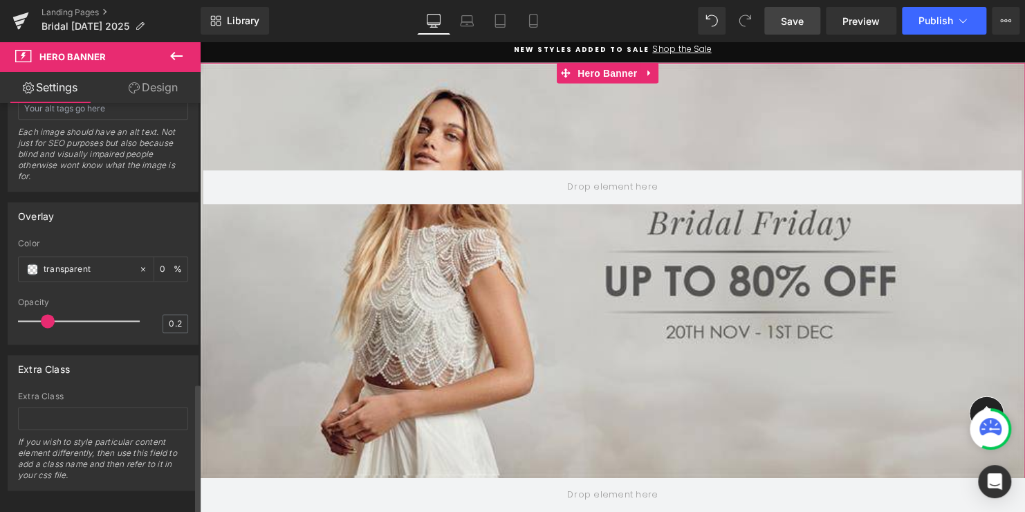
scroll to position [873, 0]
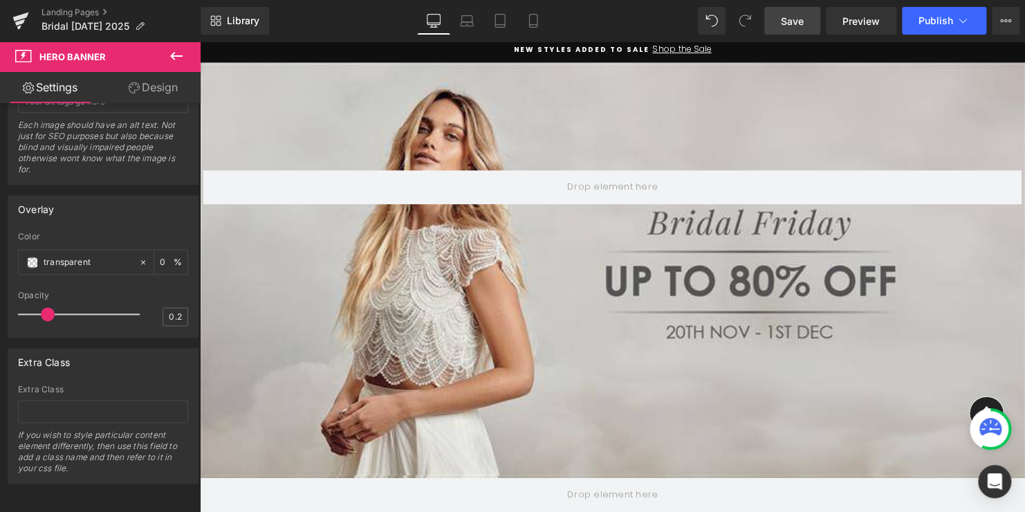
click at [802, 18] on span "Save" at bounding box center [792, 21] width 23 height 15
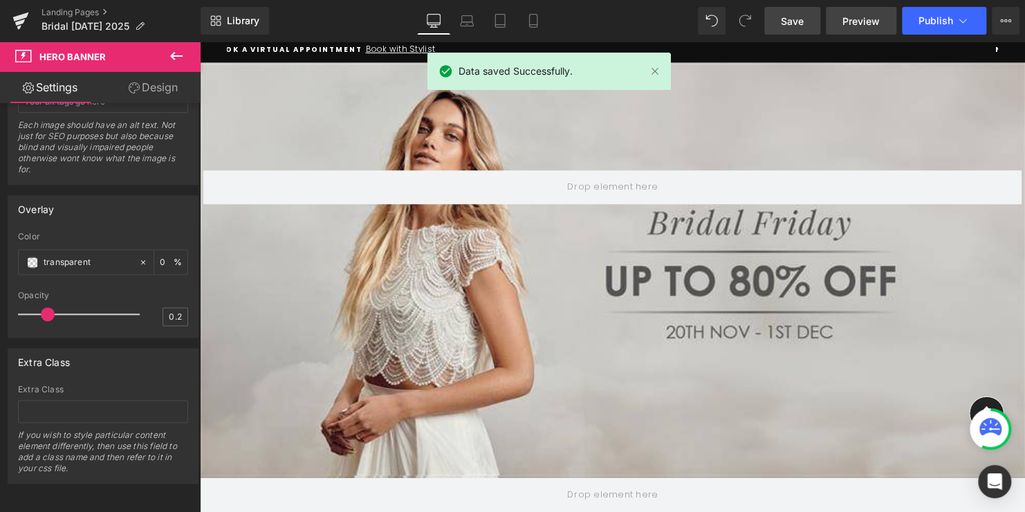
click at [860, 21] on span "Preview" at bounding box center [860, 21] width 37 height 15
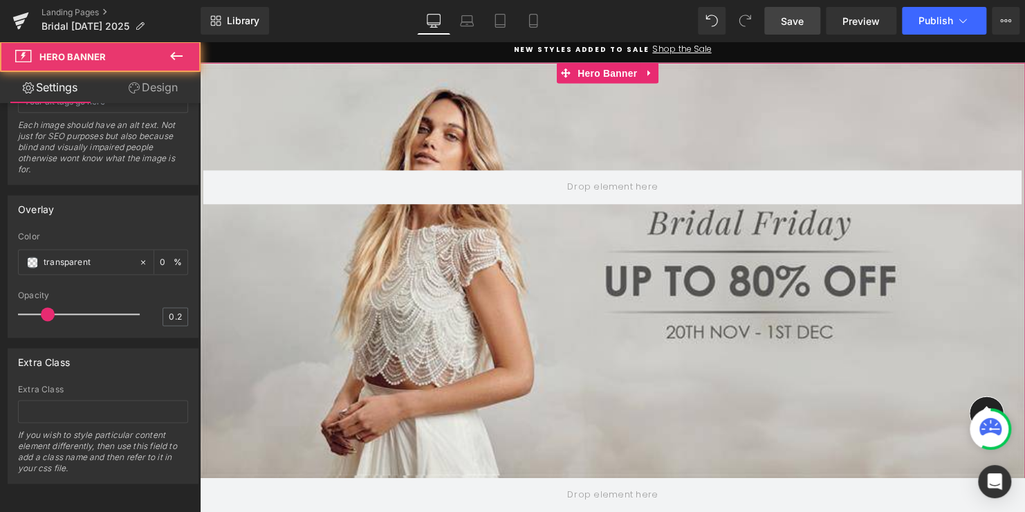
click at [463, 479] on div "Row 148px 395px" at bounding box center [618, 274] width 837 height 423
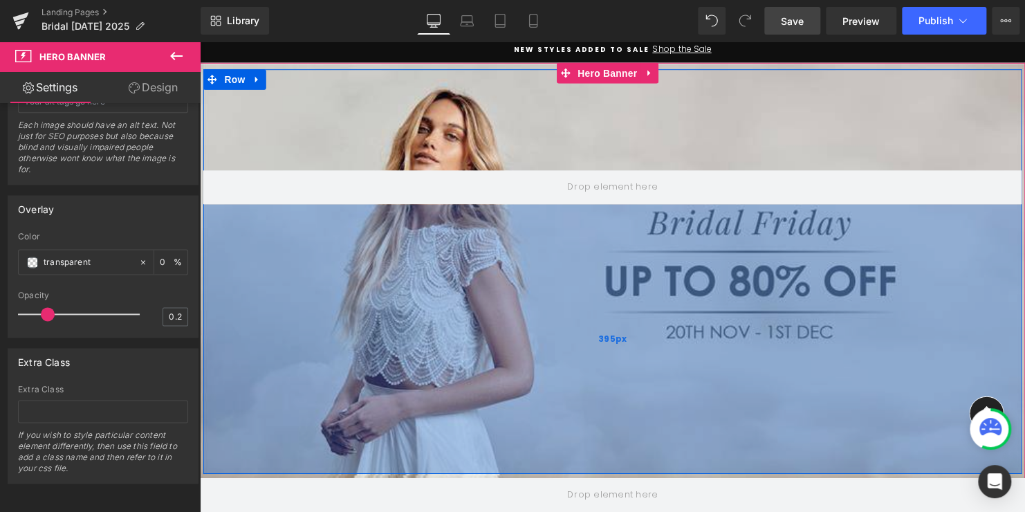
click at [466, 458] on div "395px" at bounding box center [618, 342] width 830 height 273
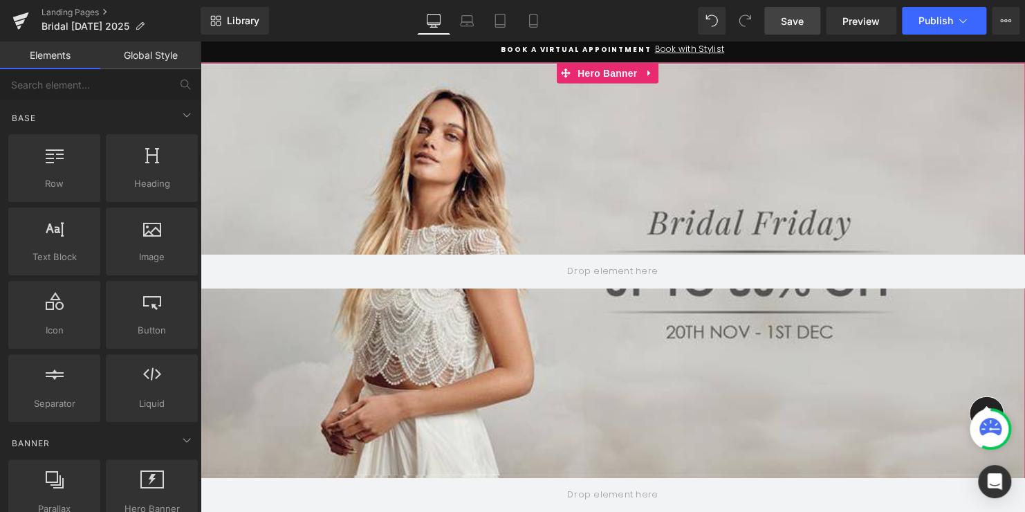
click at [530, 443] on div at bounding box center [618, 274] width 837 height 423
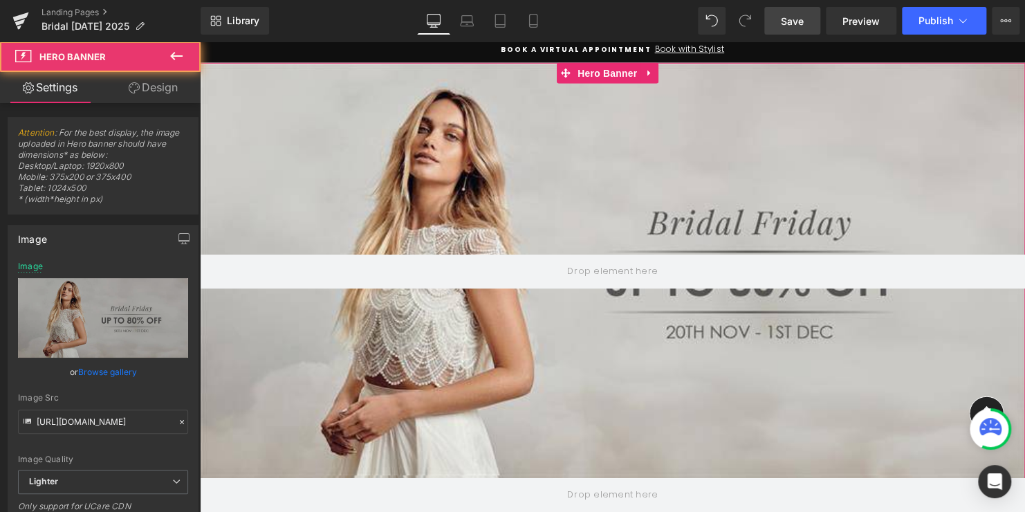
click at [481, 479] on div at bounding box center [618, 274] width 837 height 423
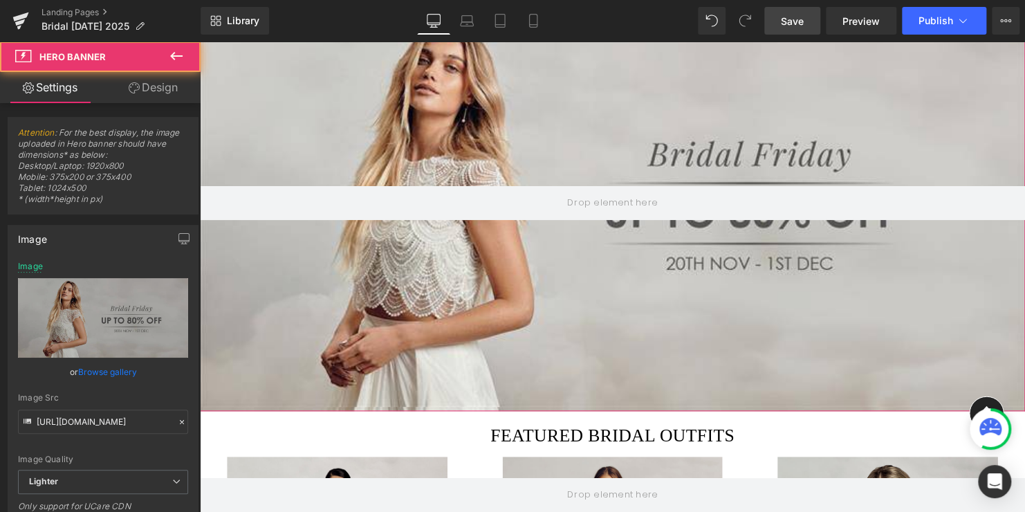
click at [434, 408] on div at bounding box center [618, 205] width 837 height 423
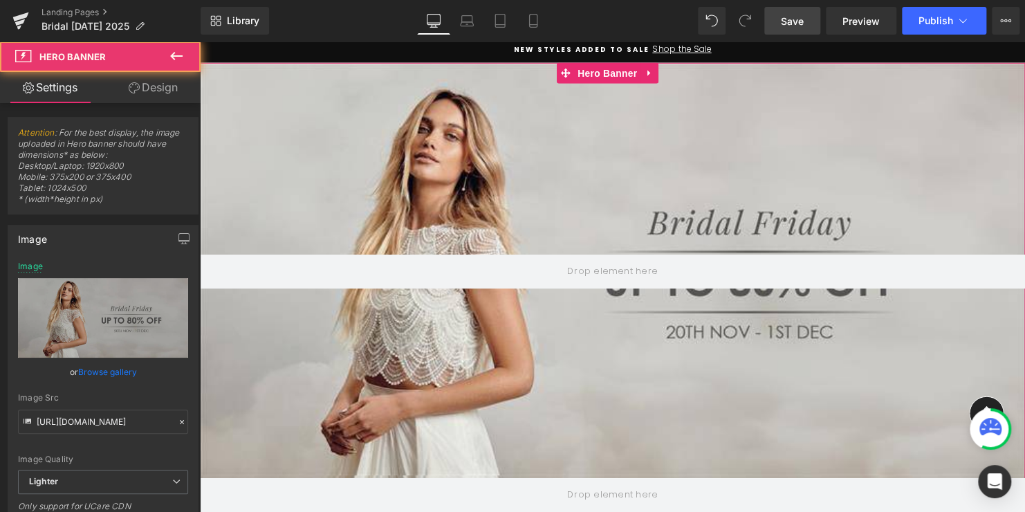
click at [435, 392] on div at bounding box center [618, 274] width 837 height 423
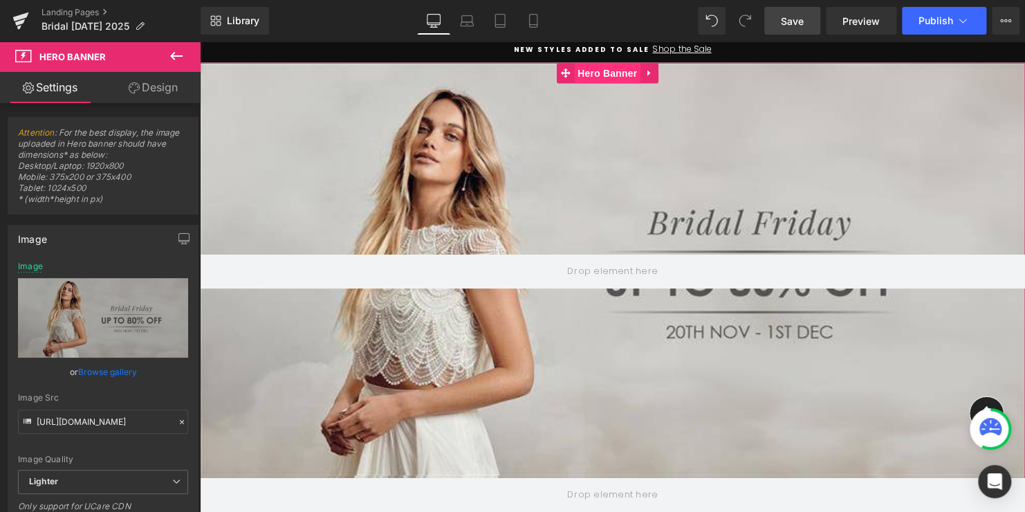
click at [606, 77] on span "Hero Banner" at bounding box center [613, 73] width 67 height 21
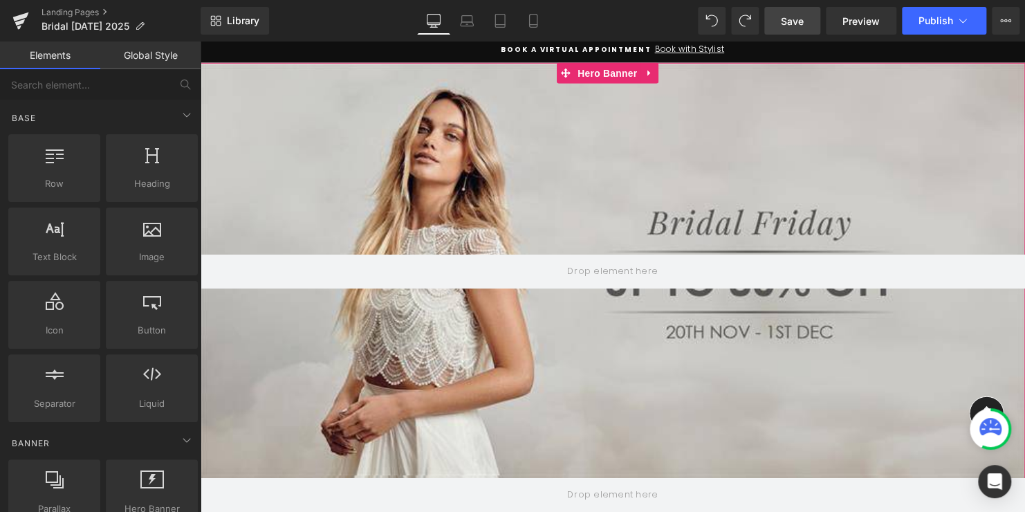
click at [526, 366] on div at bounding box center [618, 274] width 837 height 423
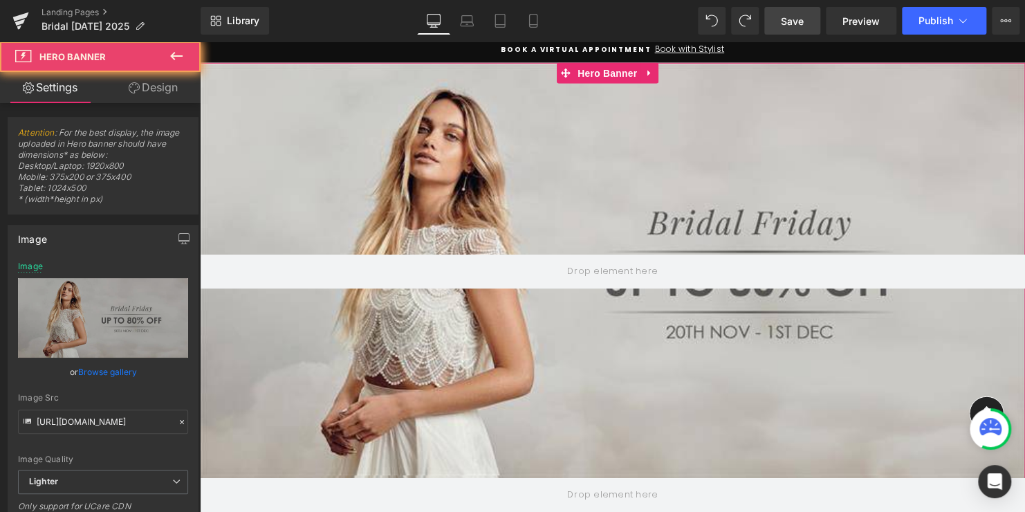
click at [478, 477] on div at bounding box center [618, 274] width 837 height 423
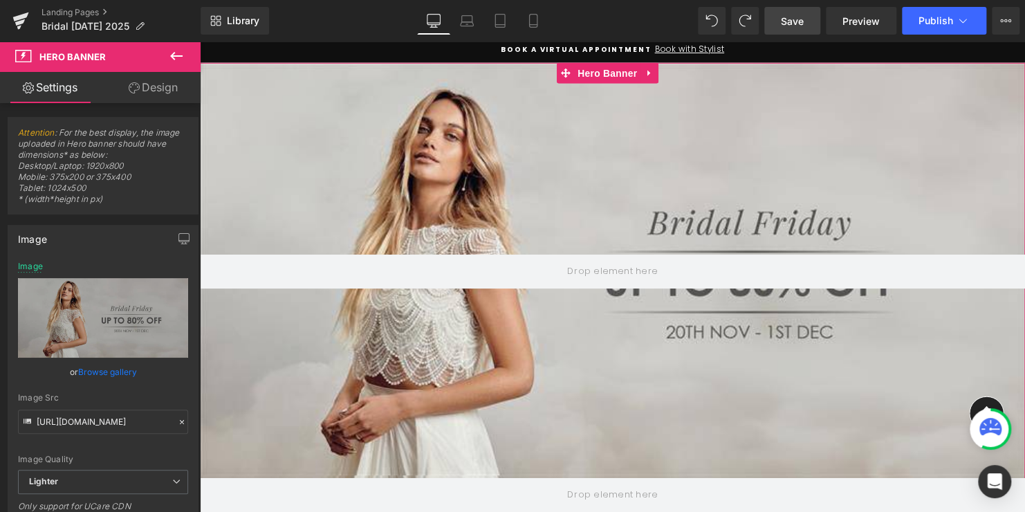
drag, startPoint x: 478, startPoint y: 470, endPoint x: 674, endPoint y: 495, distance: 197.2
click at [478, 470] on div at bounding box center [618, 274] width 837 height 423
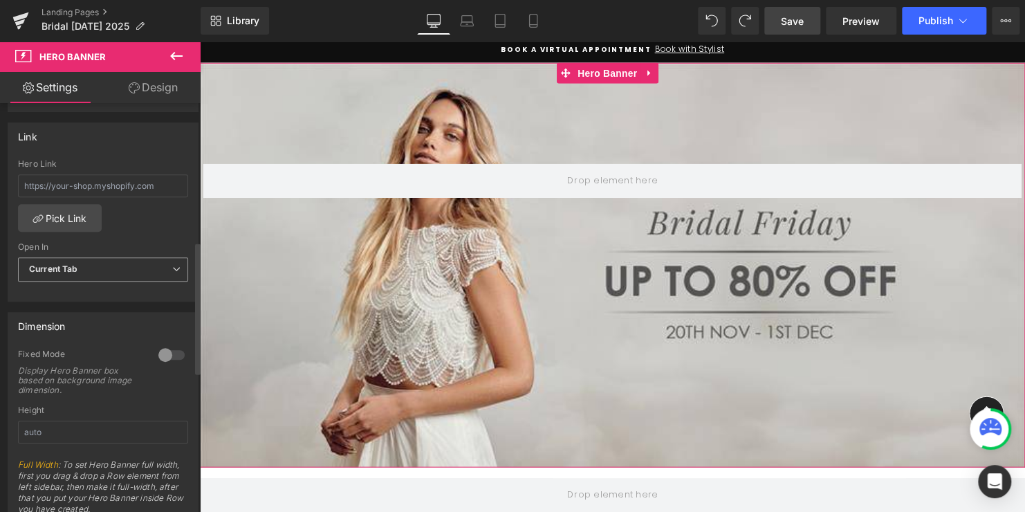
scroll to position [484, 0]
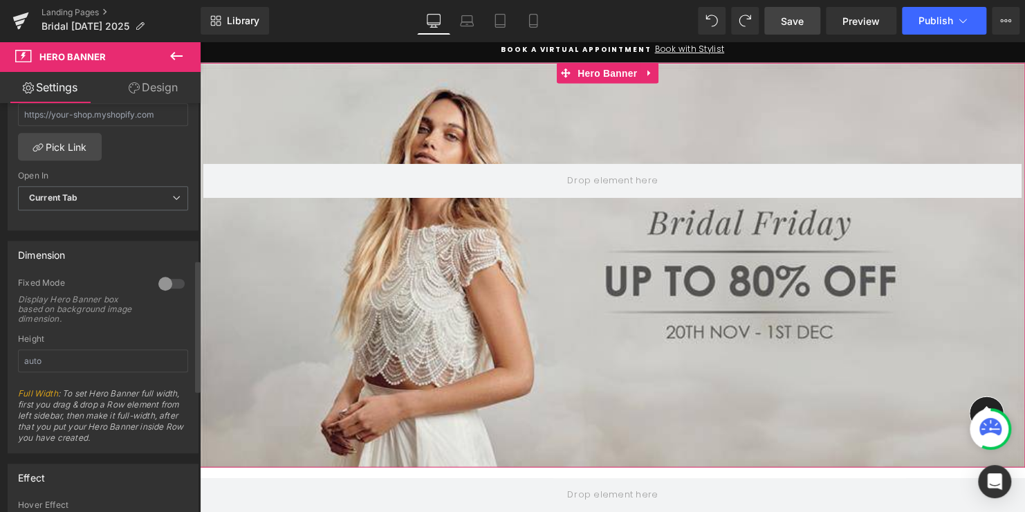
click at [170, 283] on div at bounding box center [171, 284] width 33 height 22
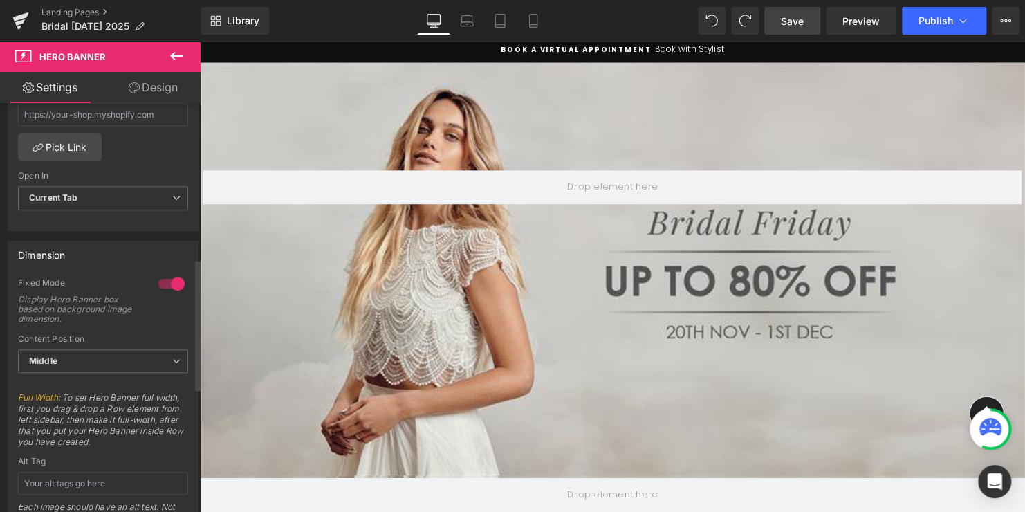
click at [170, 283] on div at bounding box center [171, 284] width 33 height 22
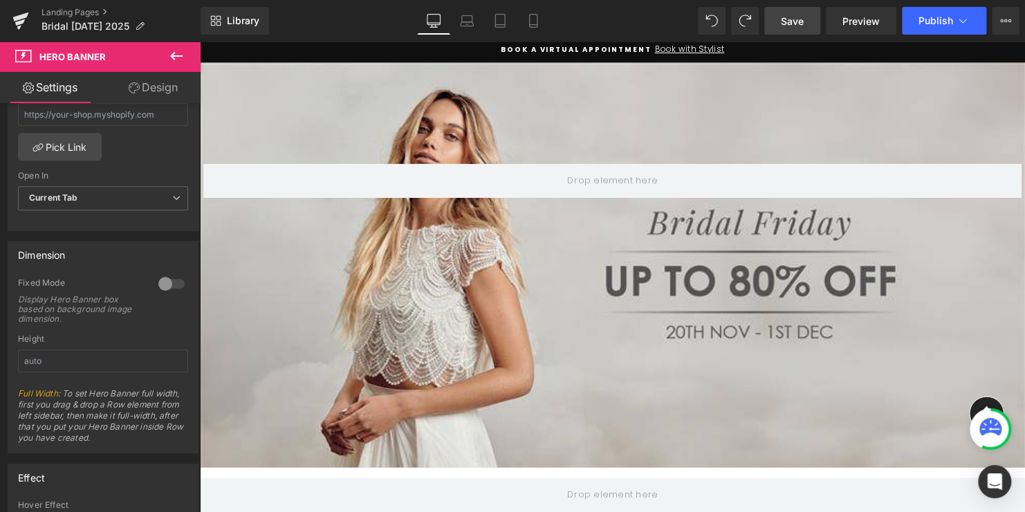
click at [434, 349] on div "Row" at bounding box center [618, 268] width 830 height 410
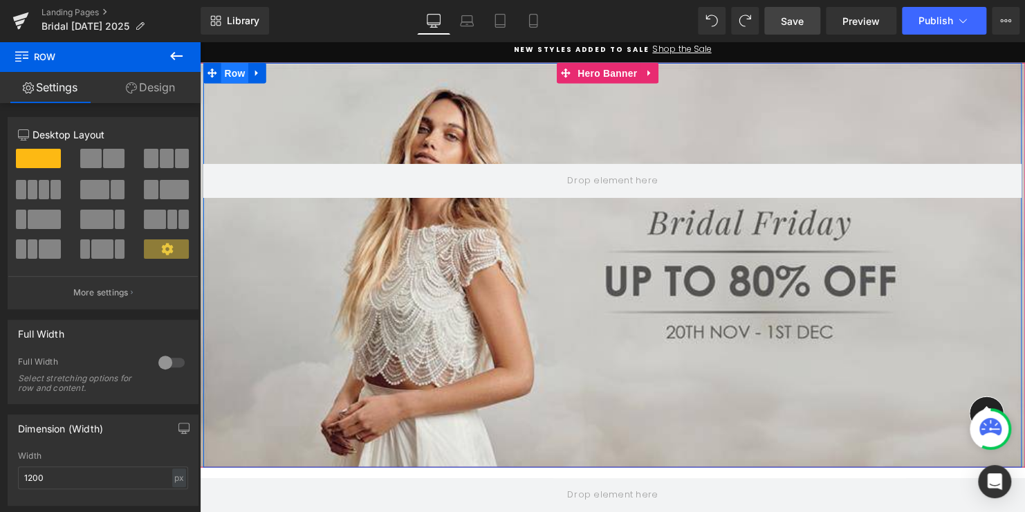
click at [226, 73] on span "Row" at bounding box center [235, 73] width 28 height 21
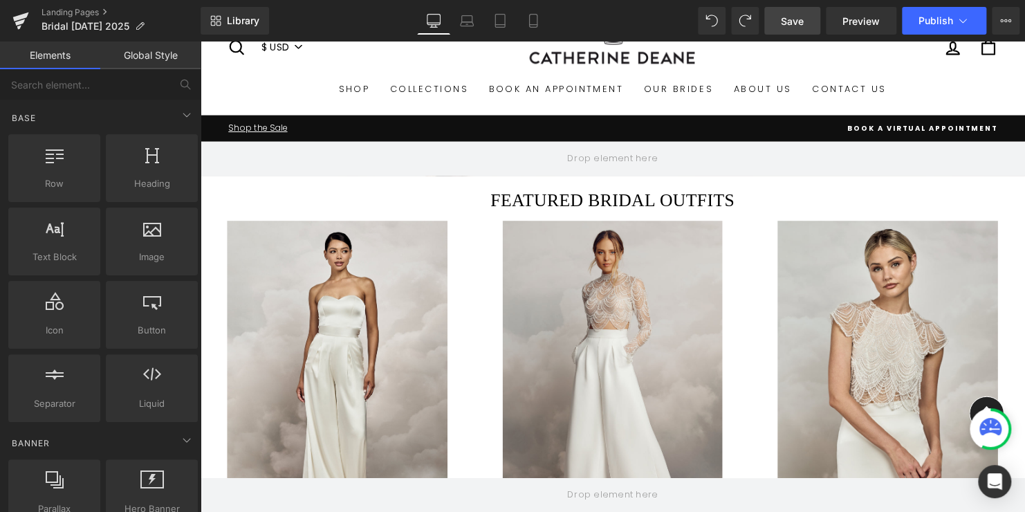
scroll to position [0, 0]
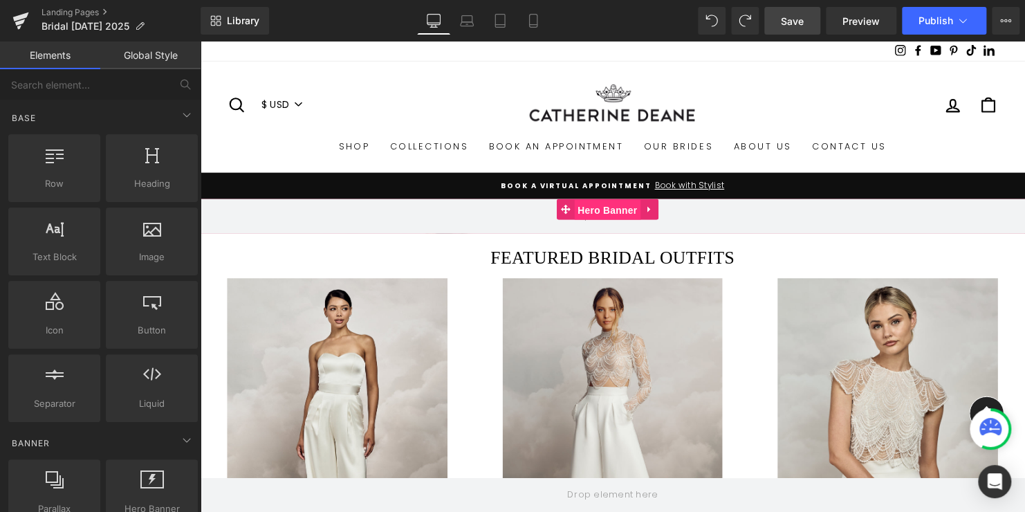
click at [610, 213] on span "Hero Banner" at bounding box center [613, 212] width 67 height 21
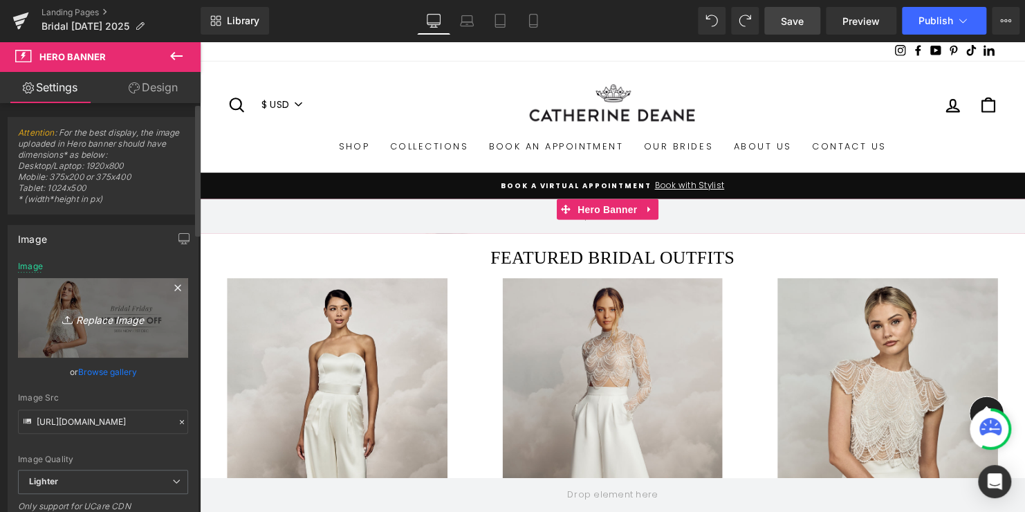
click at [105, 338] on link "Replace Image" at bounding box center [103, 318] width 170 height 80
type input "C:\fakepath\BD_Lookandfeel1 (1).jpg"
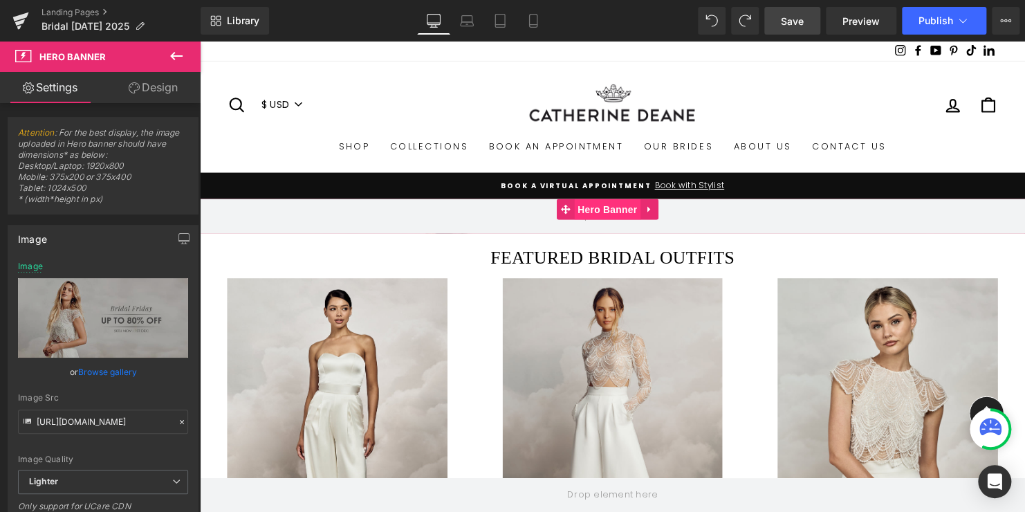
click at [609, 216] on span "Hero Banner" at bounding box center [613, 211] width 67 height 21
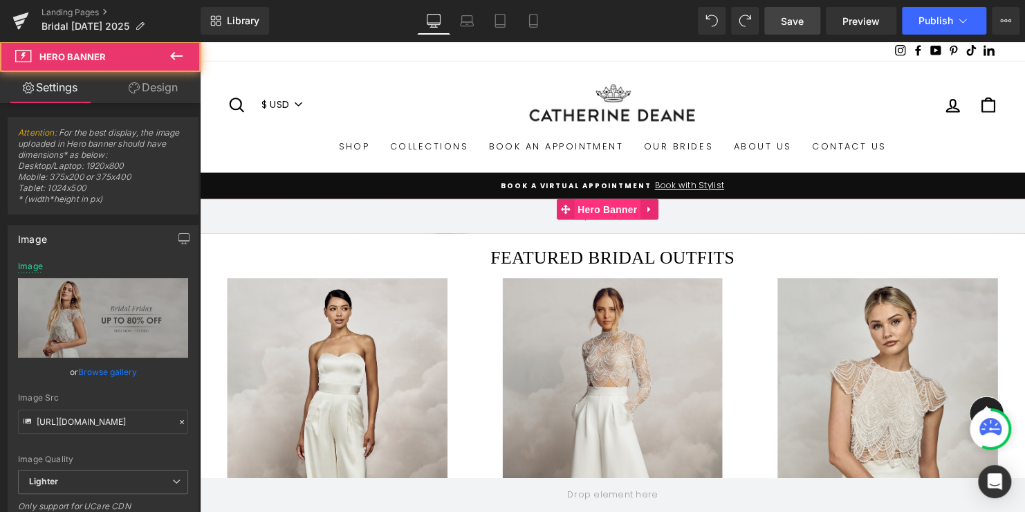
click at [609, 212] on span "Hero Banner" at bounding box center [613, 211] width 67 height 21
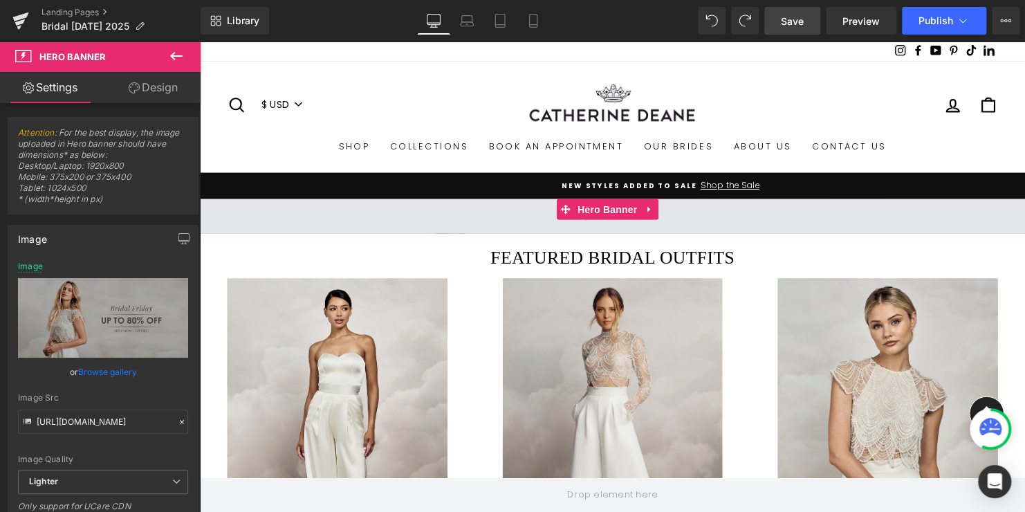
click at [555, 221] on span at bounding box center [618, 218] width 837 height 35
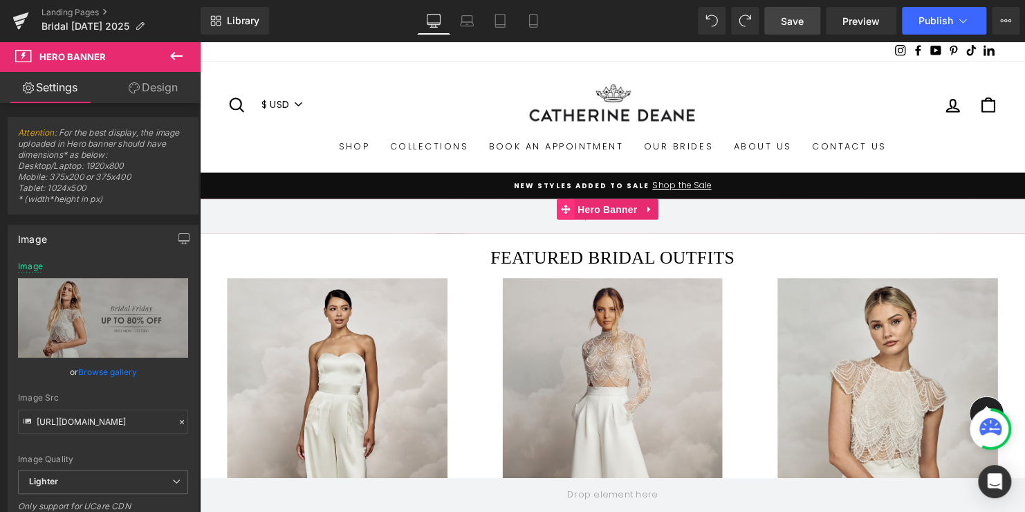
click at [574, 212] on icon at bounding box center [571, 212] width 10 height 10
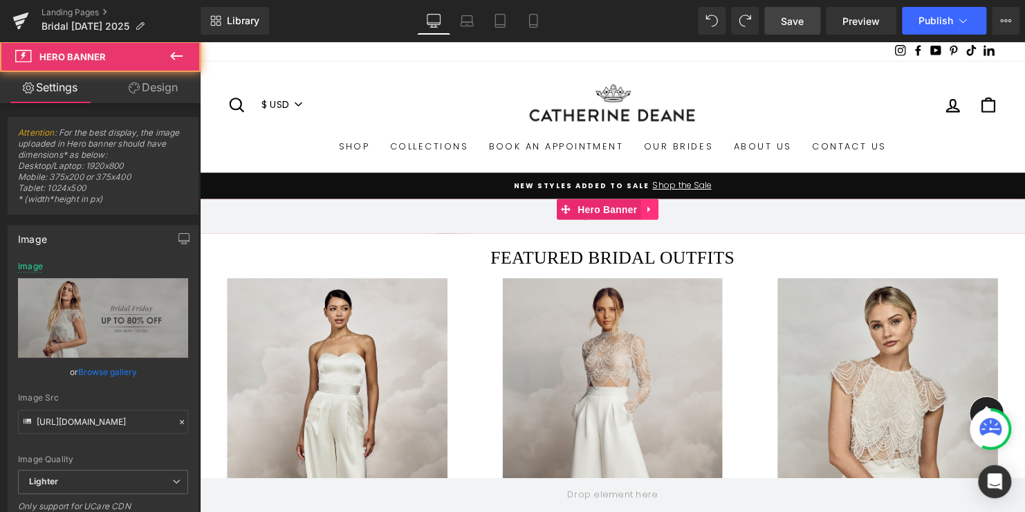
click at [656, 212] on icon at bounding box center [656, 212] width 10 height 10
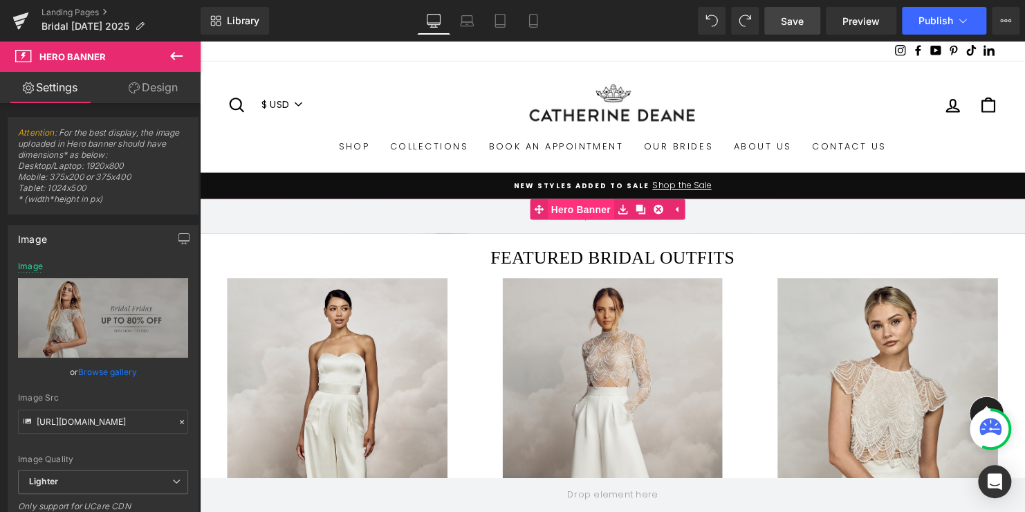
click at [593, 211] on span "Hero Banner" at bounding box center [586, 211] width 67 height 21
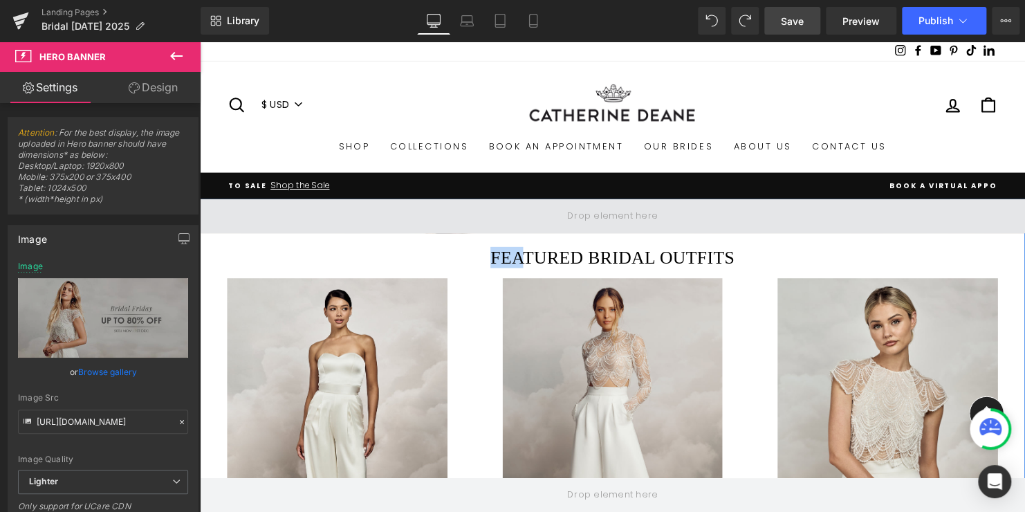
drag, startPoint x: 526, startPoint y: 239, endPoint x: 524, endPoint y: 228, distance: 10.6
click at [524, 228] on span at bounding box center [618, 218] width 837 height 35
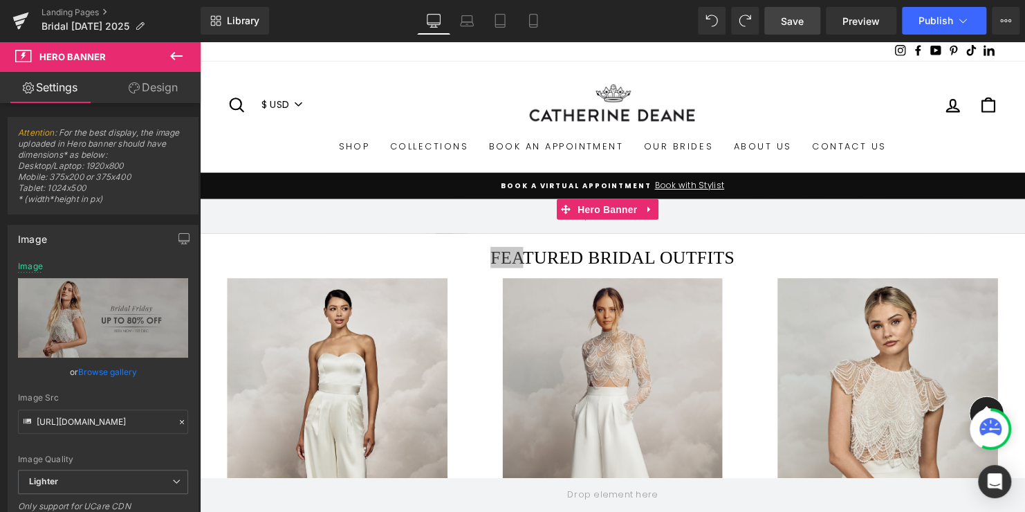
click at [169, 89] on link "Design" at bounding box center [153, 87] width 100 height 31
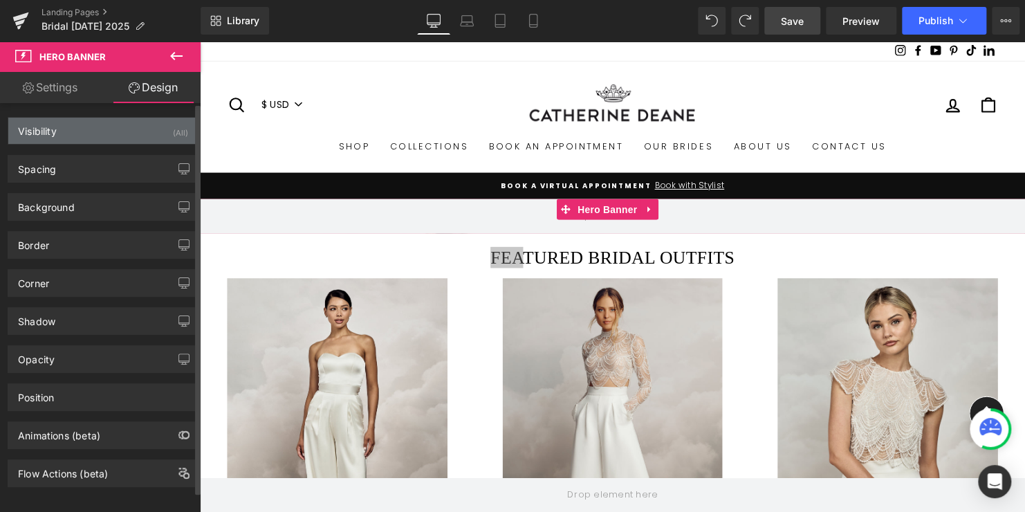
click at [55, 136] on div "Visibility" at bounding box center [37, 127] width 39 height 19
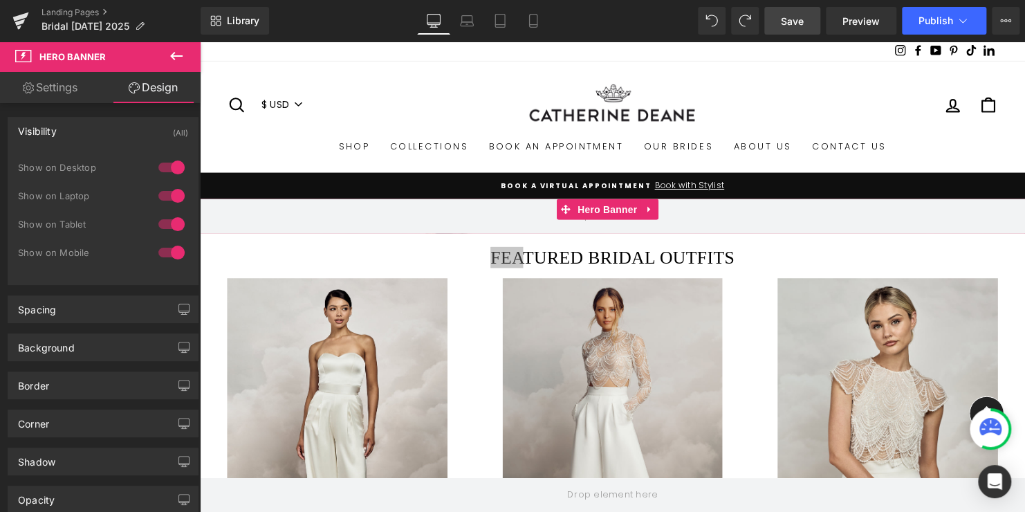
click at [147, 91] on link "Design" at bounding box center [153, 87] width 100 height 31
click at [46, 97] on link "Settings" at bounding box center [50, 87] width 100 height 31
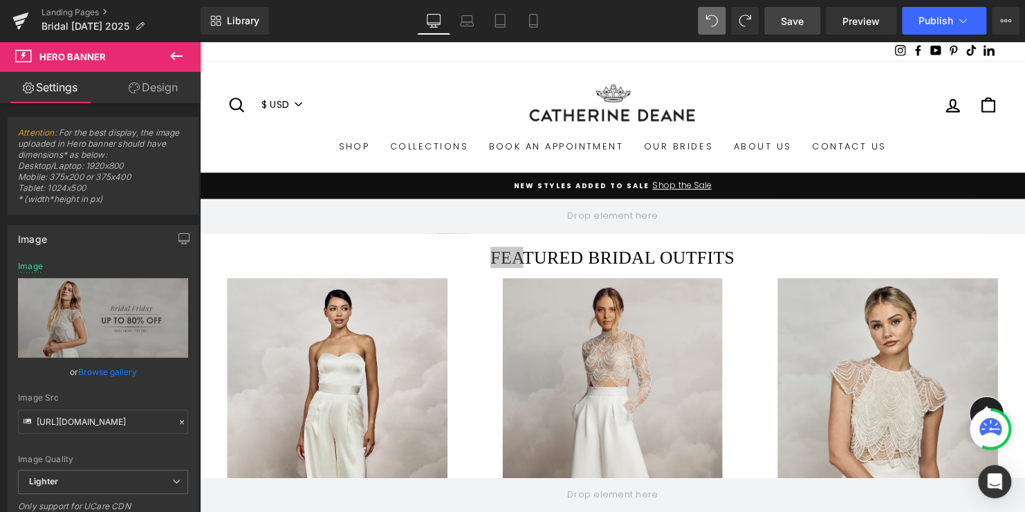
type input "https://ucarecdn.com/e75acd29-f07a-4a0d-b2df-8a88131706dc/-/format/auto/-/previ…"
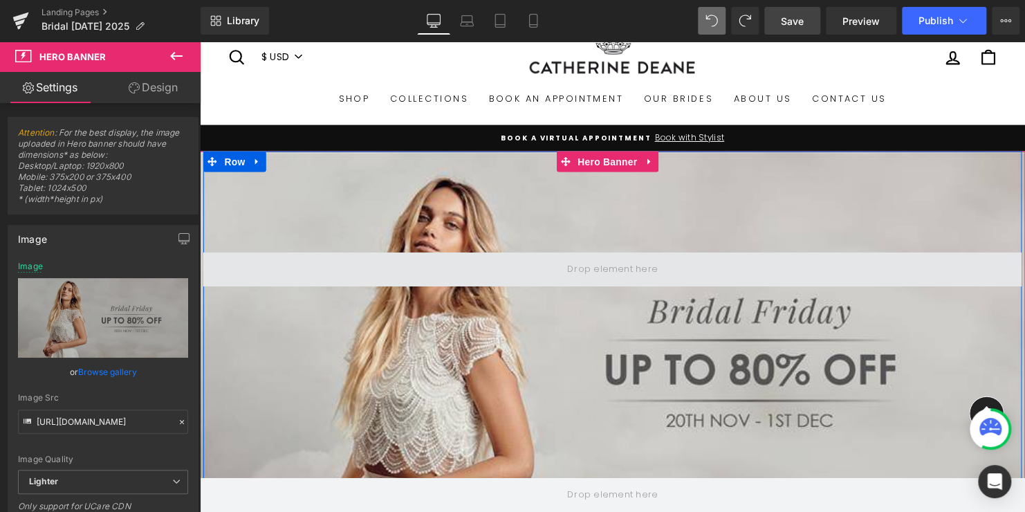
scroll to position [69, 0]
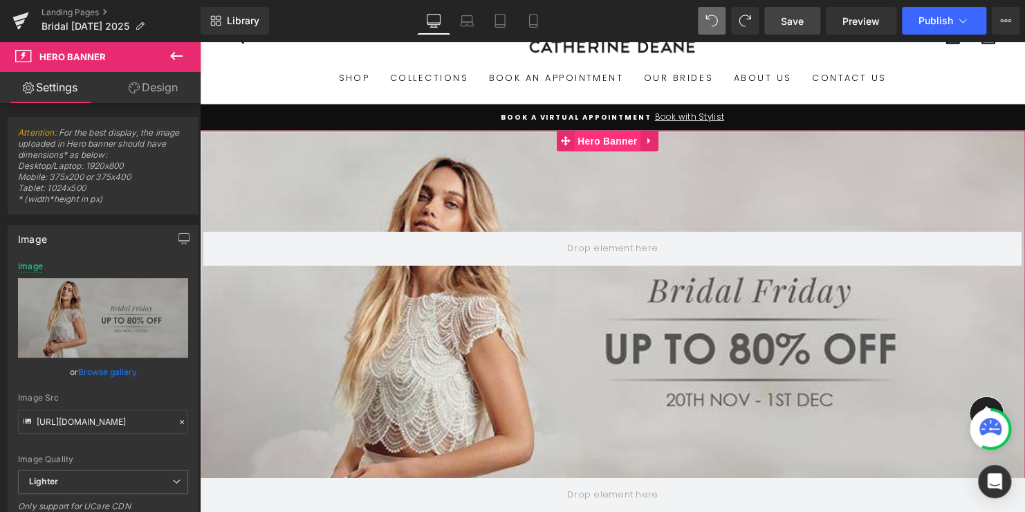
click at [619, 142] on span "Hero Banner" at bounding box center [613, 142] width 67 height 21
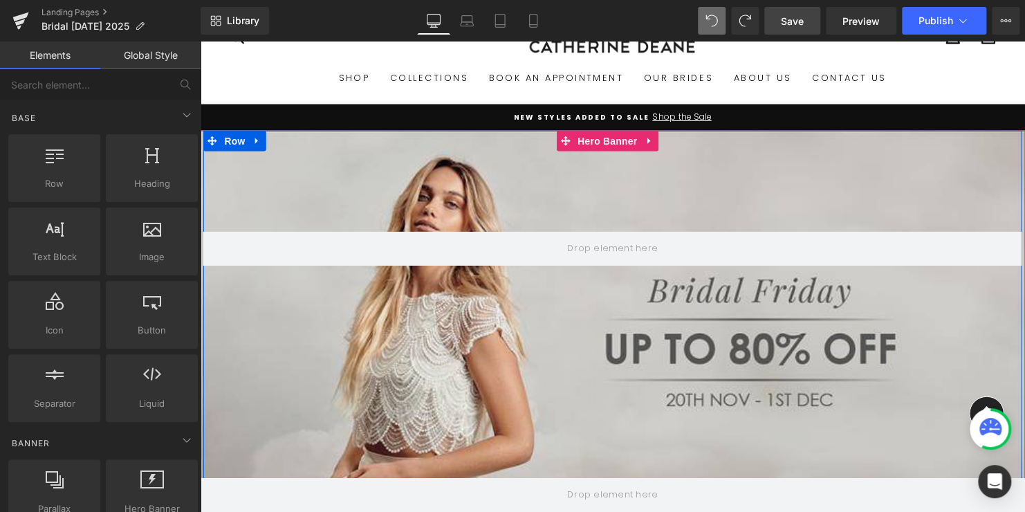
click at [627, 205] on div "Row" at bounding box center [618, 337] width 830 height 410
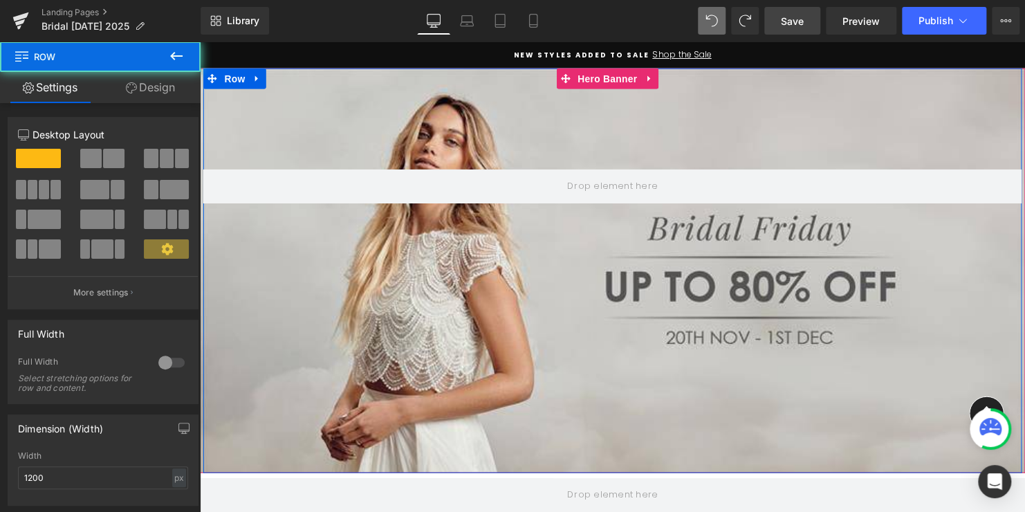
scroll to position [208, 0]
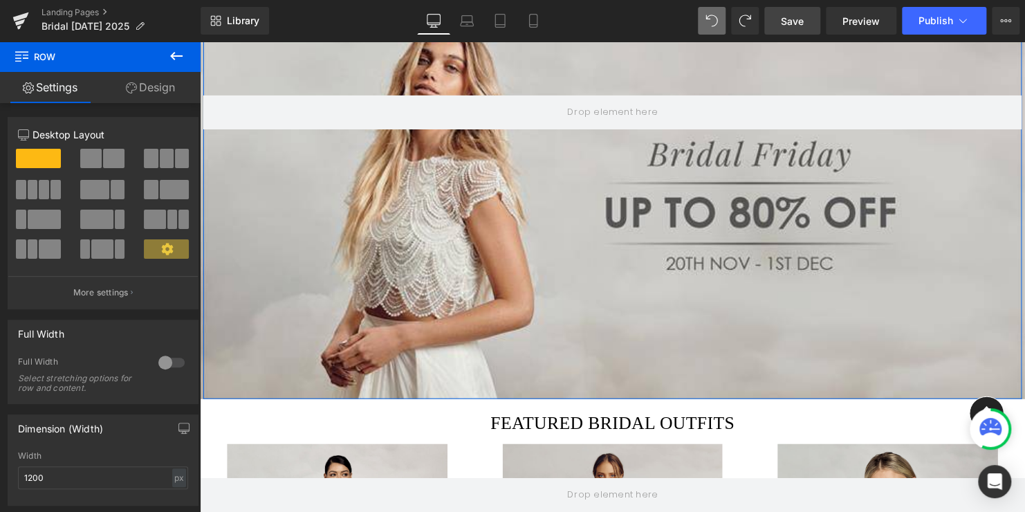
click at [166, 361] on div at bounding box center [171, 362] width 33 height 22
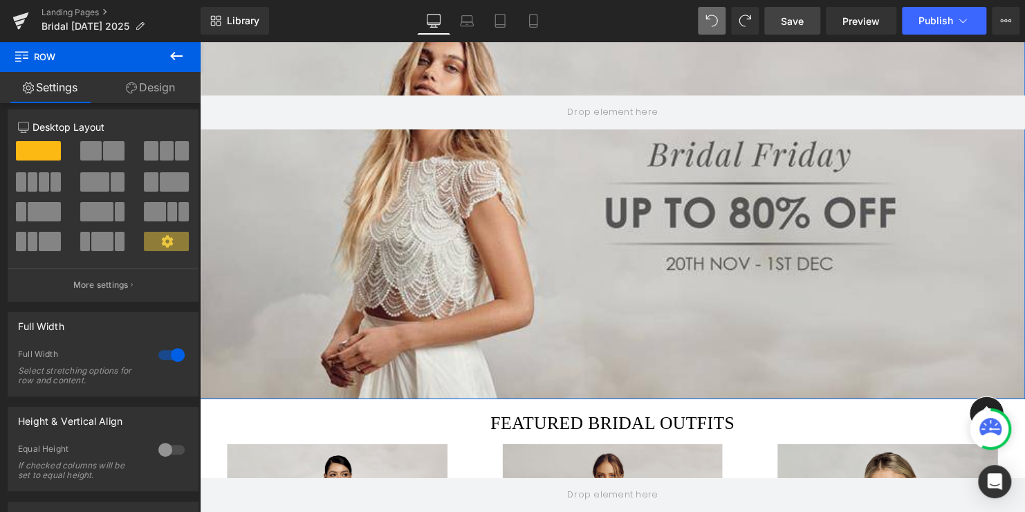
scroll to position [0, 0]
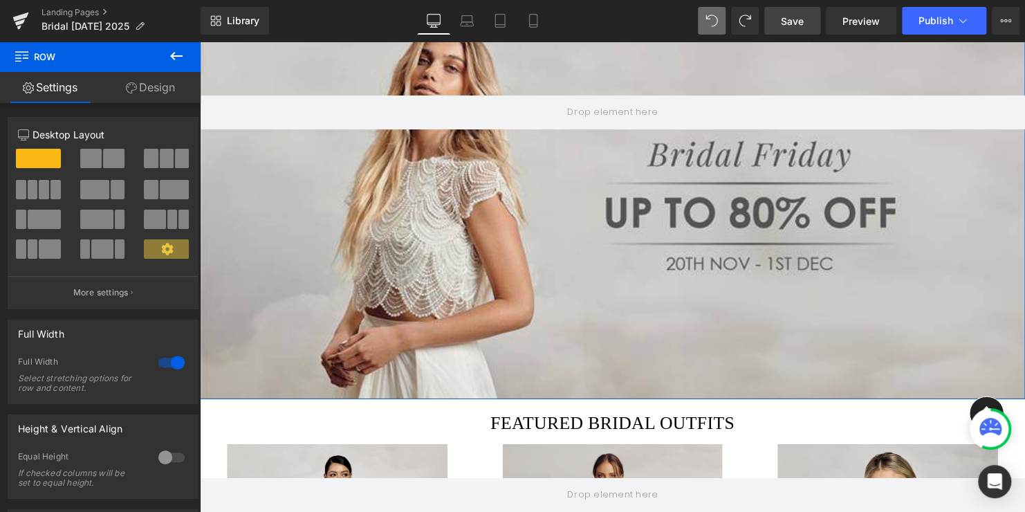
click at [145, 90] on link "Design" at bounding box center [150, 87] width 100 height 31
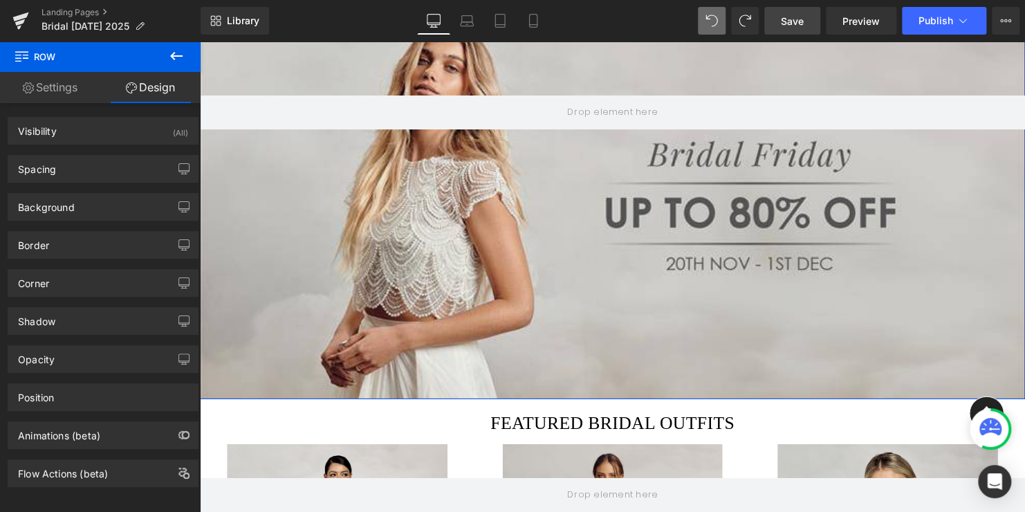
click at [501, 232] on div "Row" at bounding box center [618, 199] width 837 height 410
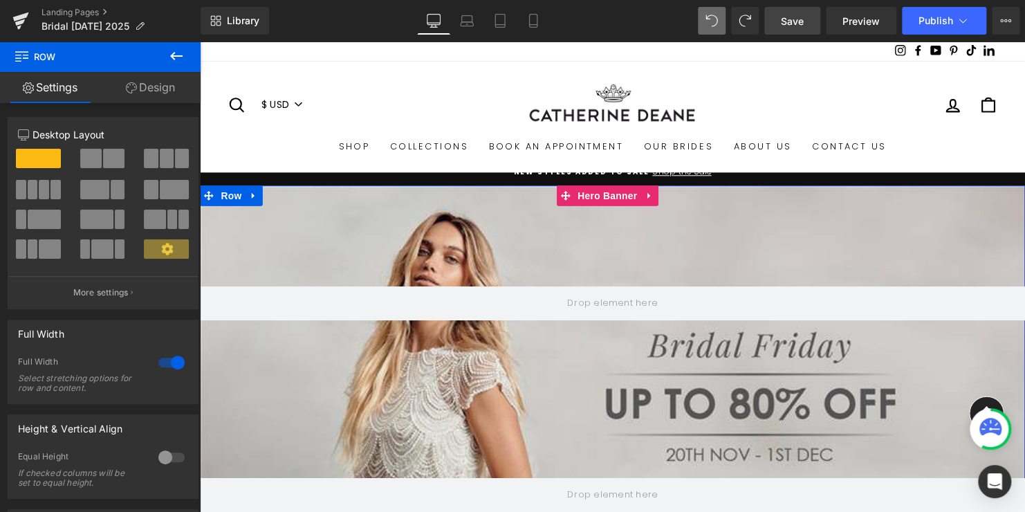
click at [462, 252] on div "Row" at bounding box center [618, 392] width 837 height 410
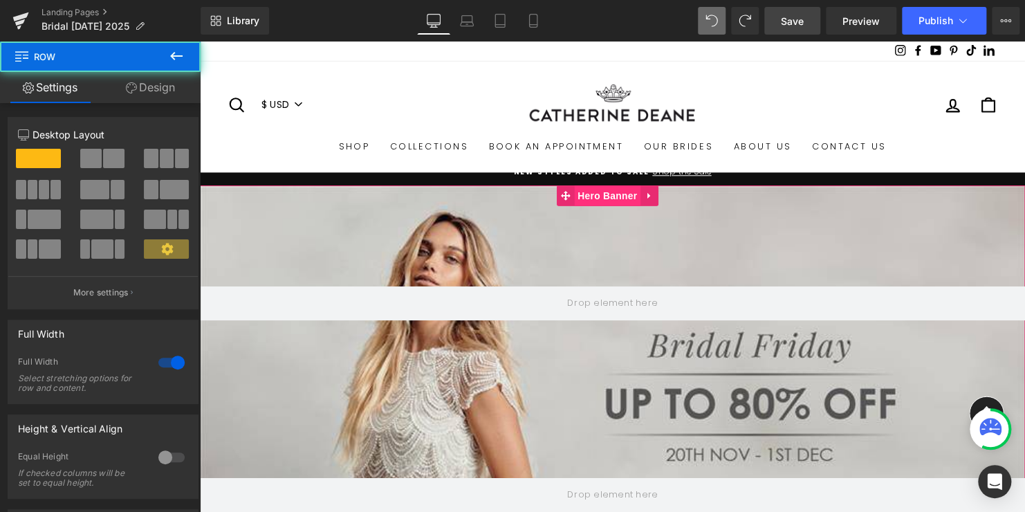
click at [607, 192] on span "Hero Banner" at bounding box center [613, 197] width 67 height 21
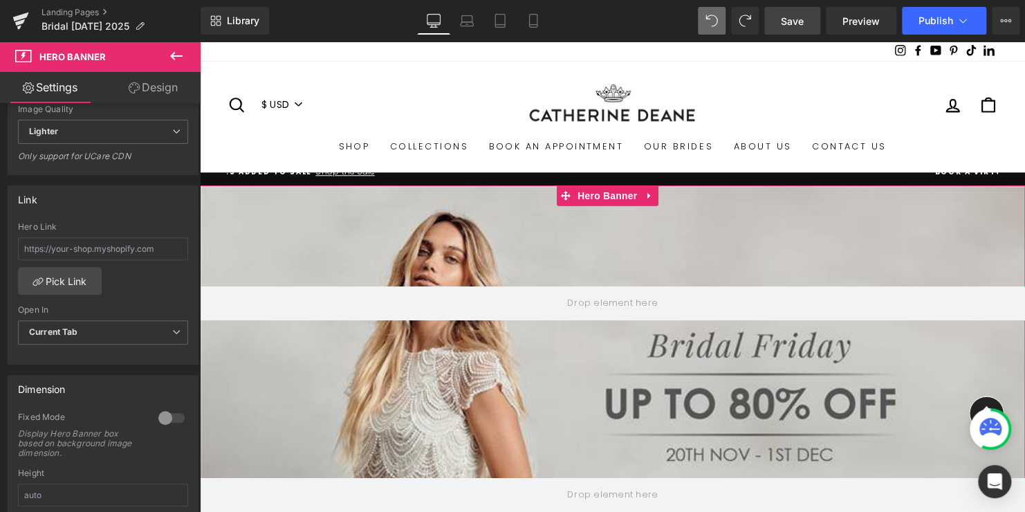
scroll to position [484, 0]
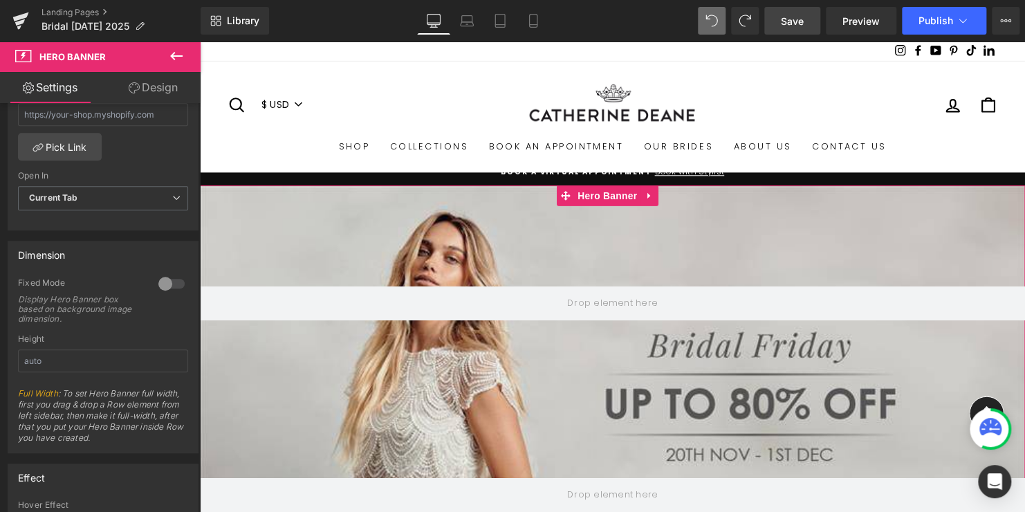
click at [175, 279] on div at bounding box center [171, 284] width 33 height 22
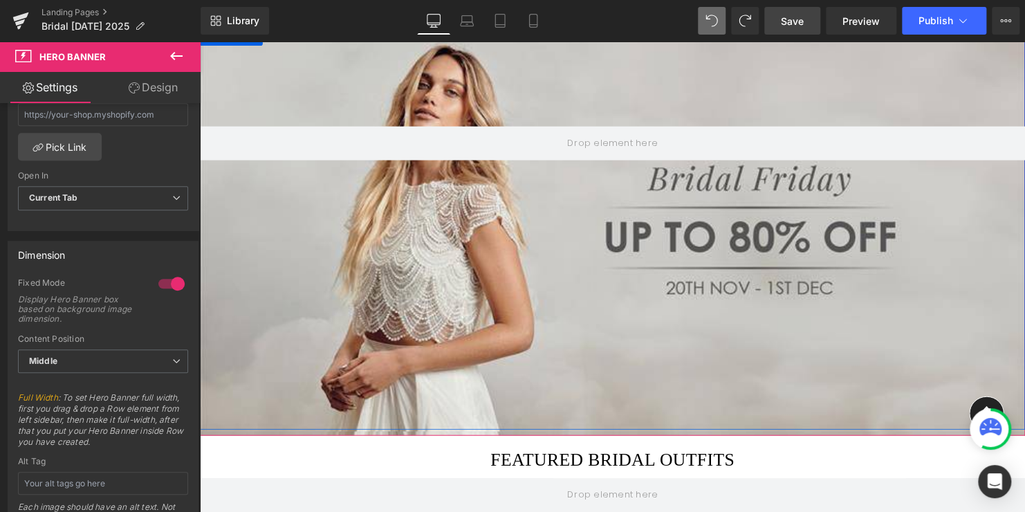
scroll to position [138, 0]
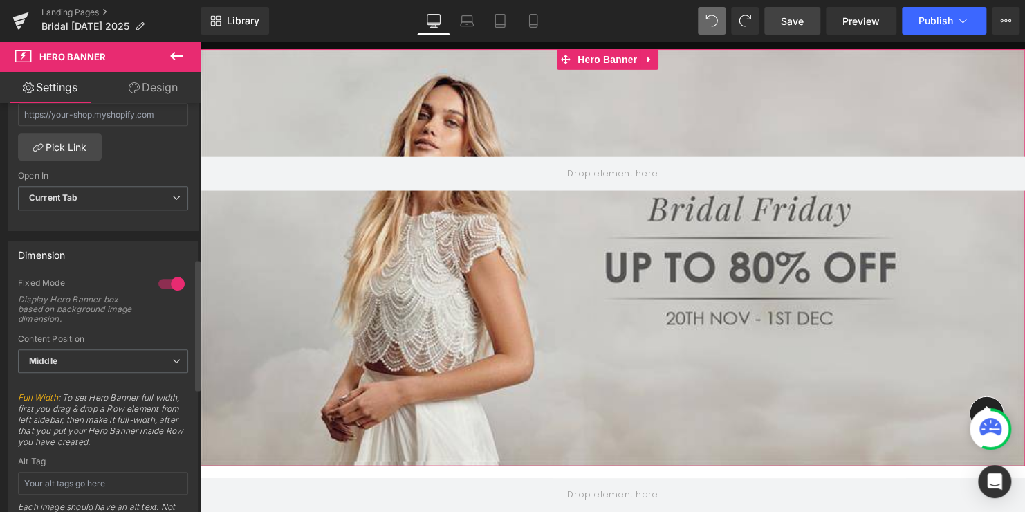
click at [160, 280] on div at bounding box center [171, 284] width 33 height 22
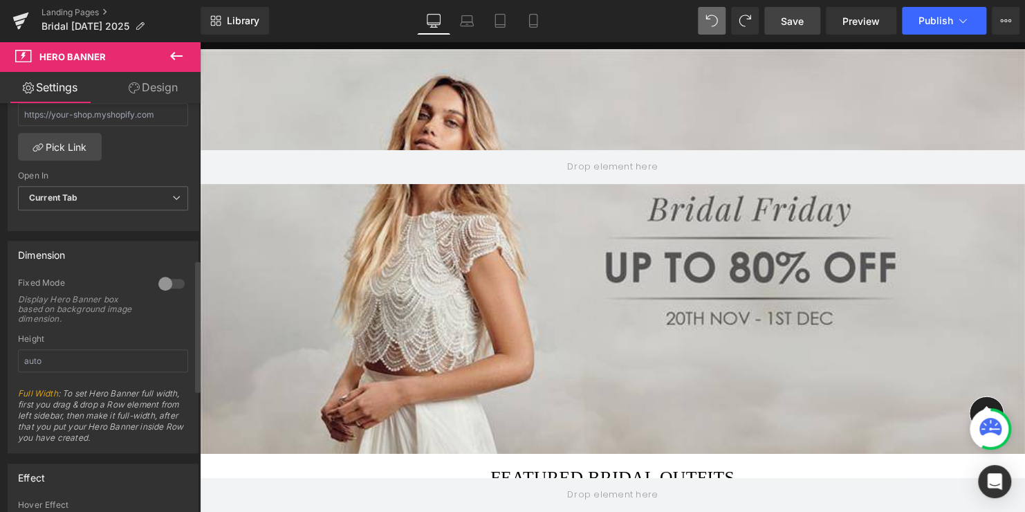
click at [160, 280] on div at bounding box center [171, 284] width 33 height 22
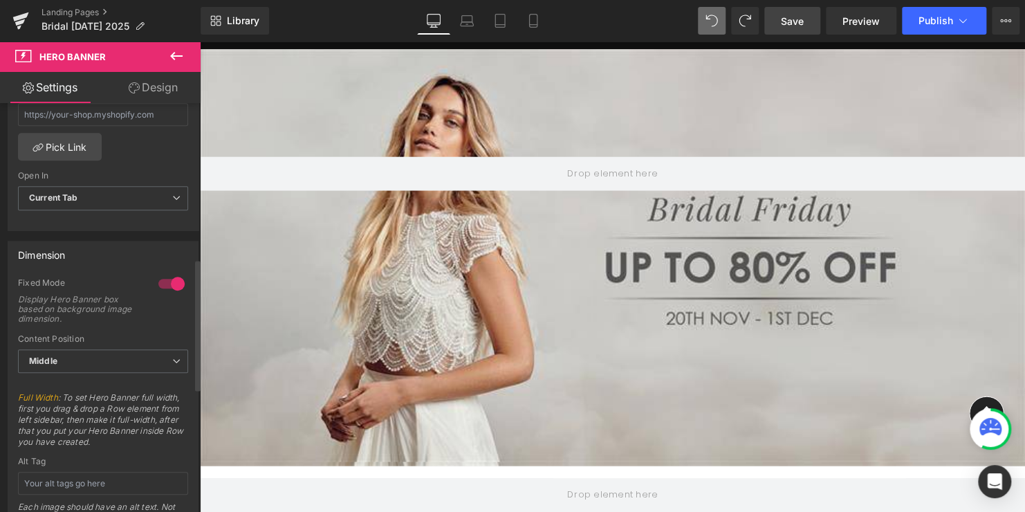
click at [160, 280] on div at bounding box center [171, 284] width 33 height 22
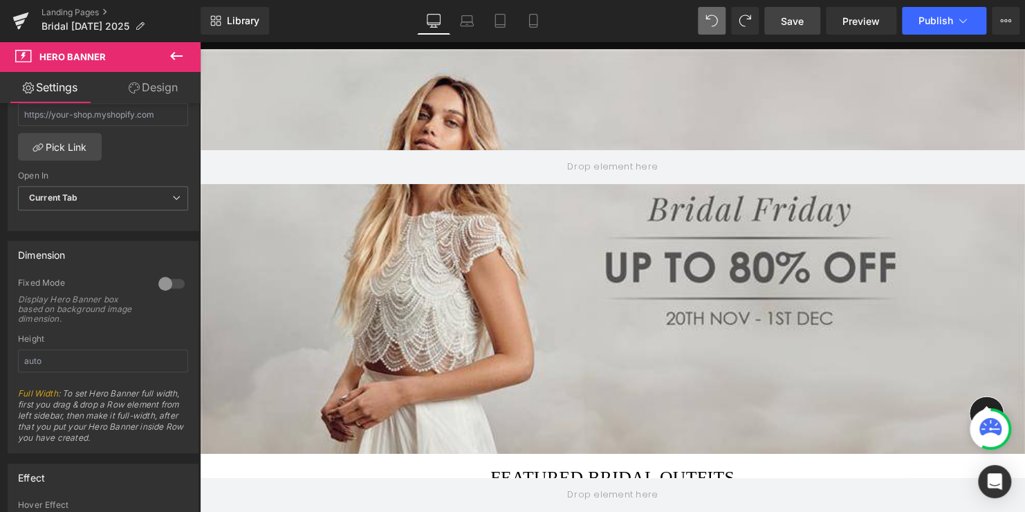
click at [803, 16] on span "Save" at bounding box center [792, 21] width 23 height 15
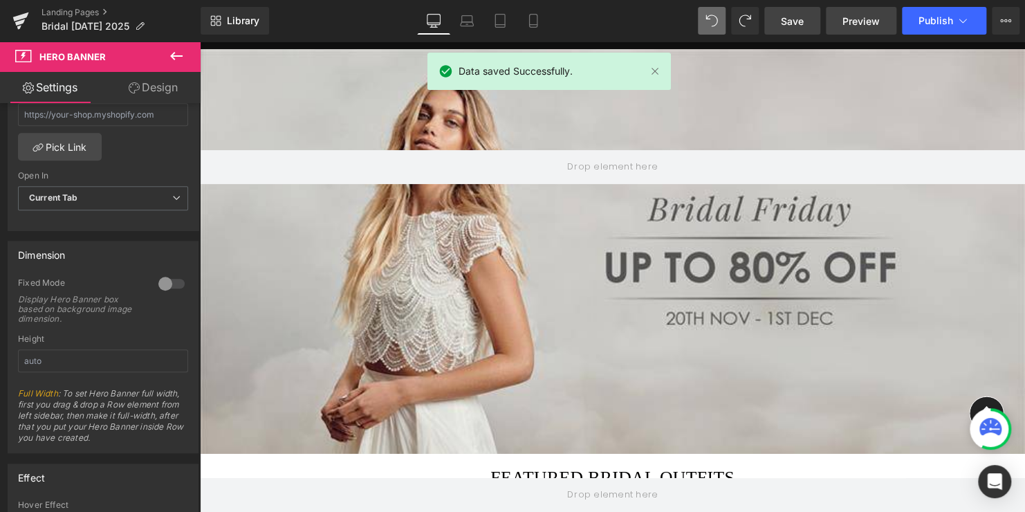
click at [858, 16] on span "Preview" at bounding box center [860, 21] width 37 height 15
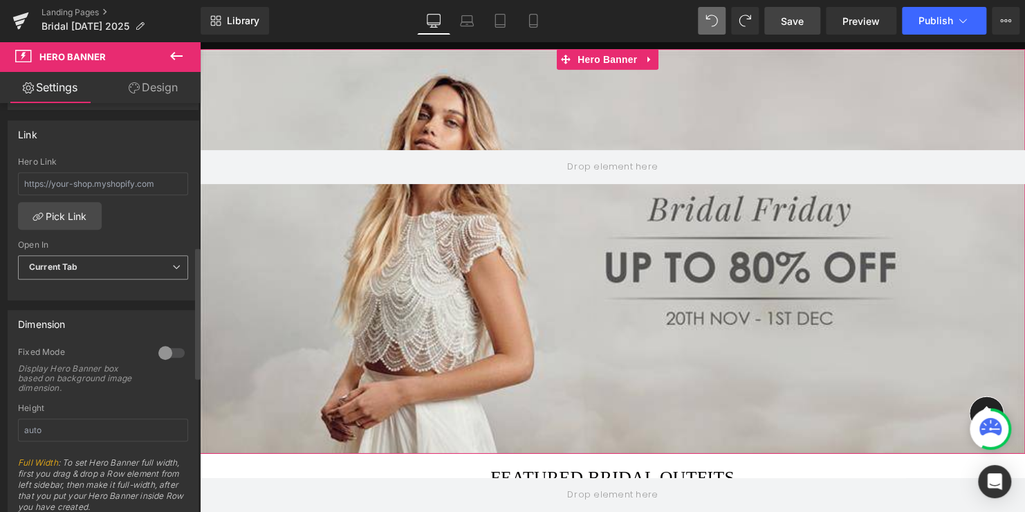
scroll to position [484, 0]
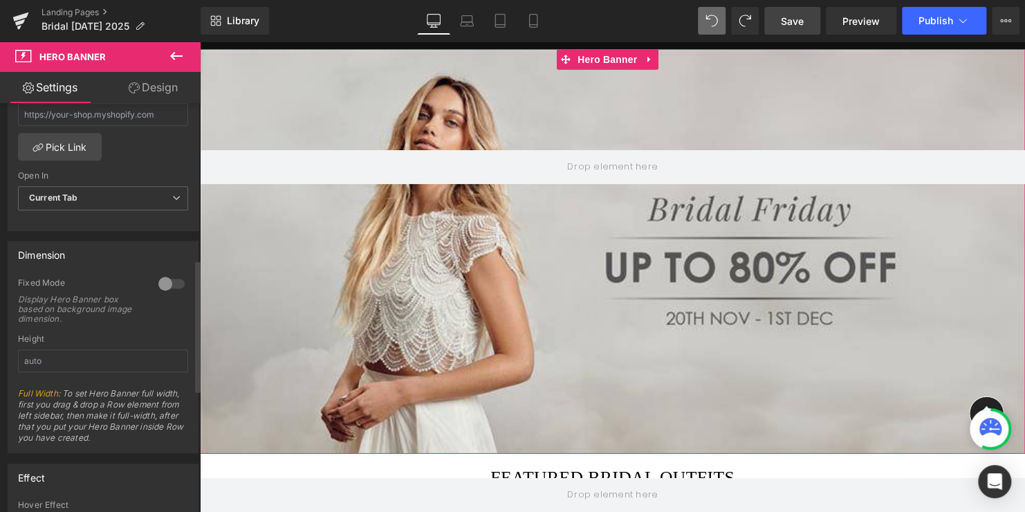
click at [173, 278] on div at bounding box center [171, 284] width 33 height 22
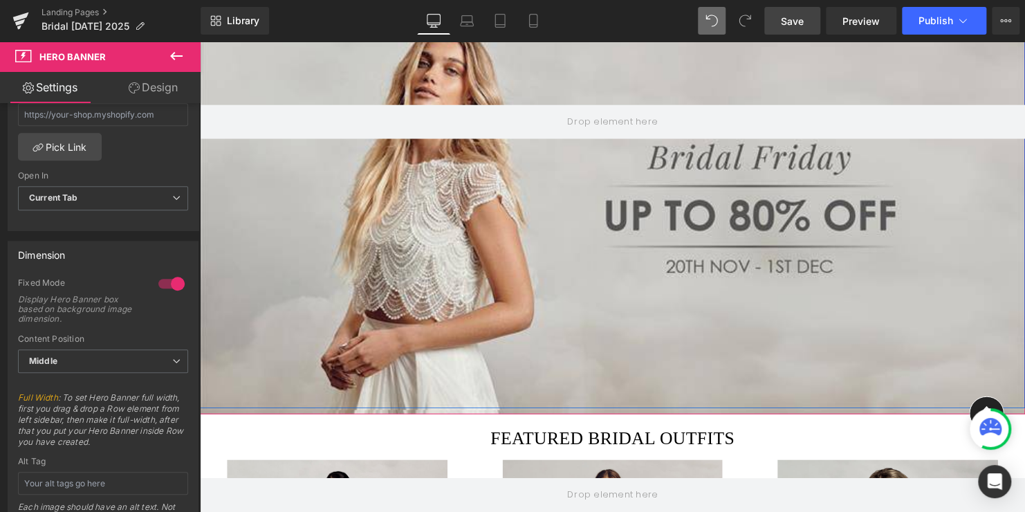
scroll to position [277, 0]
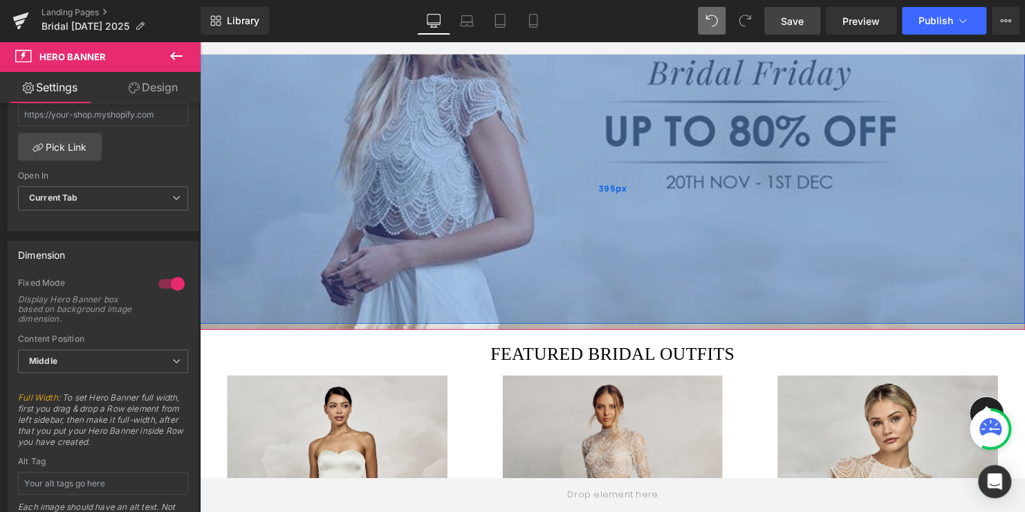
click at [416, 306] on div "395px" at bounding box center [618, 190] width 837 height 273
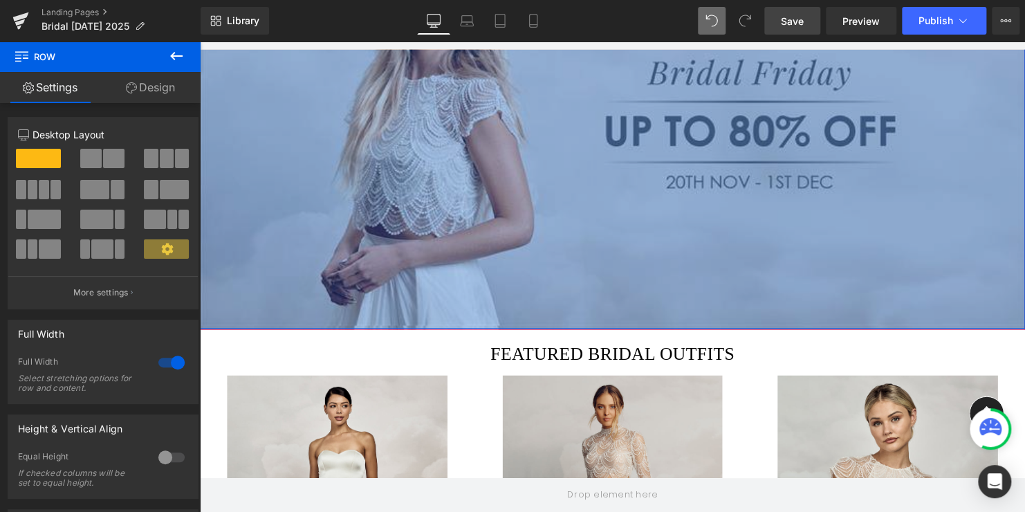
drag, startPoint x: 411, startPoint y: 321, endPoint x: 410, endPoint y: 331, distance: 9.7
click at [410, 331] on div "Row 409px Hero Banner Row Icon Row Featured bridal outfits Heading Row Sale Off" at bounding box center [618, 444] width 837 height 1066
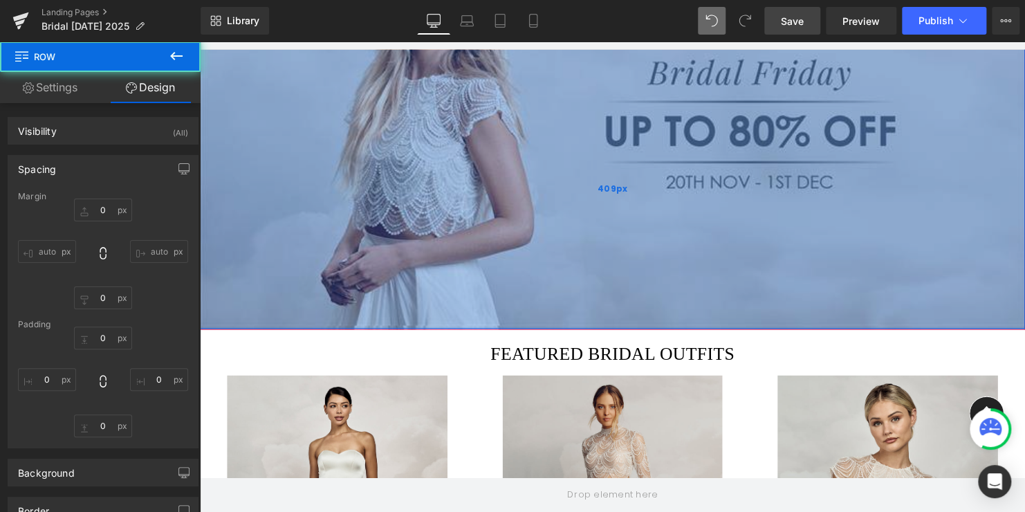
type input "0"
type input "148"
type input "0"
type input "409"
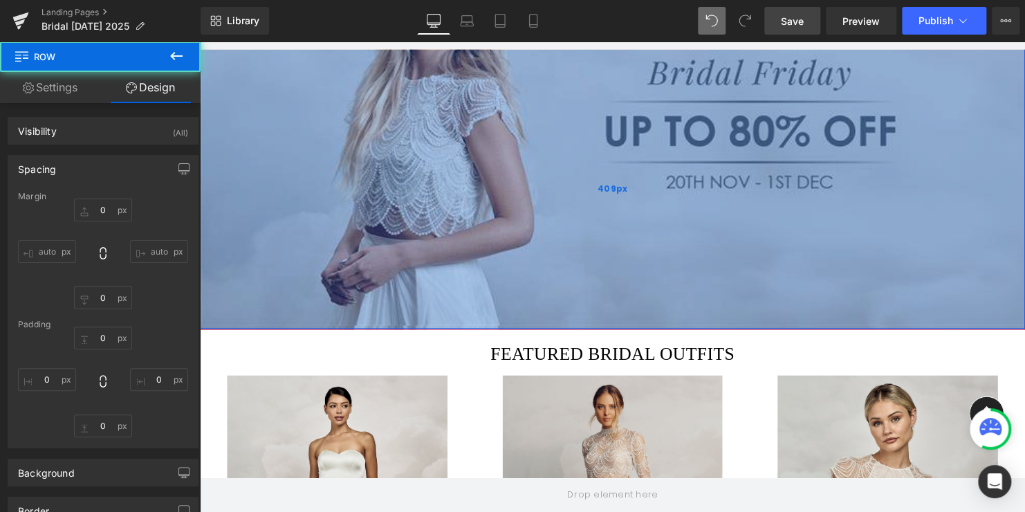
type input "0"
click at [410, 304] on div "409px" at bounding box center [618, 190] width 837 height 283
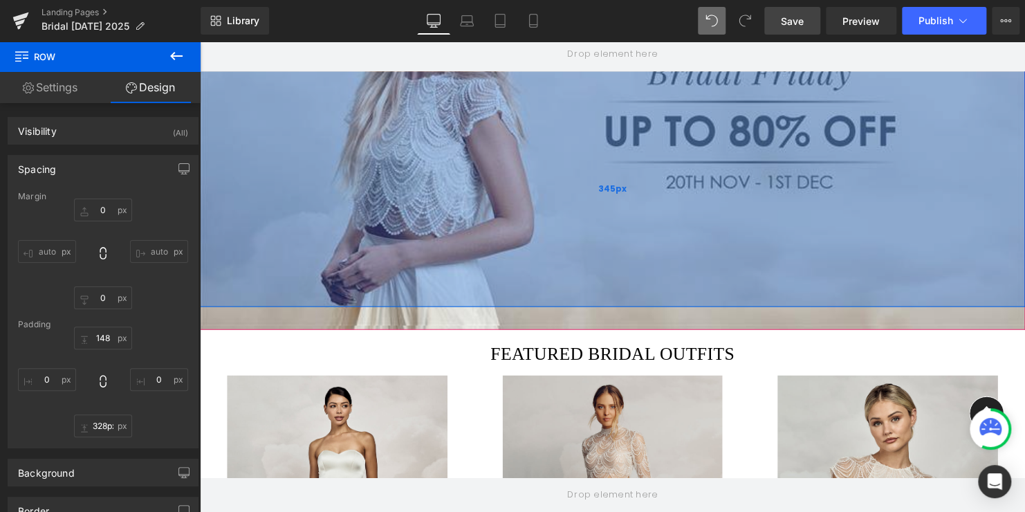
drag, startPoint x: 412, startPoint y: 329, endPoint x: 414, endPoint y: 272, distance: 56.8
click at [414, 272] on div "345px" at bounding box center [618, 190] width 837 height 239
type input "327px"
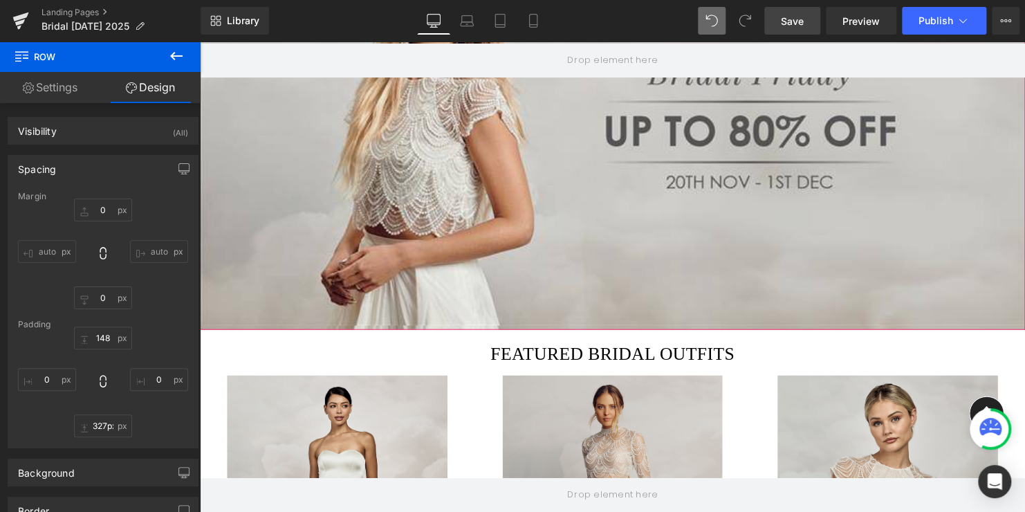
click at [416, 302] on div "Row 327px" at bounding box center [618, 122] width 837 height 423
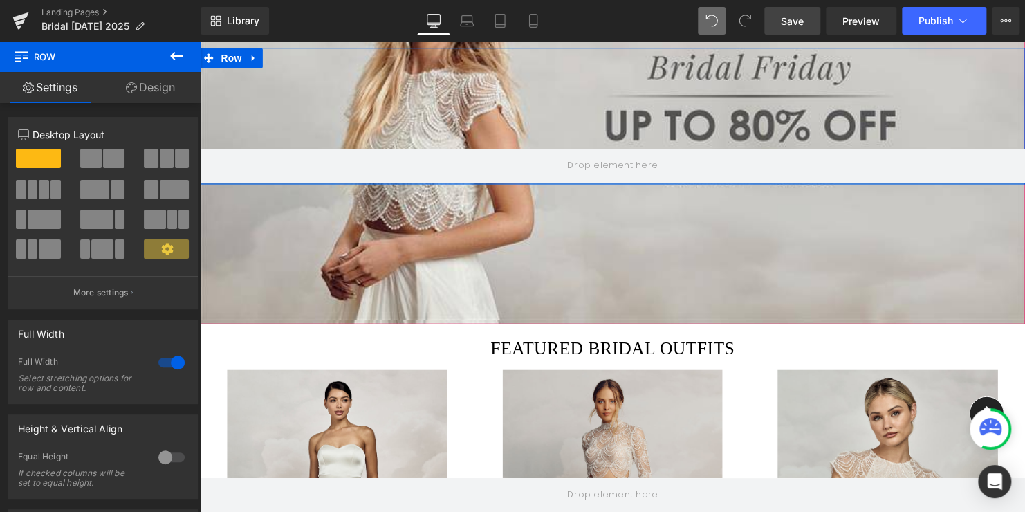
scroll to position [286, 0]
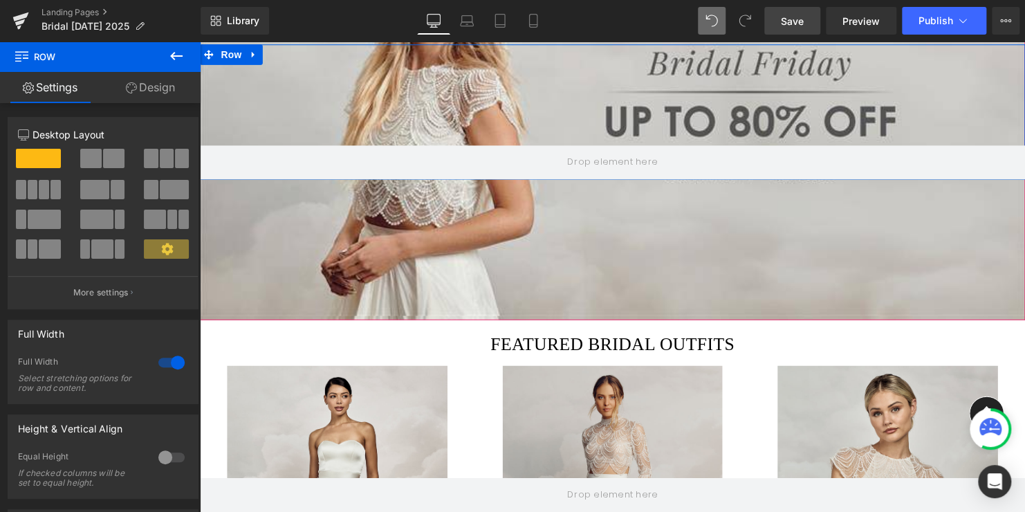
drag, startPoint x: 414, startPoint y: 298, endPoint x: 425, endPoint y: 53, distance: 245.1
click at [425, 53] on div "Row" at bounding box center [618, 112] width 837 height 137
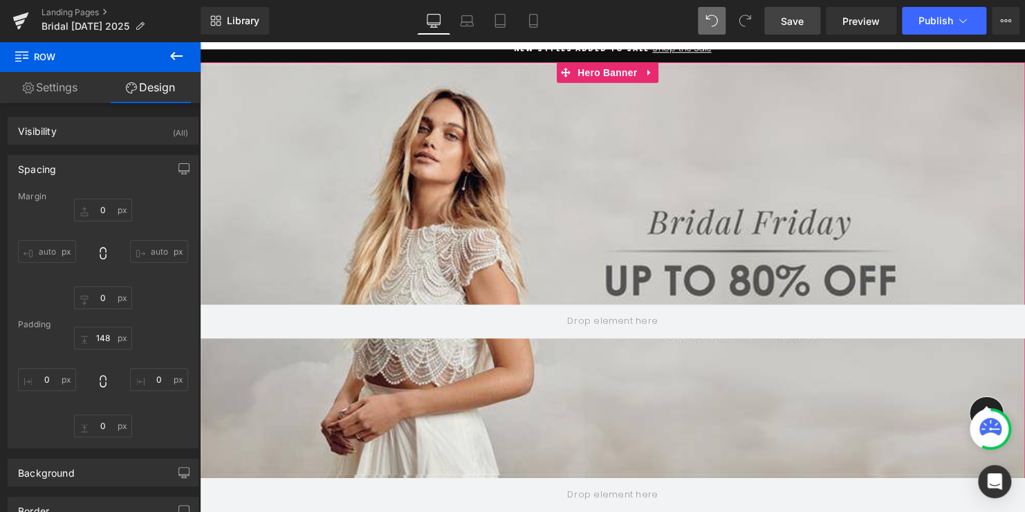
scroll to position [148, 0]
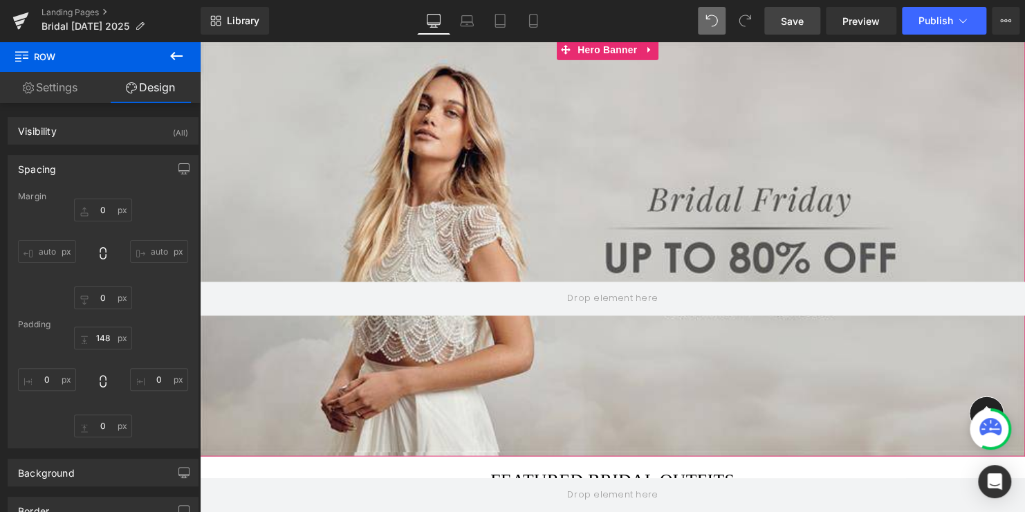
click at [674, 98] on div "Row" at bounding box center [618, 250] width 837 height 423
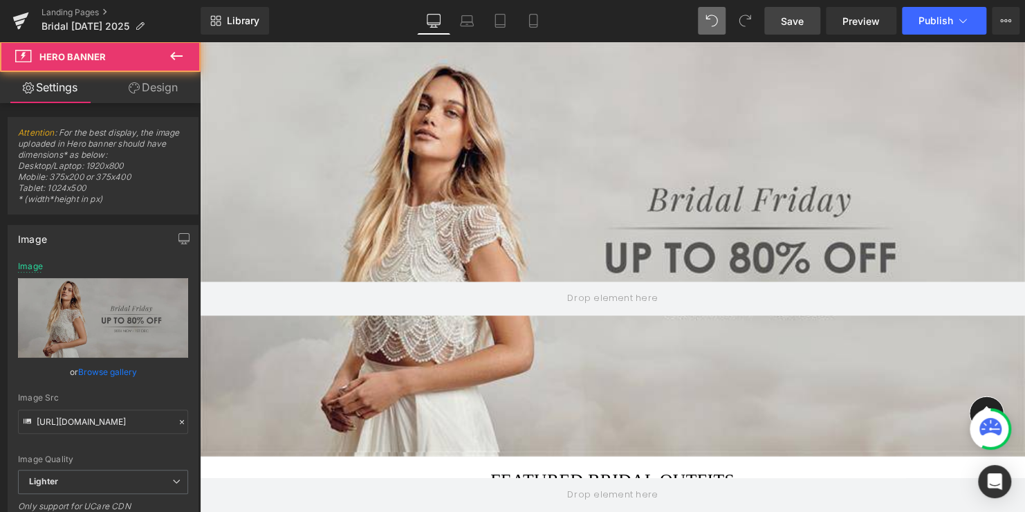
click at [792, 17] on span "Save" at bounding box center [792, 21] width 23 height 15
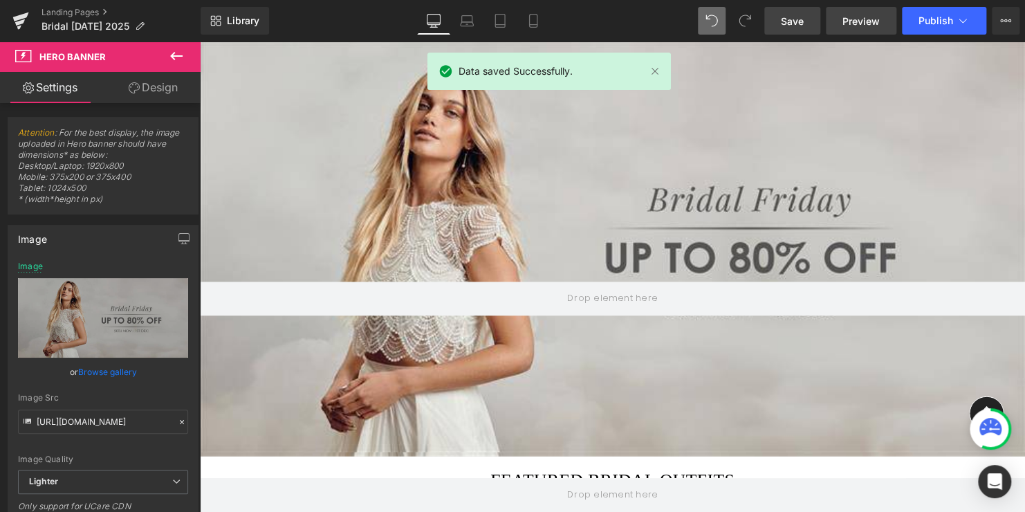
click at [851, 19] on span "Preview" at bounding box center [860, 21] width 37 height 15
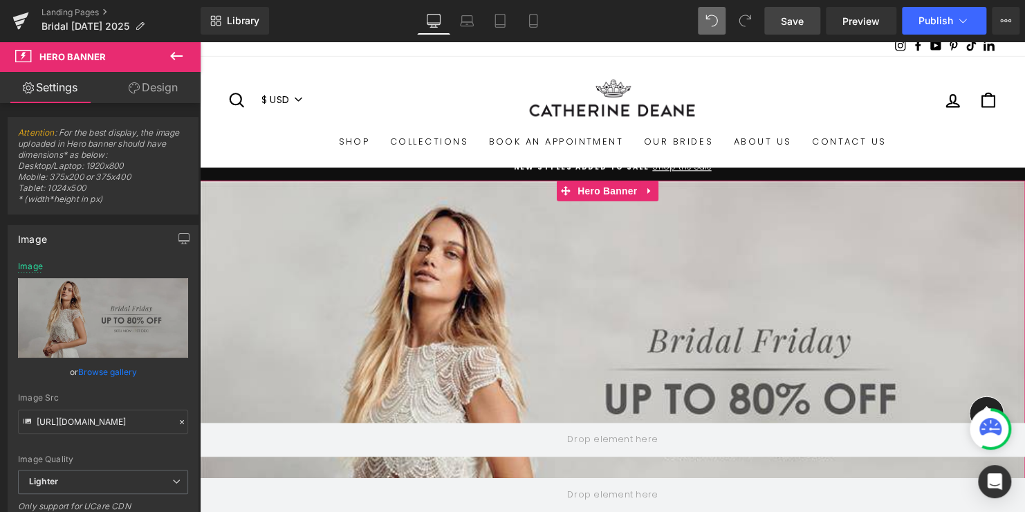
scroll to position [0, 0]
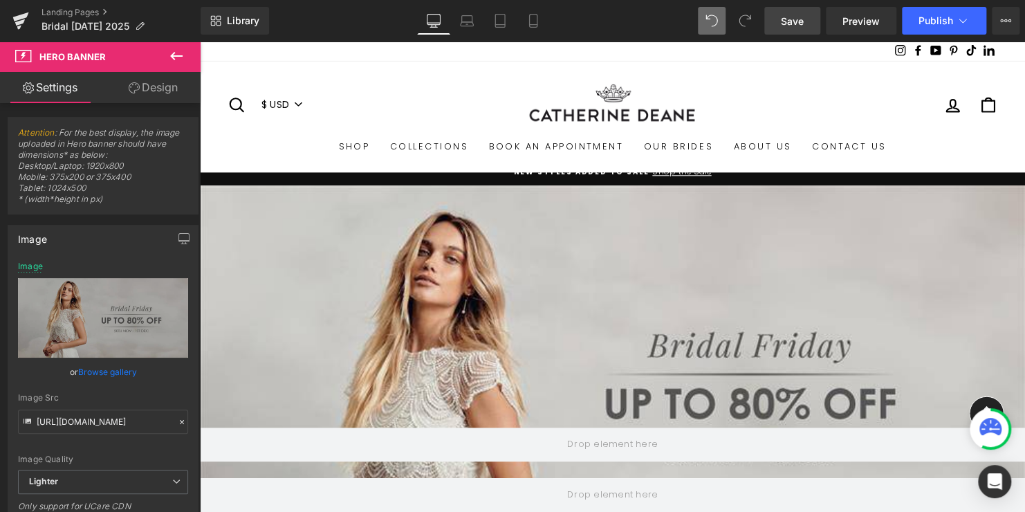
click at [781, 24] on link "Save" at bounding box center [792, 21] width 56 height 28
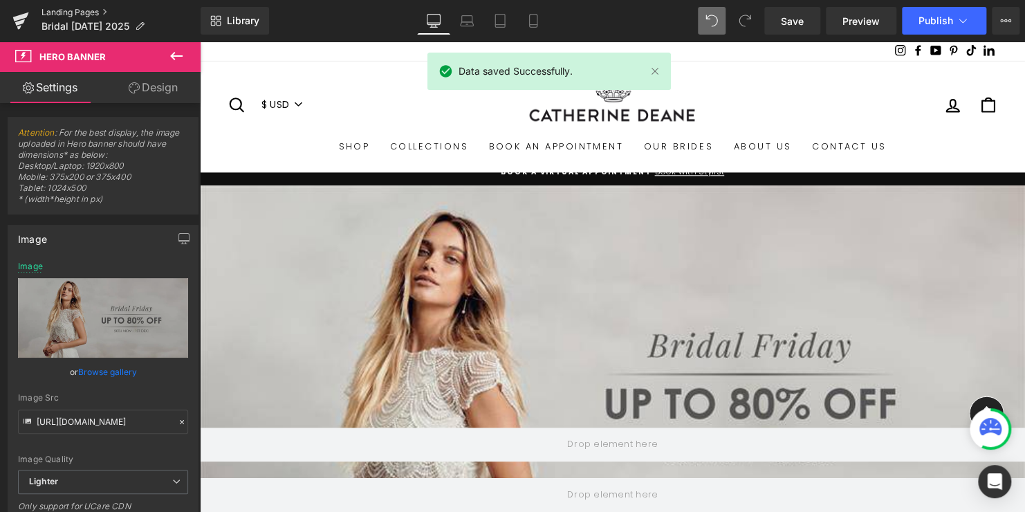
click at [70, 12] on link "Landing Pages" at bounding box center [121, 12] width 159 height 11
